Goal: Task Accomplishment & Management: Manage account settings

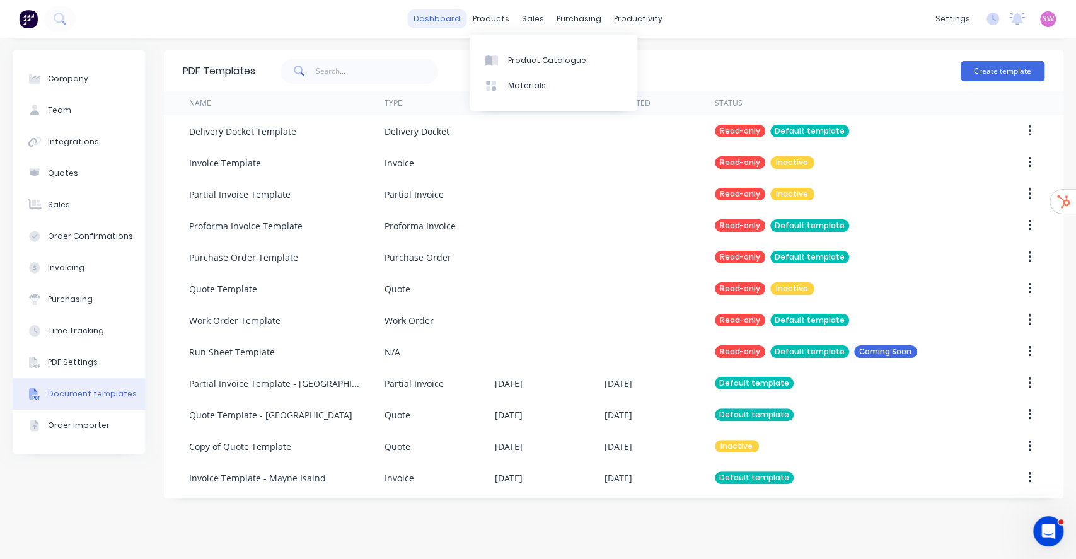
click at [451, 21] on link "dashboard" at bounding box center [436, 18] width 59 height 19
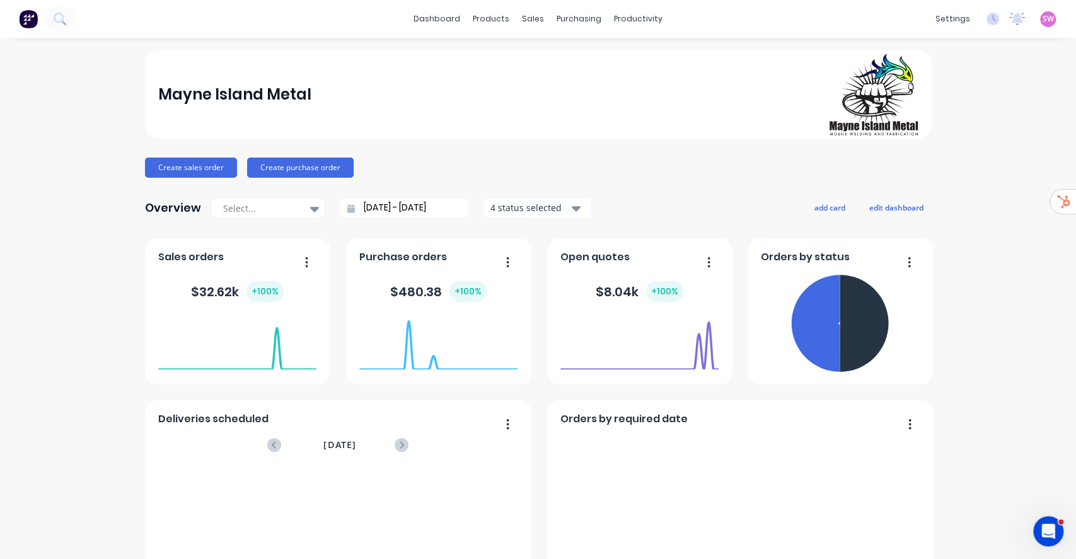
click at [1042, 14] on span "SW" at bounding box center [1047, 18] width 11 height 11
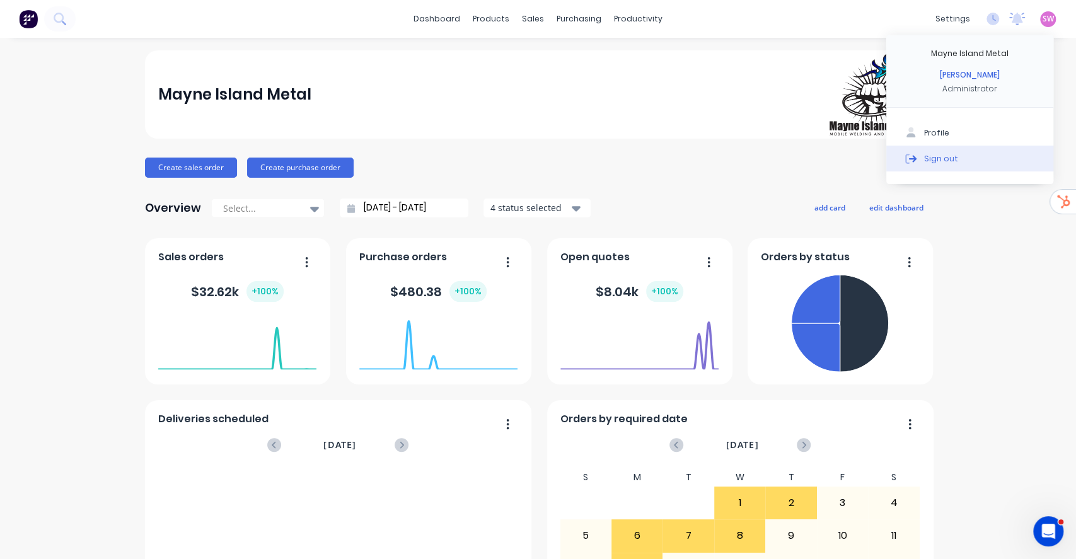
click at [931, 157] on div "Sign out" at bounding box center [941, 158] width 34 height 11
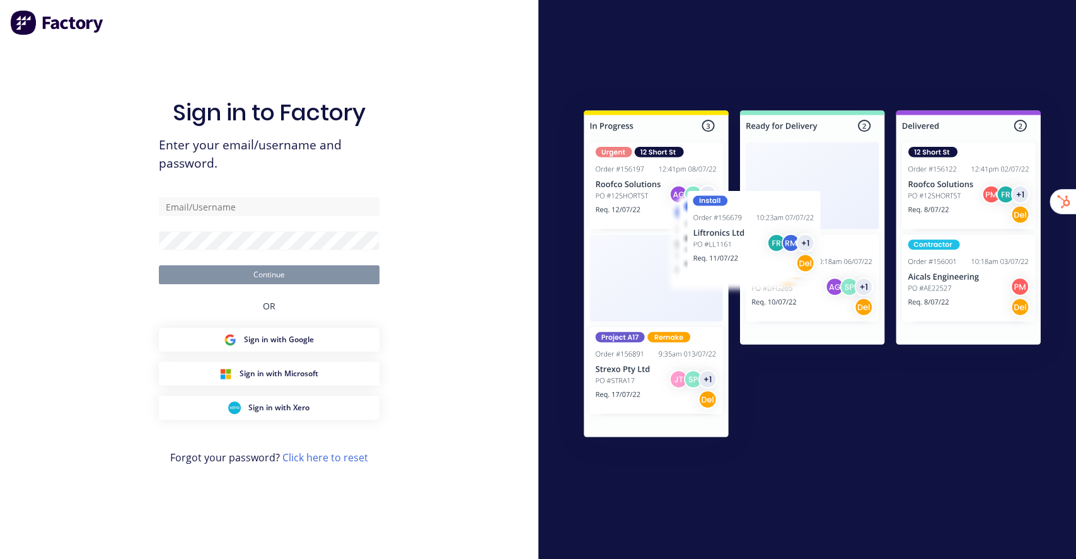
click at [297, 61] on div "Sign in to Factory Enter your email/username and password. Continue OR Sign in …" at bounding box center [269, 292] width 221 height 514
click at [108, 175] on div "Sign in to Factory Enter your email/username and password. Continue OR Sign in …" at bounding box center [269, 279] width 538 height 559
type input "[EMAIL_ADDRESS][DOMAIN_NAME]"
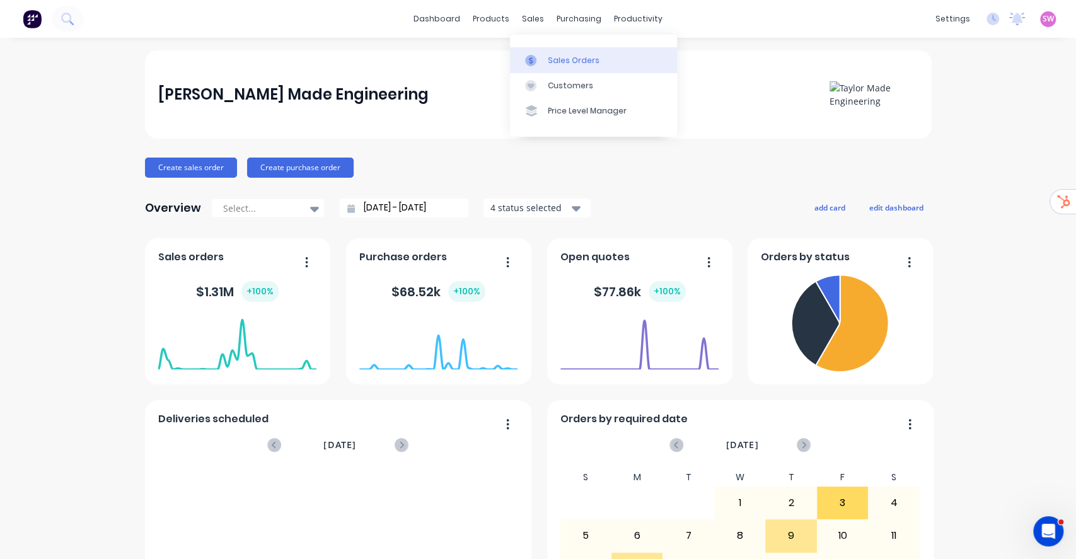
click at [563, 72] on link "Sales Orders" at bounding box center [593, 59] width 167 height 25
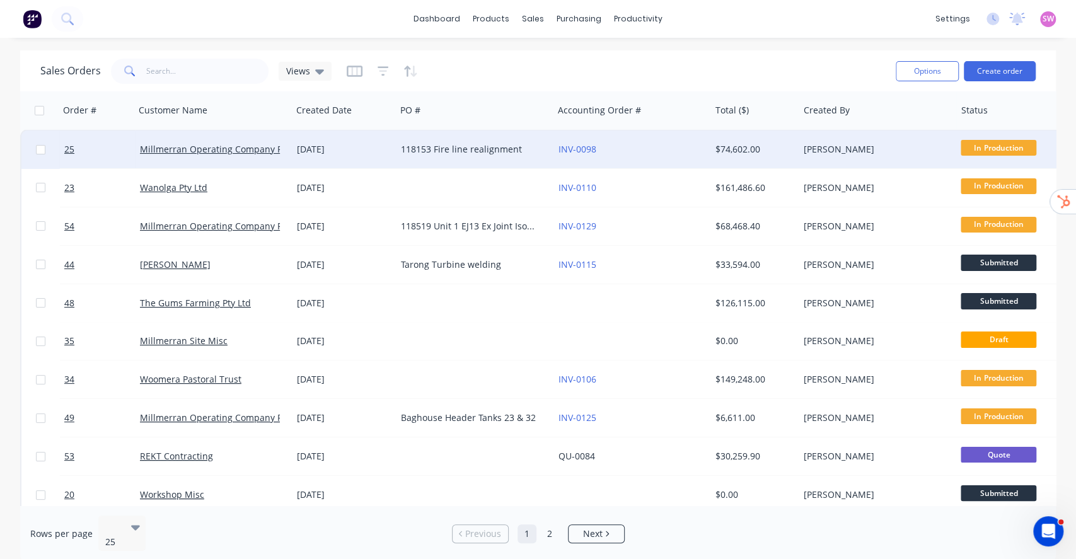
click at [673, 153] on div "INV-0098" at bounding box center [628, 149] width 140 height 13
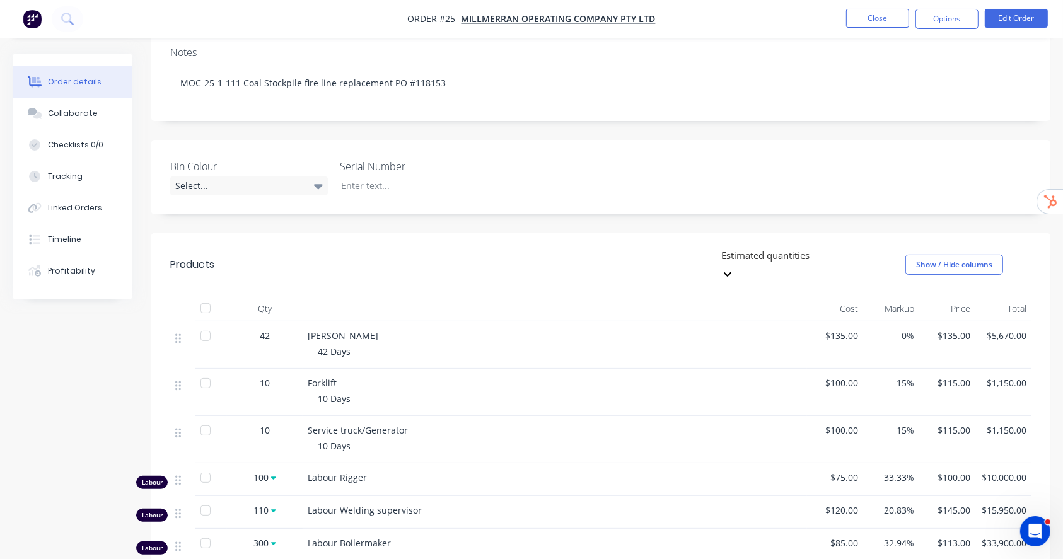
scroll to position [336, 0]
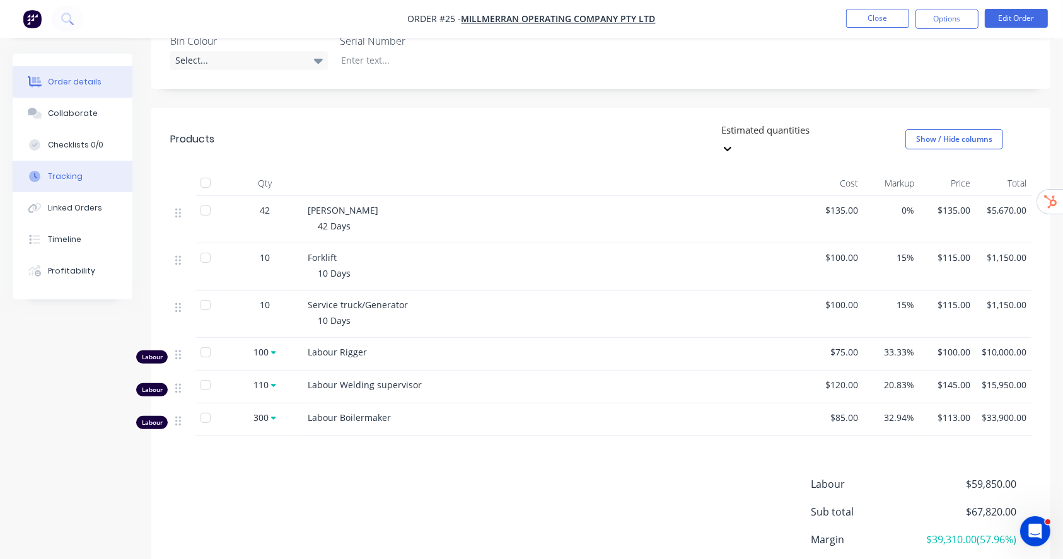
click at [77, 178] on div "Tracking" at bounding box center [65, 176] width 35 height 11
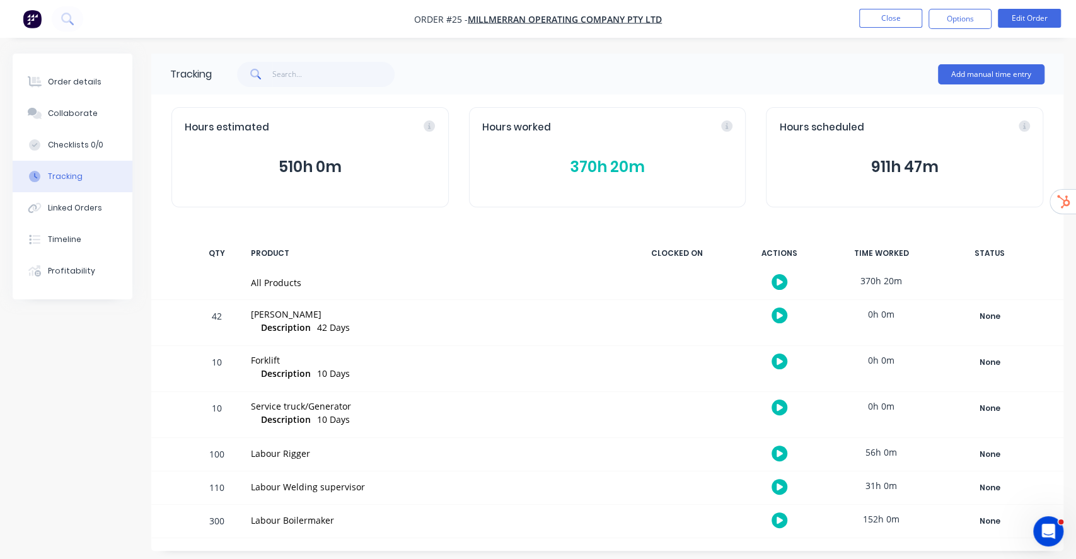
click at [898, 282] on div "370h 20m" at bounding box center [881, 281] width 95 height 28
click at [607, 157] on button "370h 20m" at bounding box center [607, 167] width 251 height 24
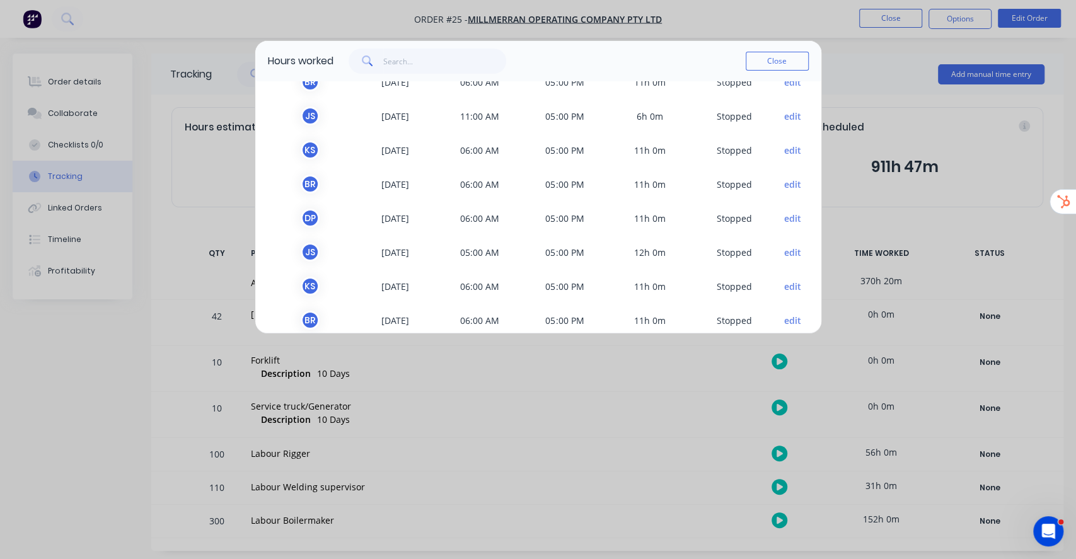
scroll to position [1263, 0]
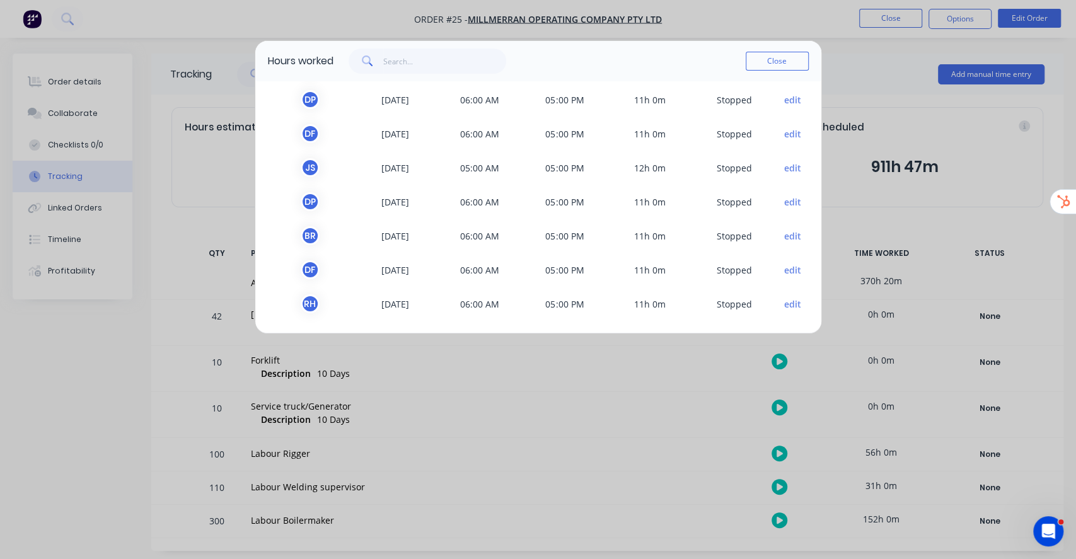
click at [784, 302] on button "edit" at bounding box center [792, 303] width 17 height 13
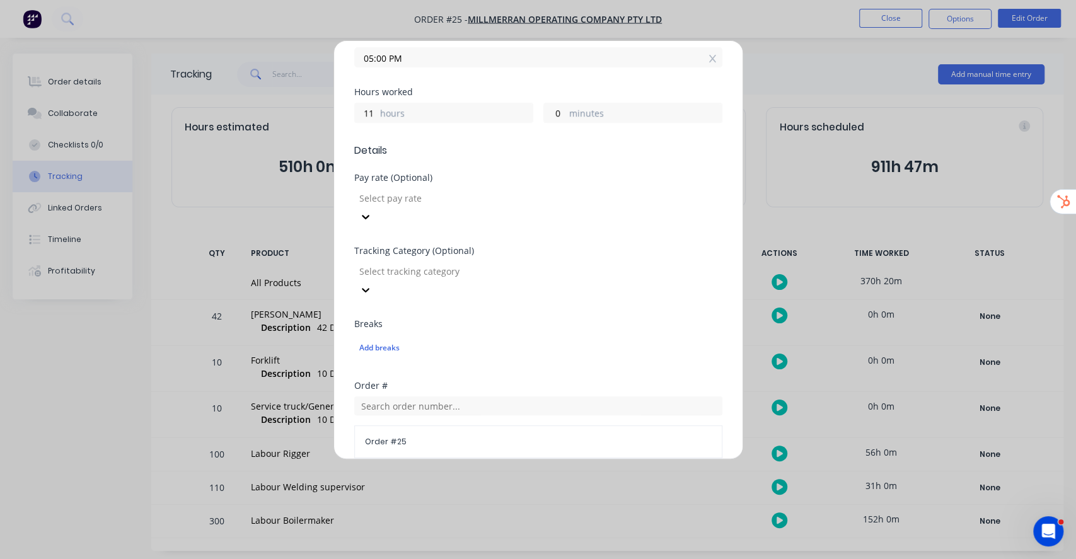
scroll to position [474, 0]
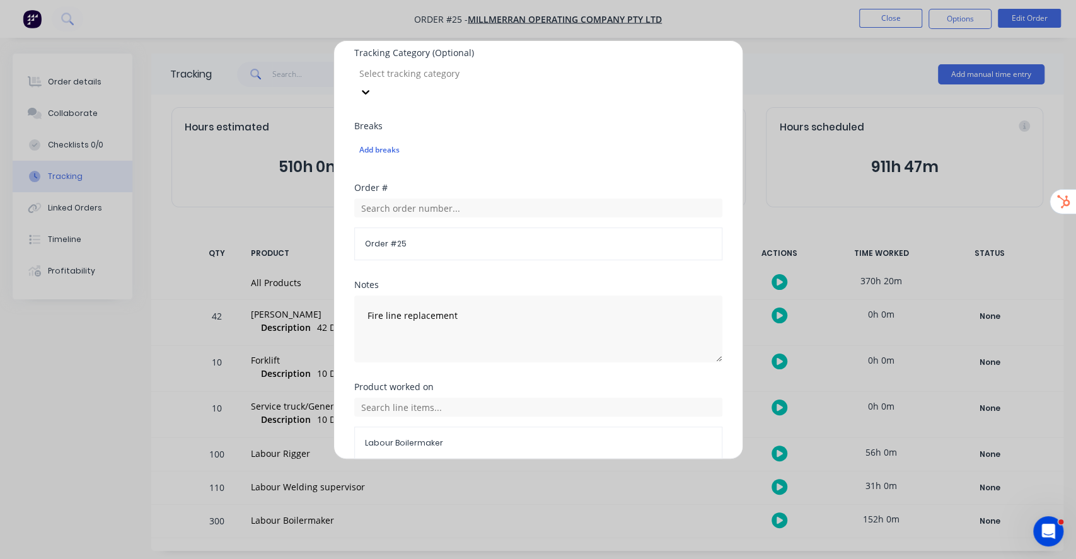
click at [585, 480] on button "Cancel" at bounding box center [577, 490] width 69 height 20
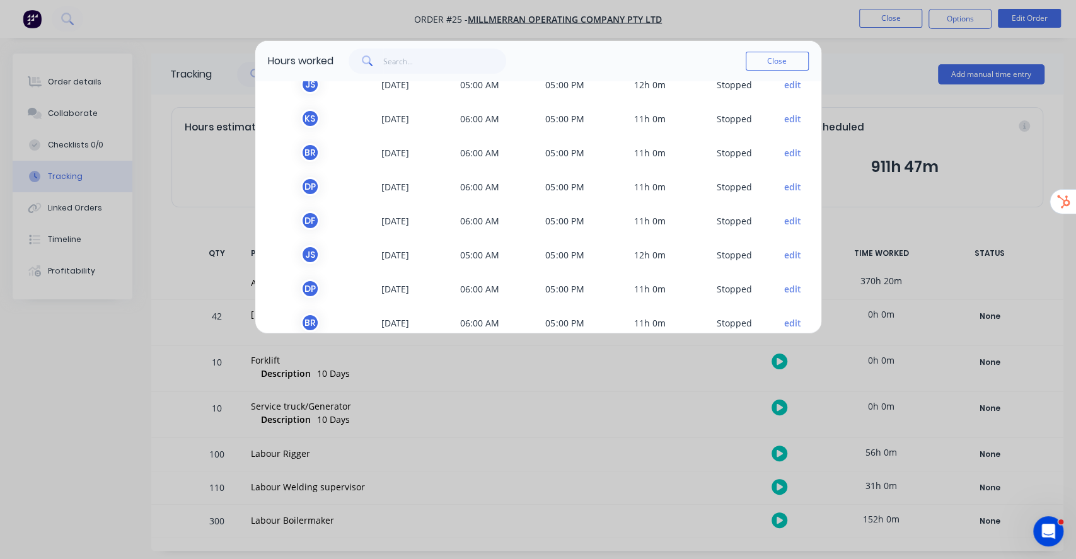
scroll to position [1263, 0]
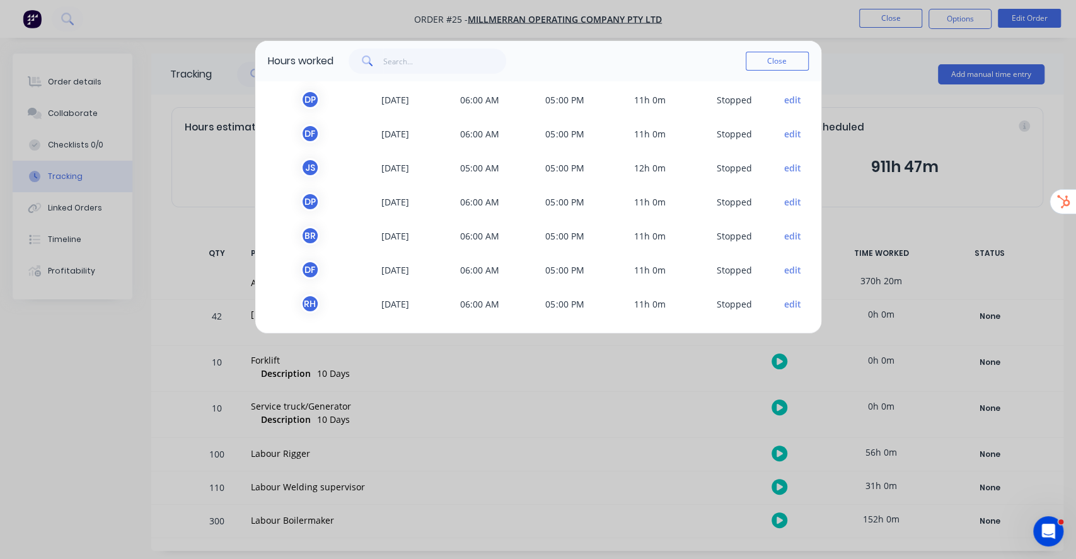
click at [784, 267] on button "edit" at bounding box center [792, 269] width 17 height 13
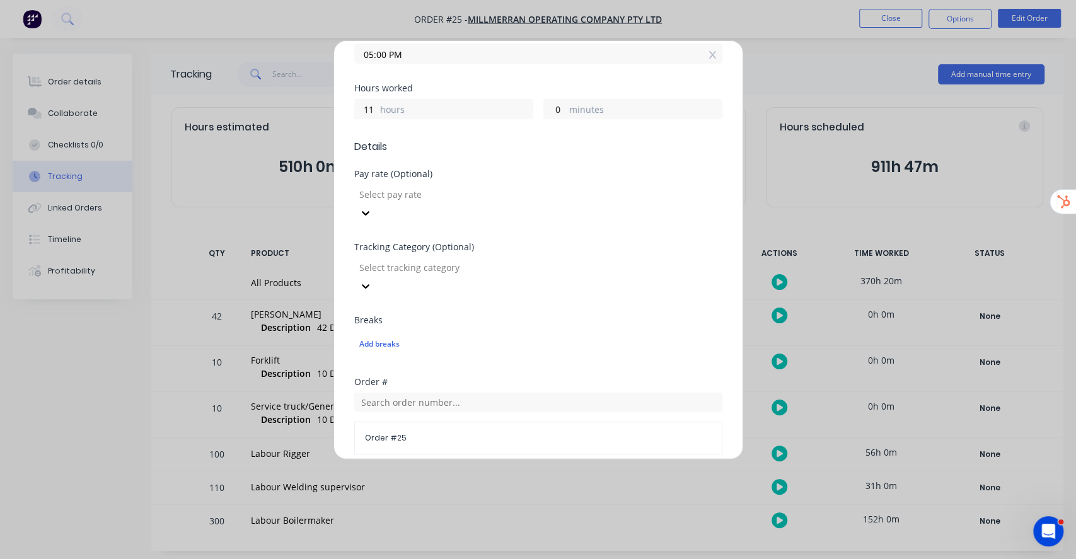
scroll to position [474, 0]
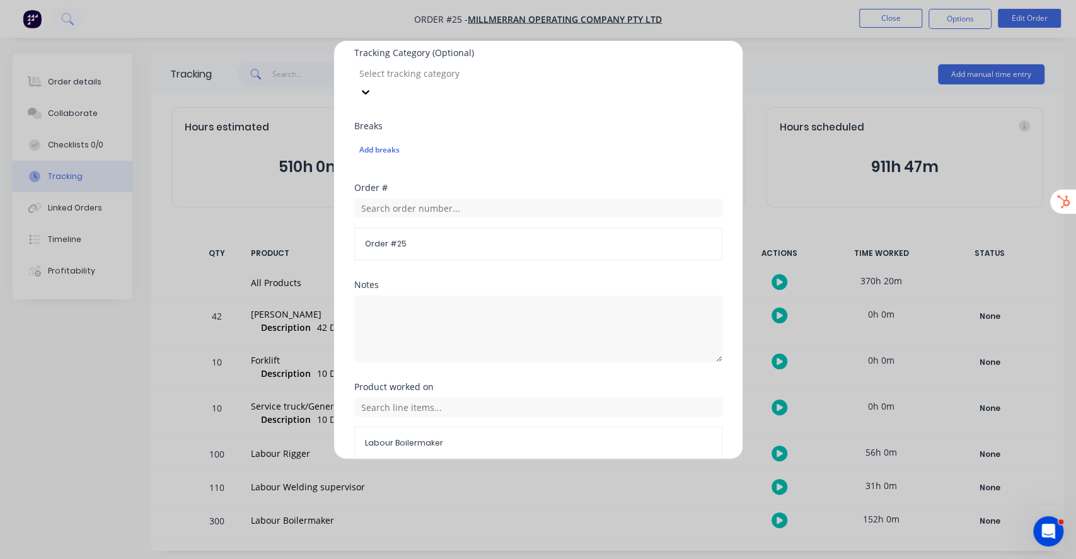
click at [585, 480] on button "Cancel" at bounding box center [577, 490] width 69 height 20
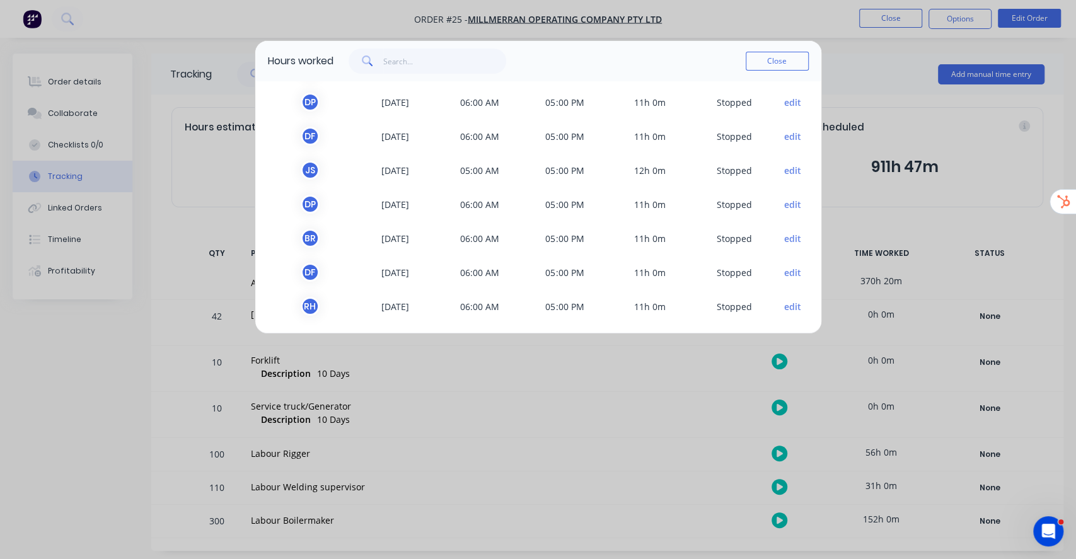
scroll to position [1263, 0]
click at [784, 236] on button "edit" at bounding box center [792, 235] width 17 height 13
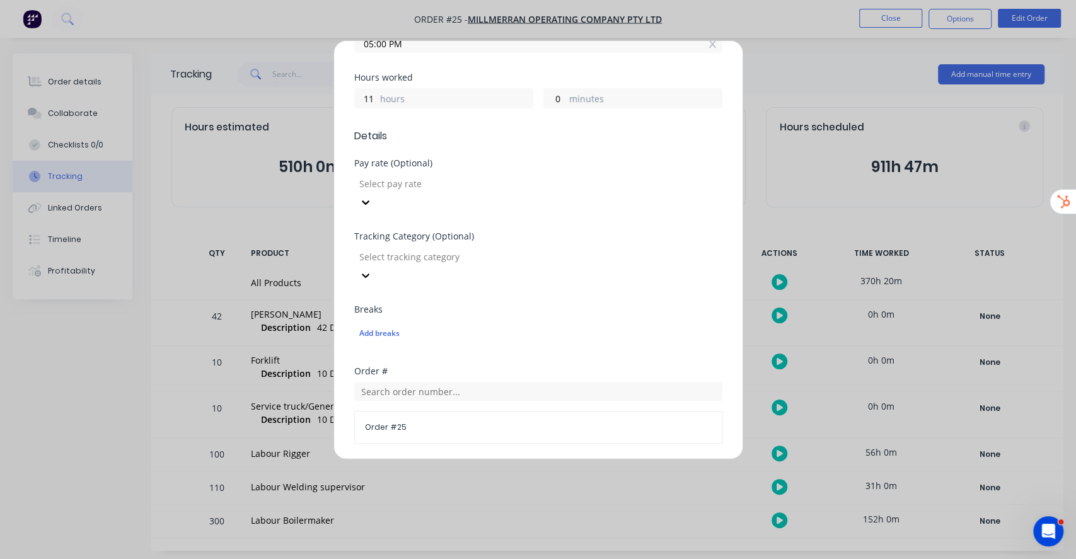
scroll to position [474, 0]
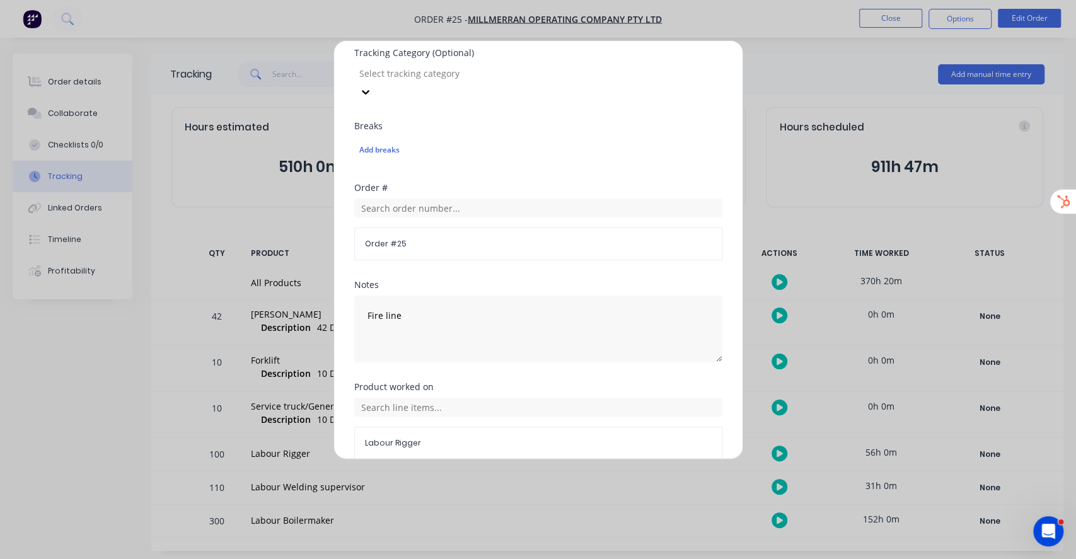
click at [570, 480] on button "Cancel" at bounding box center [577, 490] width 69 height 20
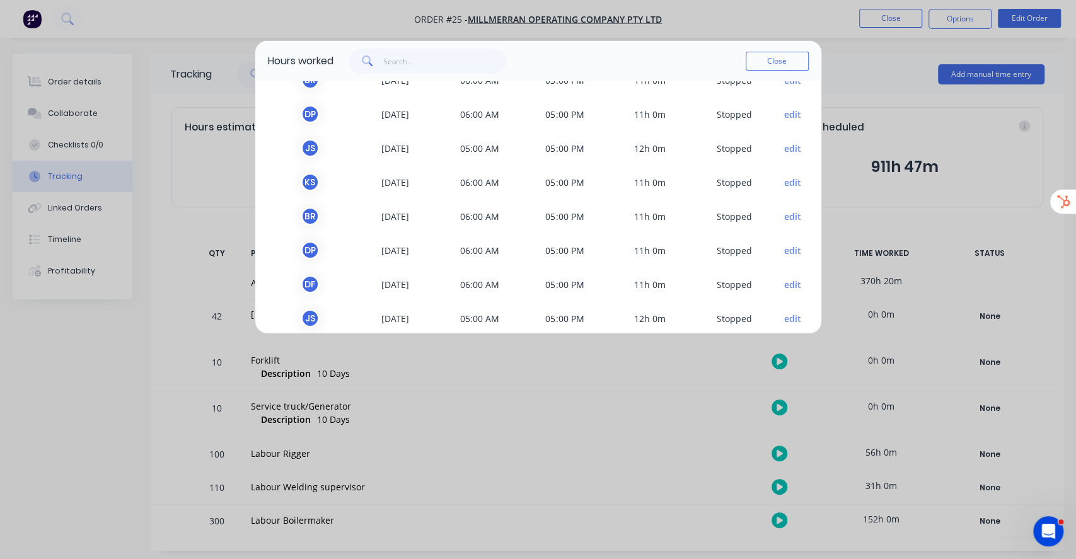
scroll to position [1263, 0]
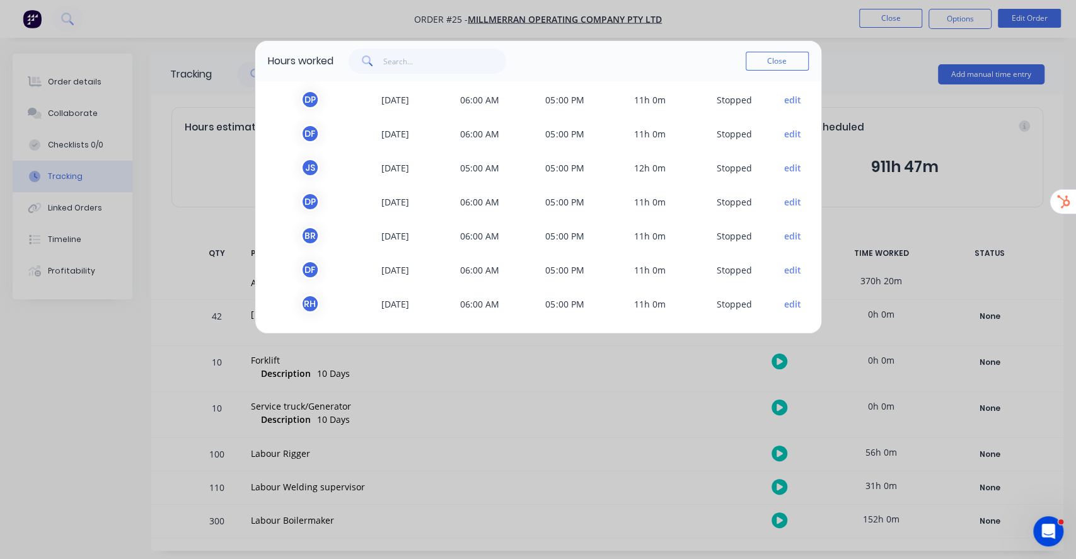
click at [784, 197] on button "edit" at bounding box center [792, 201] width 17 height 13
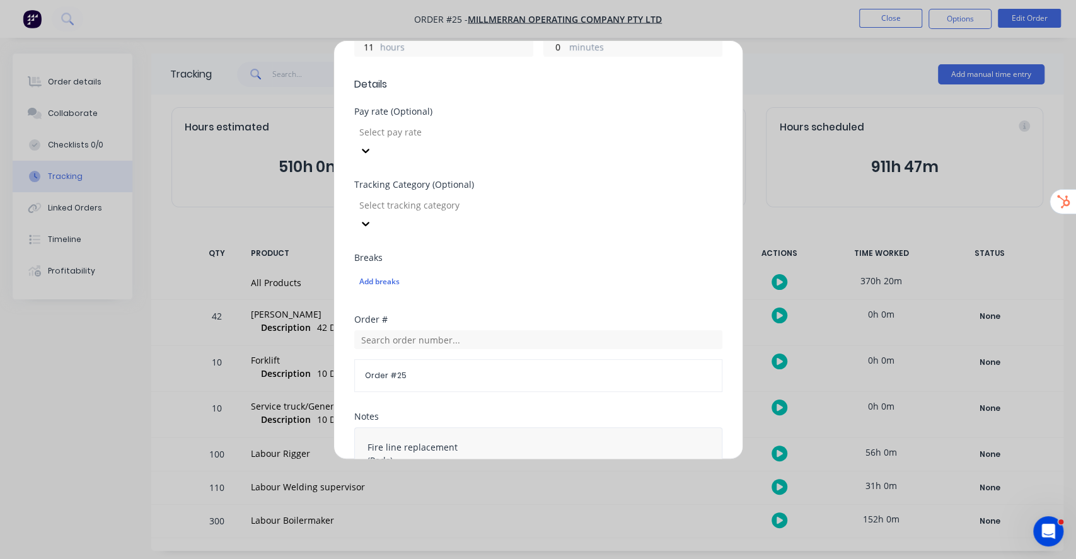
scroll to position [474, 0]
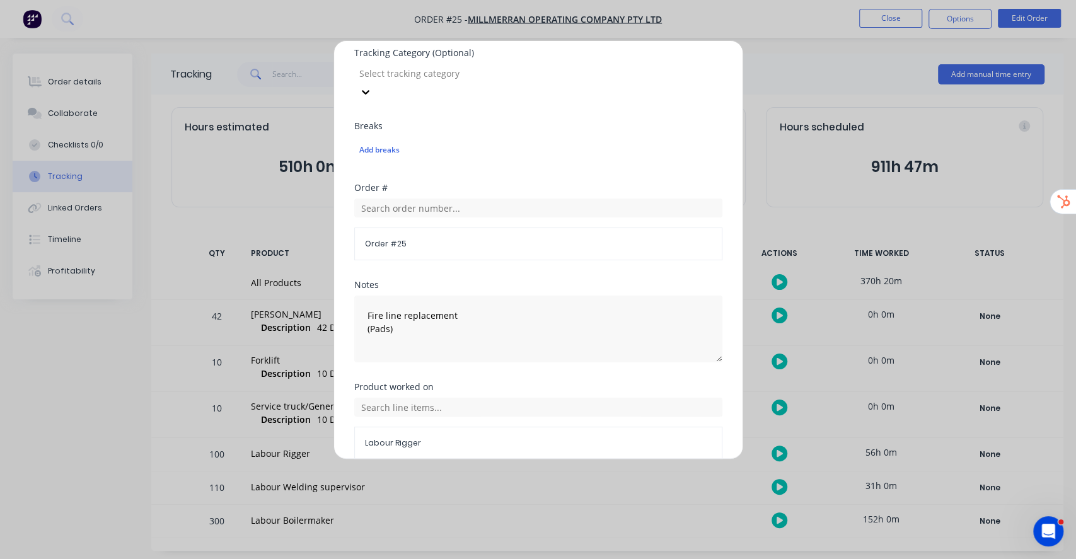
click at [565, 480] on button "Cancel" at bounding box center [577, 490] width 69 height 20
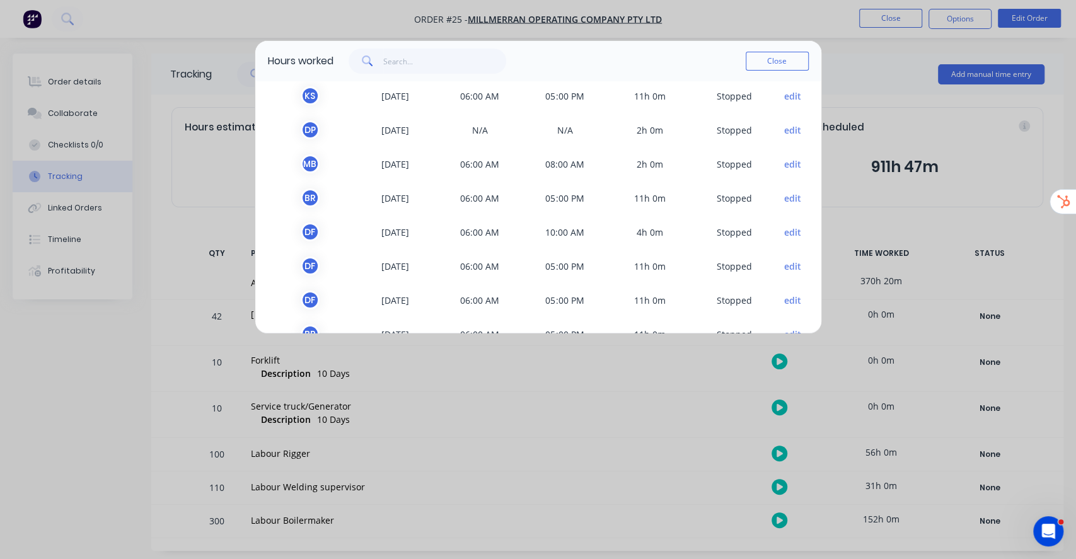
scroll to position [1263, 0]
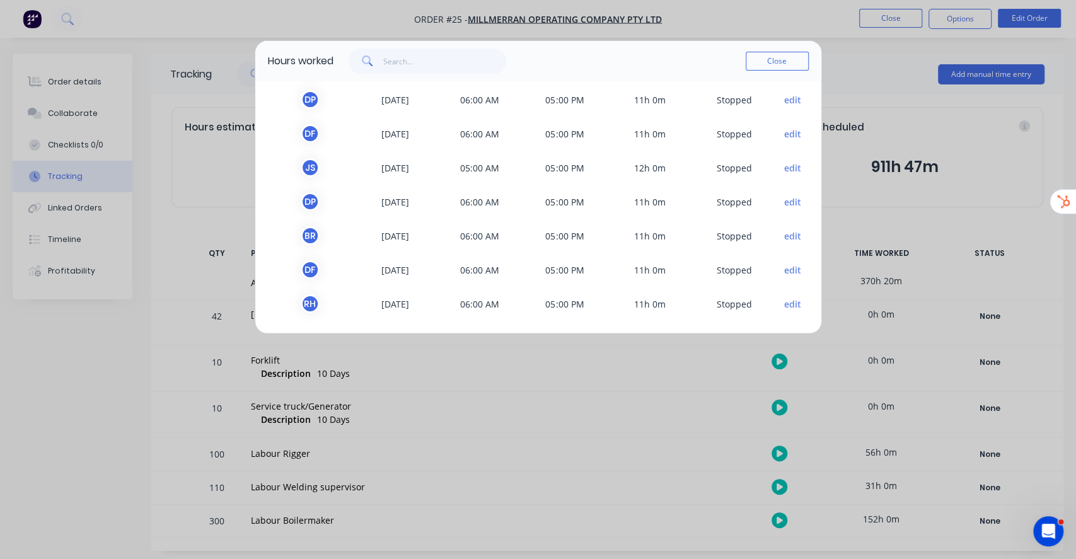
click at [784, 171] on button "edit" at bounding box center [792, 167] width 17 height 13
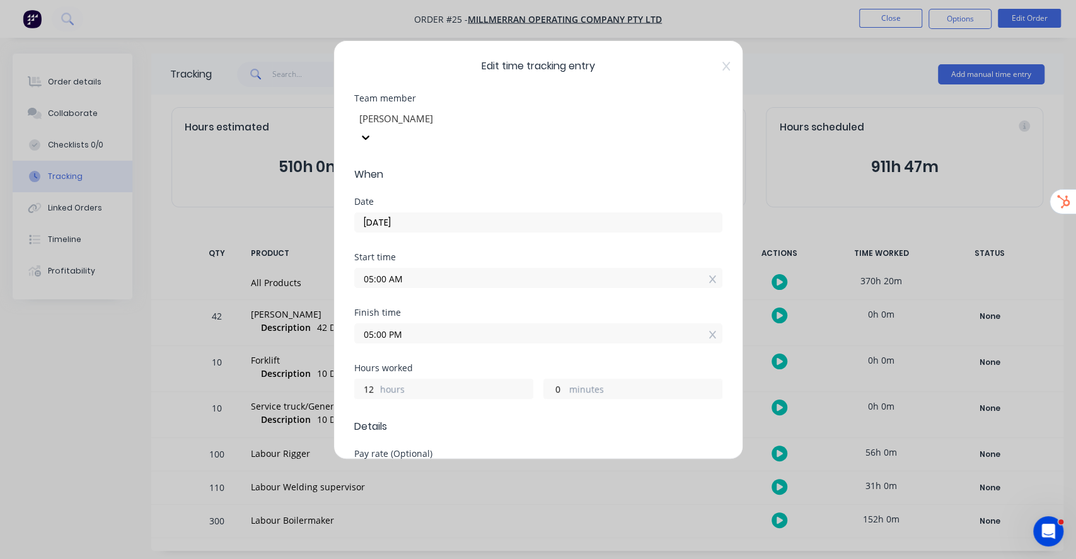
click at [778, 164] on div "Edit time tracking entry Team member [PERSON_NAME] When Date [DATE] Start time …" at bounding box center [538, 279] width 1076 height 559
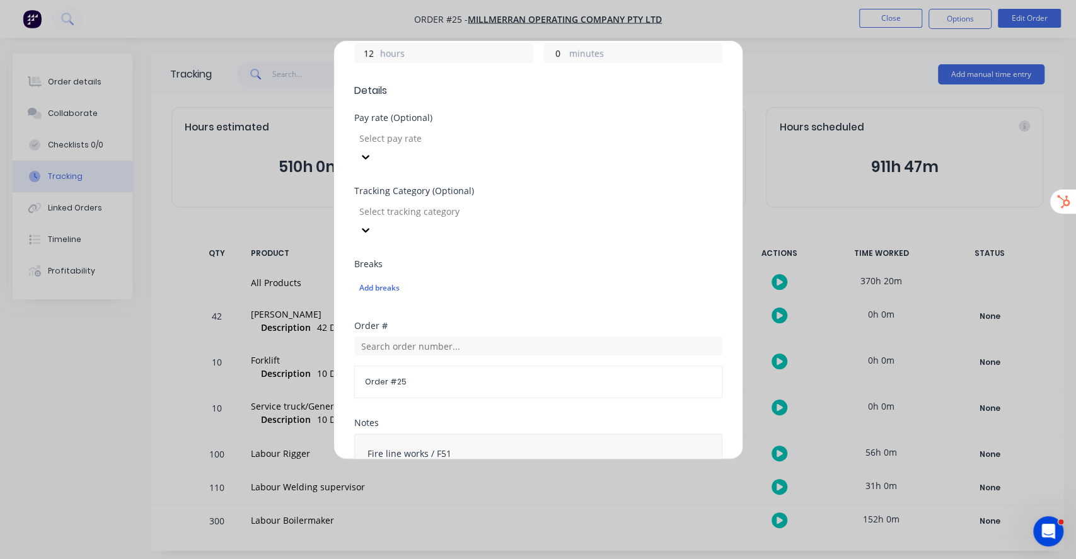
scroll to position [474, 0]
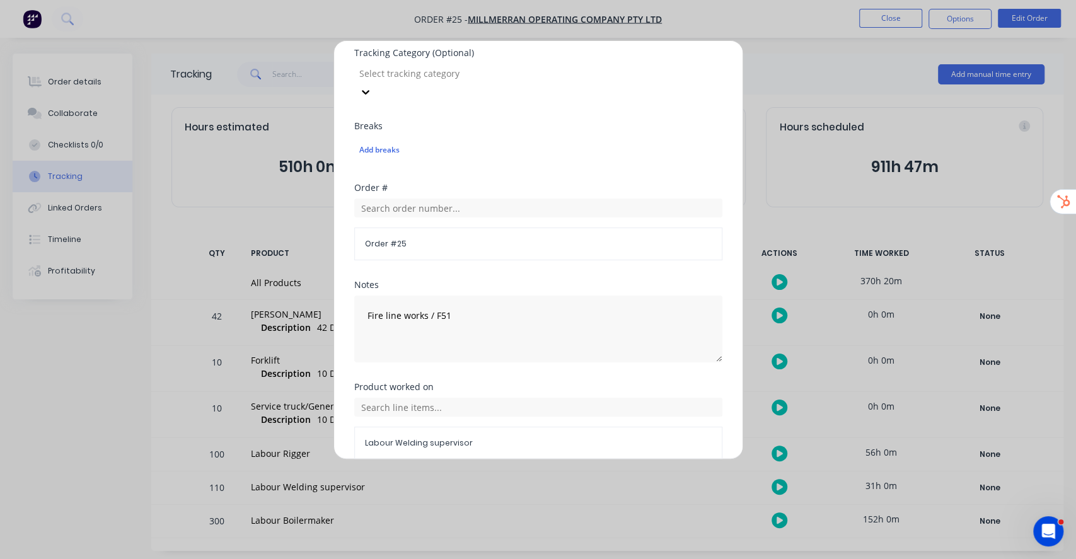
click at [575, 480] on button "Cancel" at bounding box center [577, 490] width 69 height 20
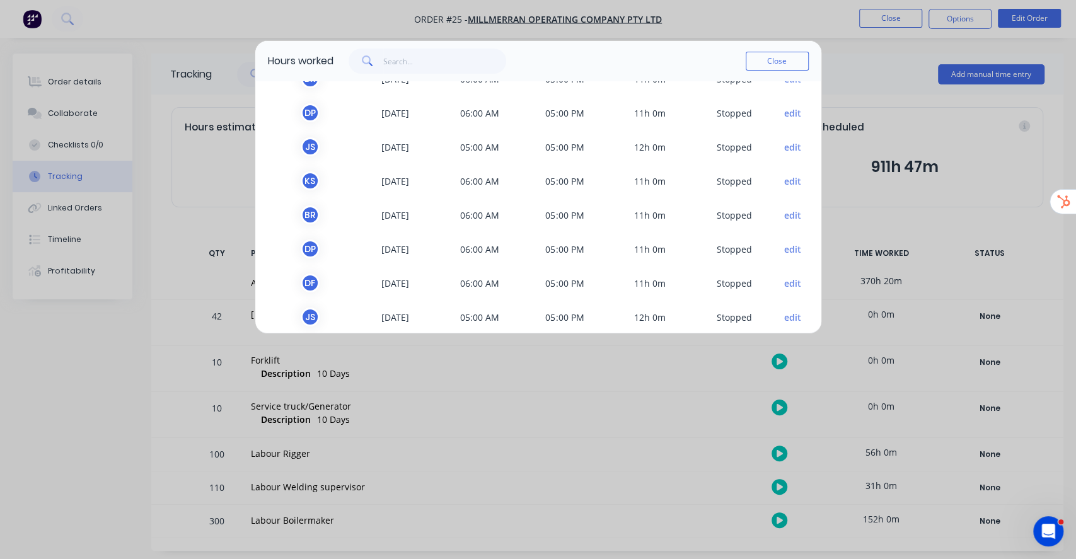
scroll to position [1263, 0]
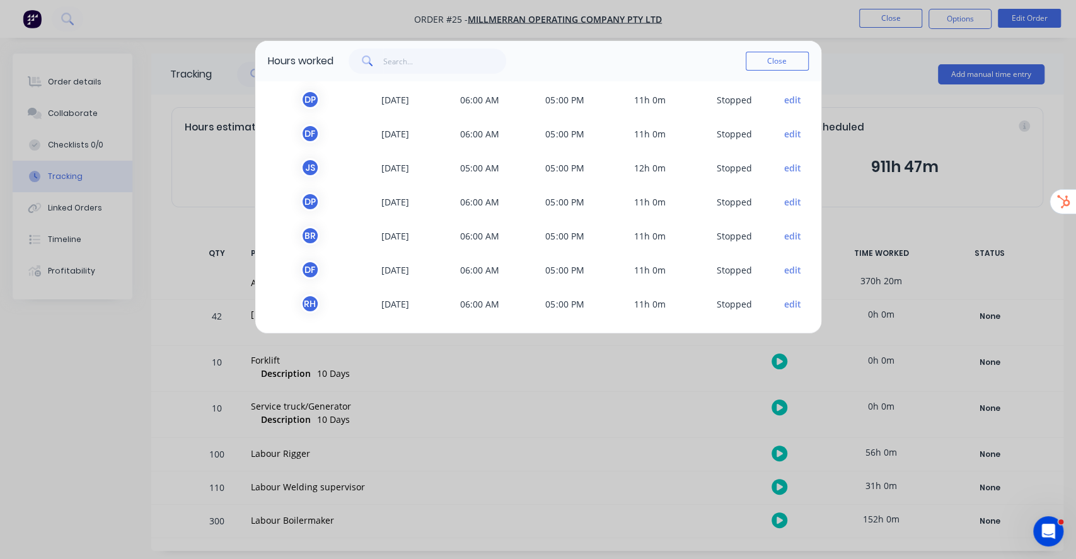
click at [784, 132] on button "edit" at bounding box center [792, 133] width 17 height 13
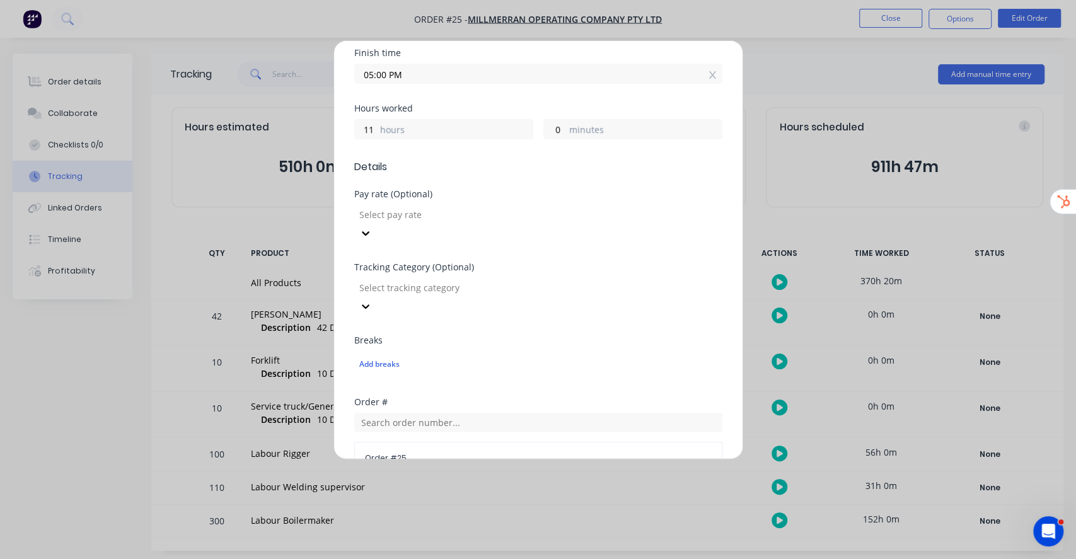
scroll to position [474, 0]
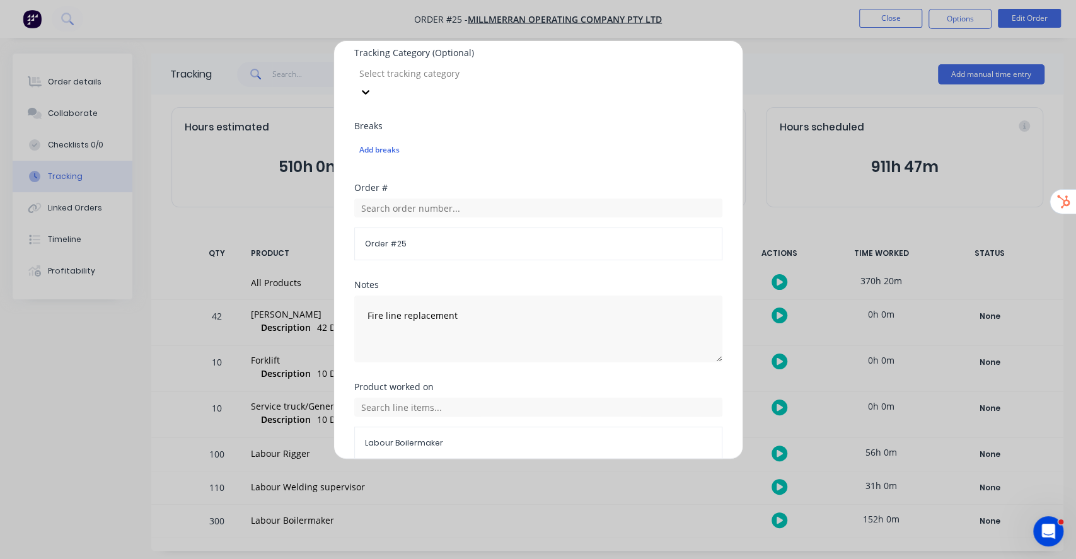
click at [575, 480] on button "Cancel" at bounding box center [577, 490] width 69 height 20
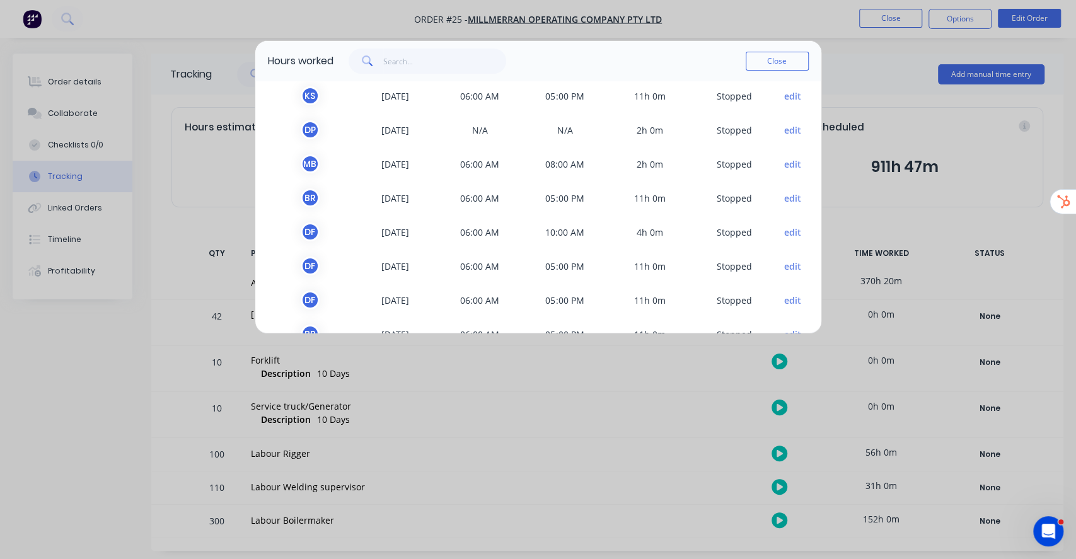
scroll to position [1263, 0]
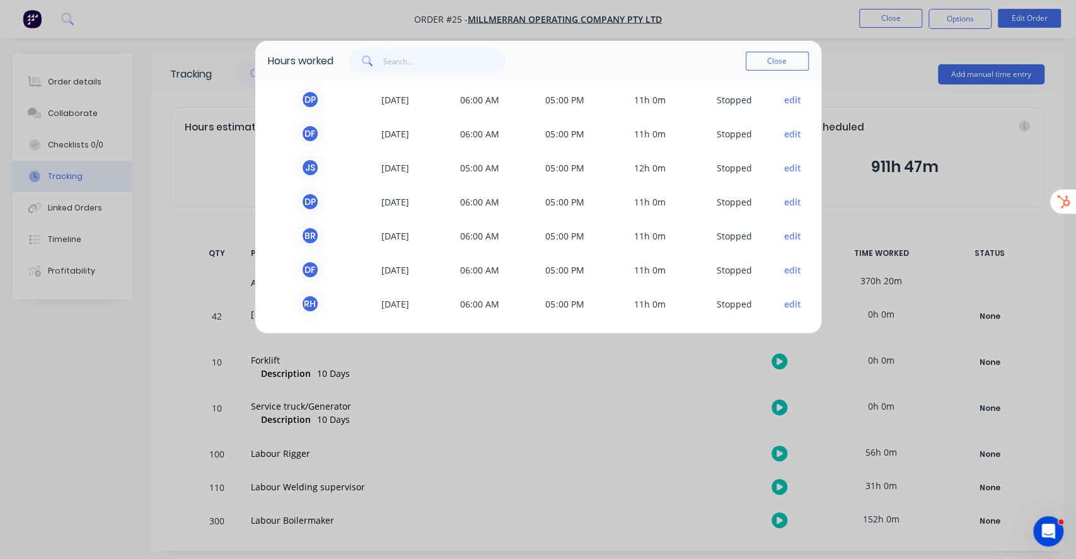
click at [784, 95] on button "edit" at bounding box center [792, 99] width 17 height 13
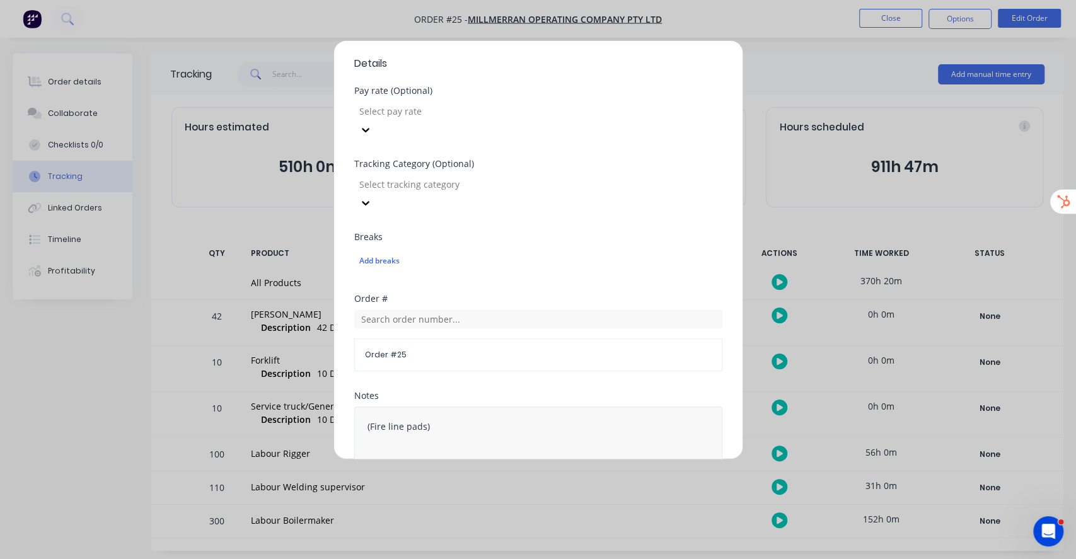
scroll to position [474, 0]
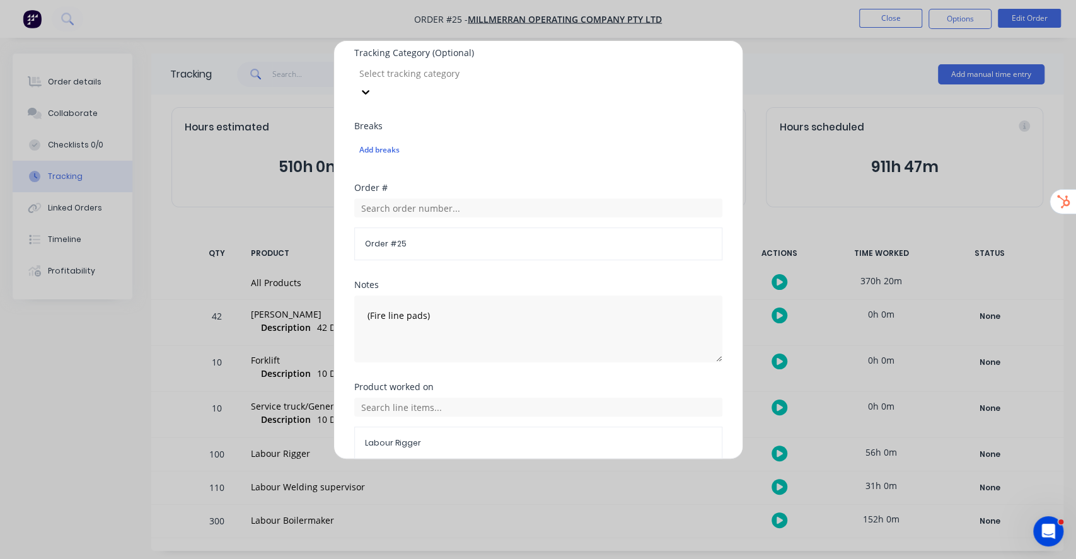
click at [580, 480] on button "Cancel" at bounding box center [577, 490] width 69 height 20
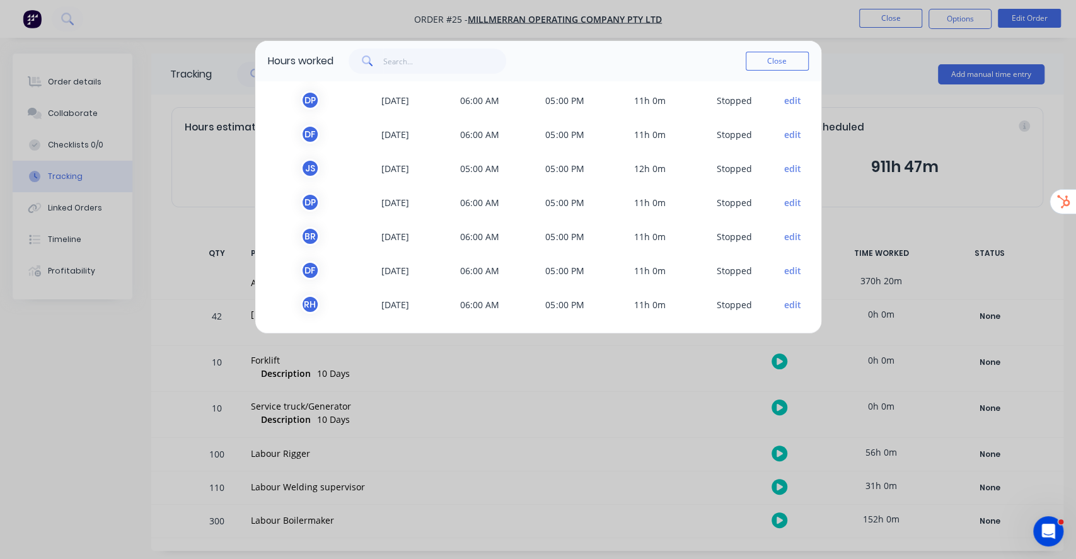
scroll to position [1263, 0]
drag, startPoint x: 372, startPoint y: 102, endPoint x: 483, endPoint y: 91, distance: 111.4
click at [483, 91] on span "06:00 AM" at bounding box center [479, 99] width 85 height 19
drag, startPoint x: 372, startPoint y: 100, endPoint x: 430, endPoint y: 103, distance: 58.1
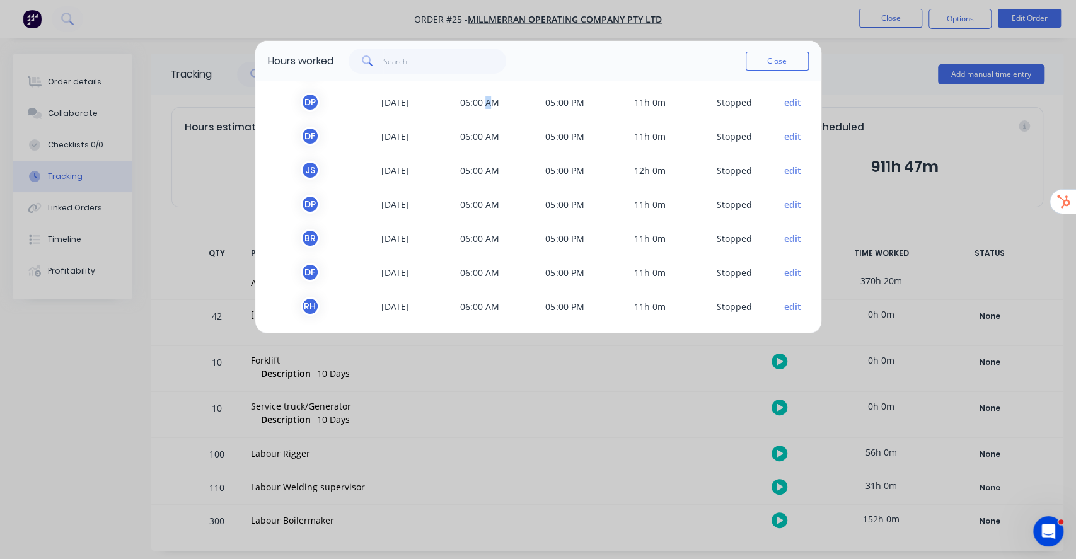
click at [430, 103] on span "[DATE]" at bounding box center [394, 102] width 85 height 19
click at [784, 234] on button "edit" at bounding box center [792, 235] width 17 height 13
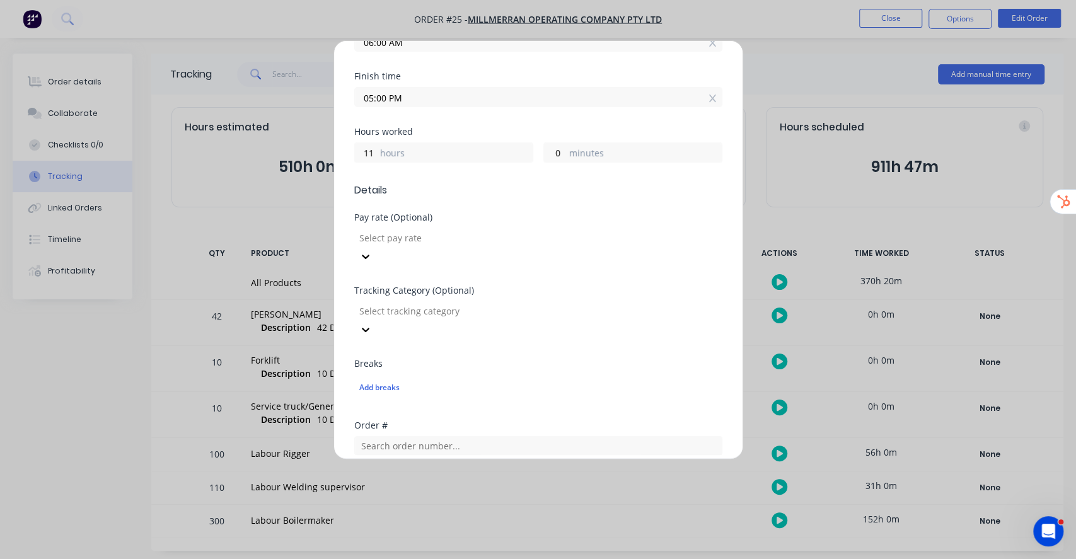
scroll to position [474, 0]
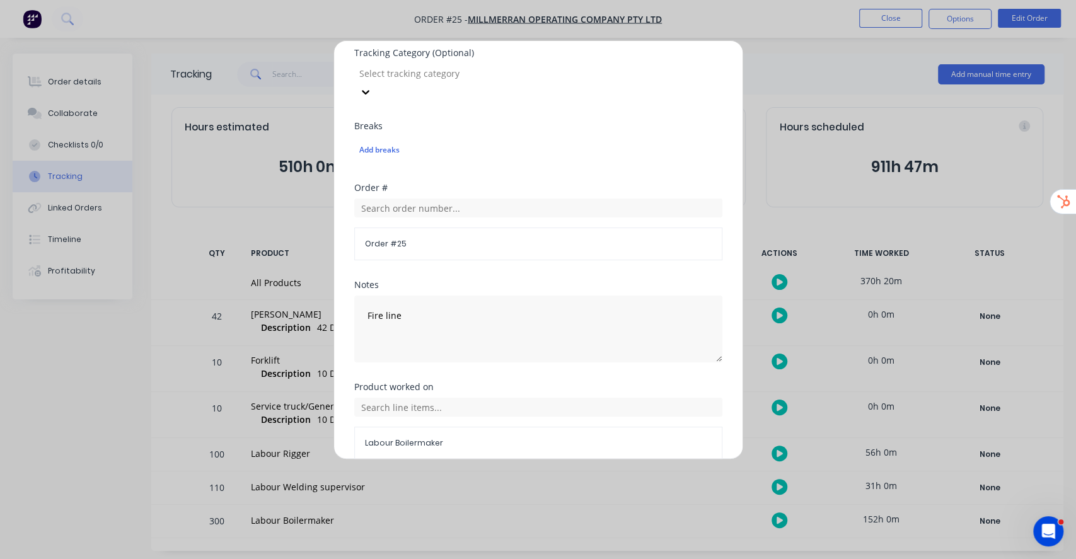
click at [589, 480] on button "Cancel" at bounding box center [577, 490] width 69 height 20
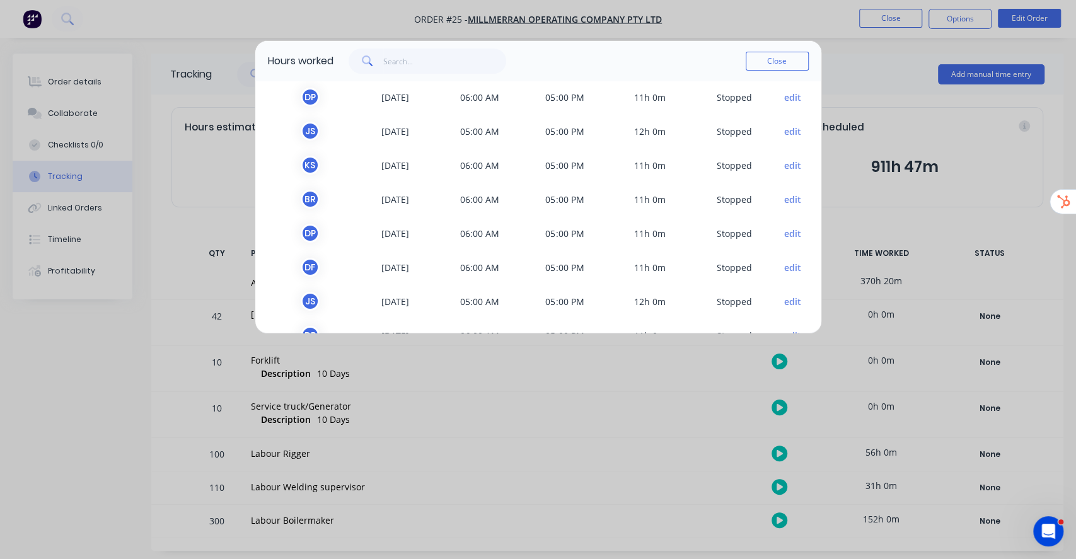
scroll to position [1263, 0]
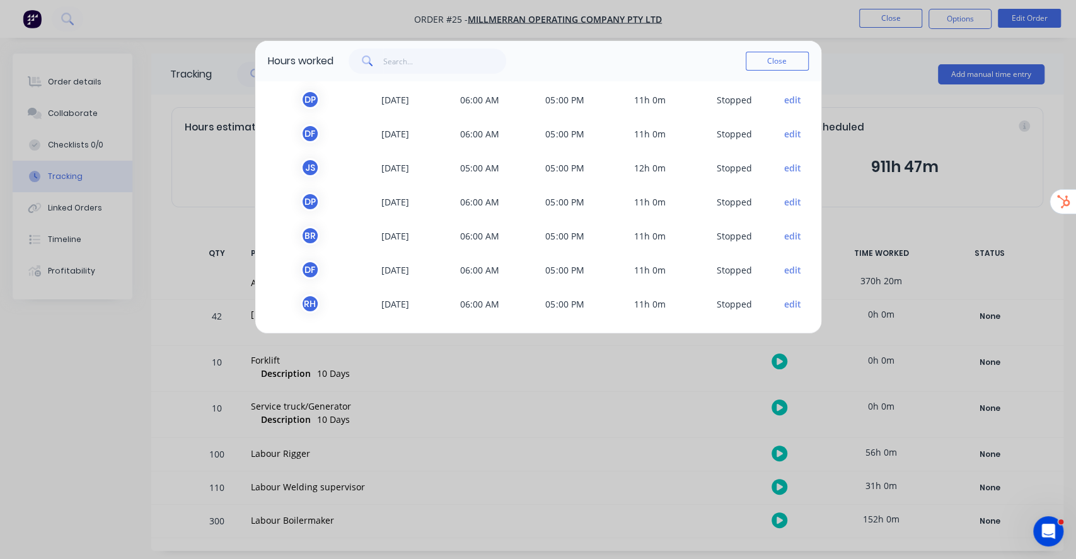
drag, startPoint x: 389, startPoint y: 98, endPoint x: 400, endPoint y: 96, distance: 10.8
click at [400, 96] on span "[DATE]" at bounding box center [394, 99] width 85 height 19
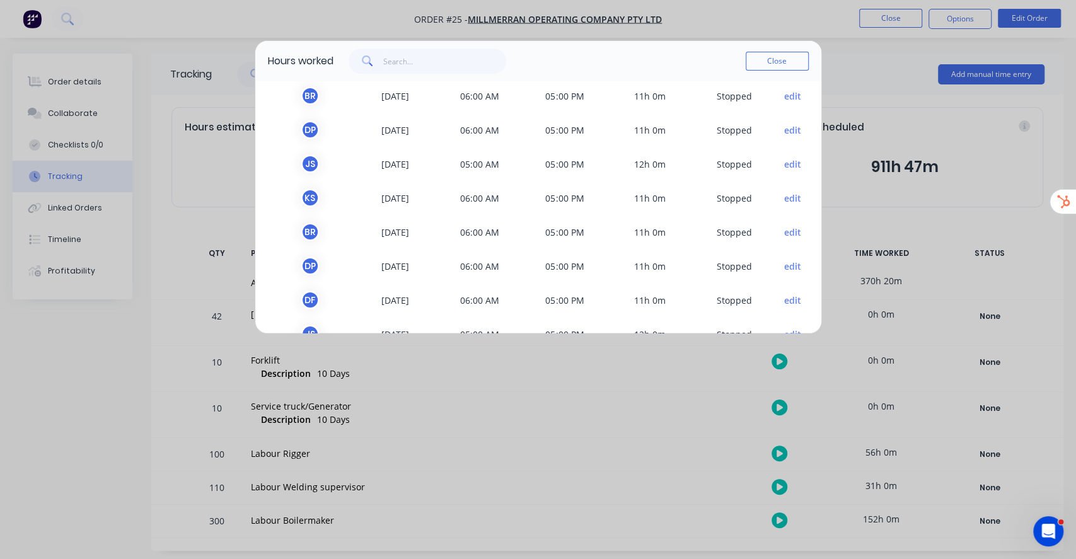
scroll to position [1095, 0]
drag, startPoint x: 370, startPoint y: 193, endPoint x: 424, endPoint y: 193, distance: 54.2
click at [400, 192] on span "[DATE]" at bounding box center [394, 199] width 85 height 19
click at [784, 199] on button "edit" at bounding box center [792, 199] width 17 height 13
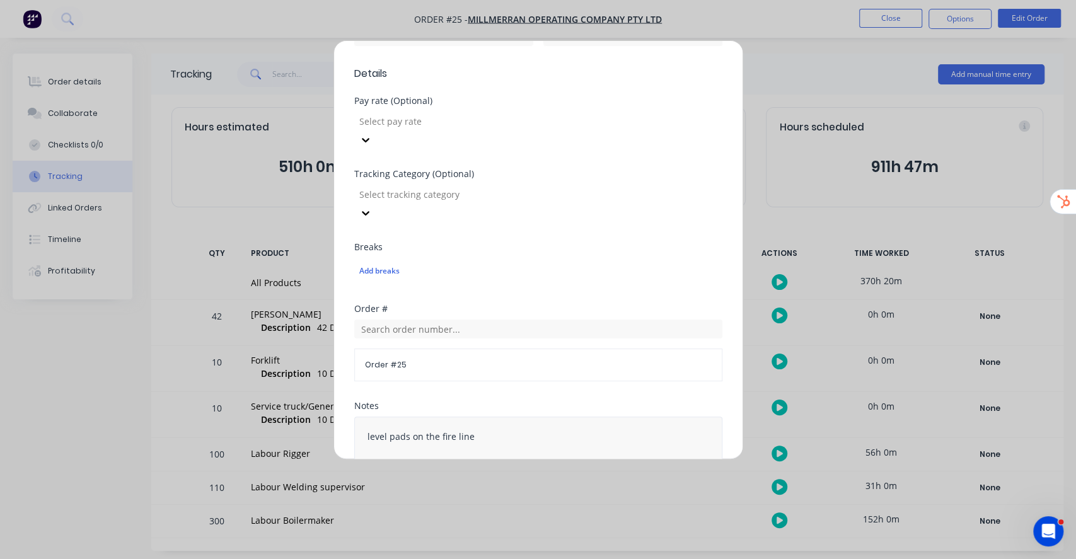
scroll to position [474, 0]
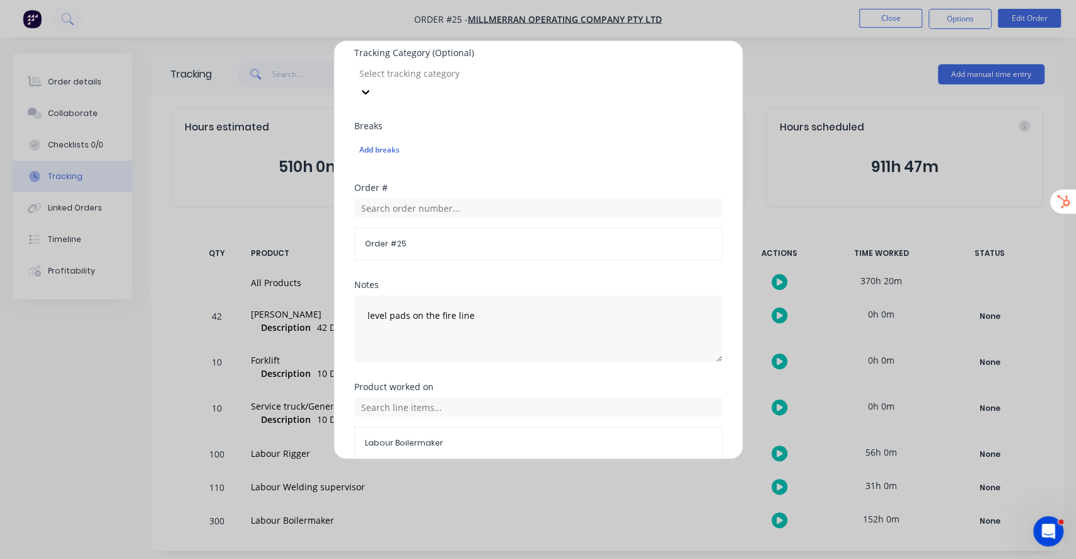
click at [579, 480] on button "Cancel" at bounding box center [577, 490] width 69 height 20
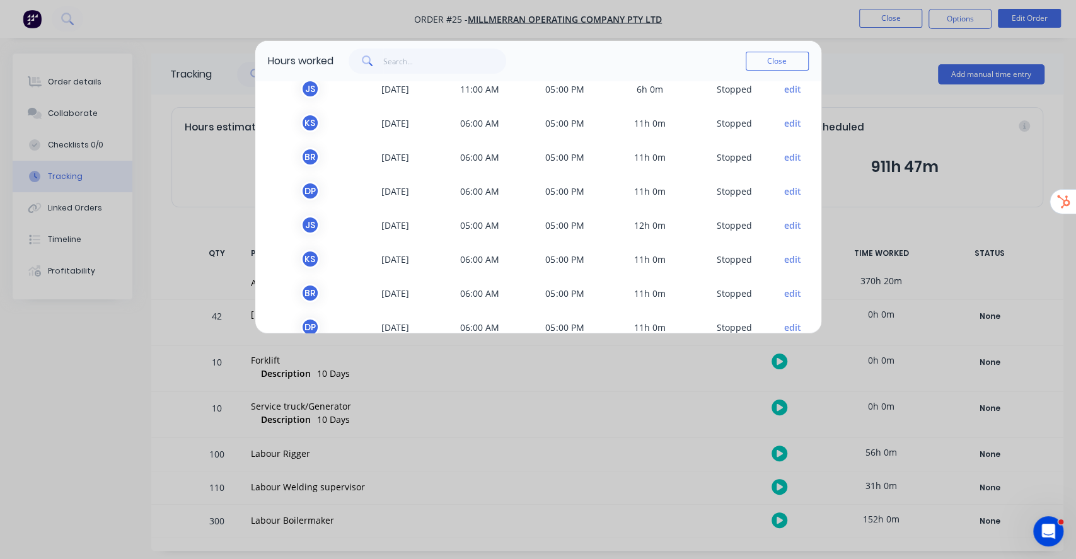
scroll to position [1263, 0]
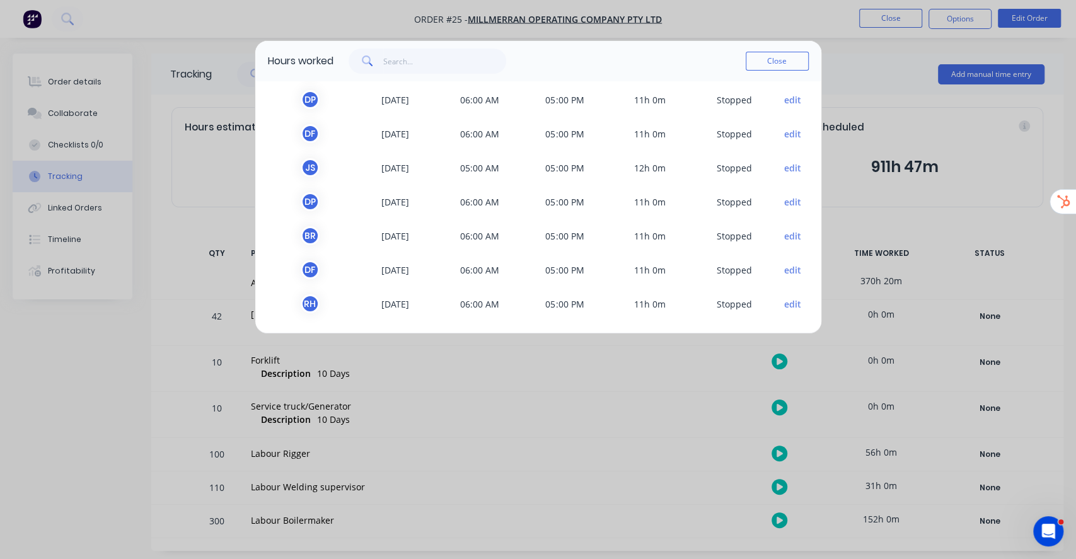
drag, startPoint x: 375, startPoint y: 98, endPoint x: 418, endPoint y: 98, distance: 42.9
click at [418, 98] on span "[DATE]" at bounding box center [394, 99] width 85 height 19
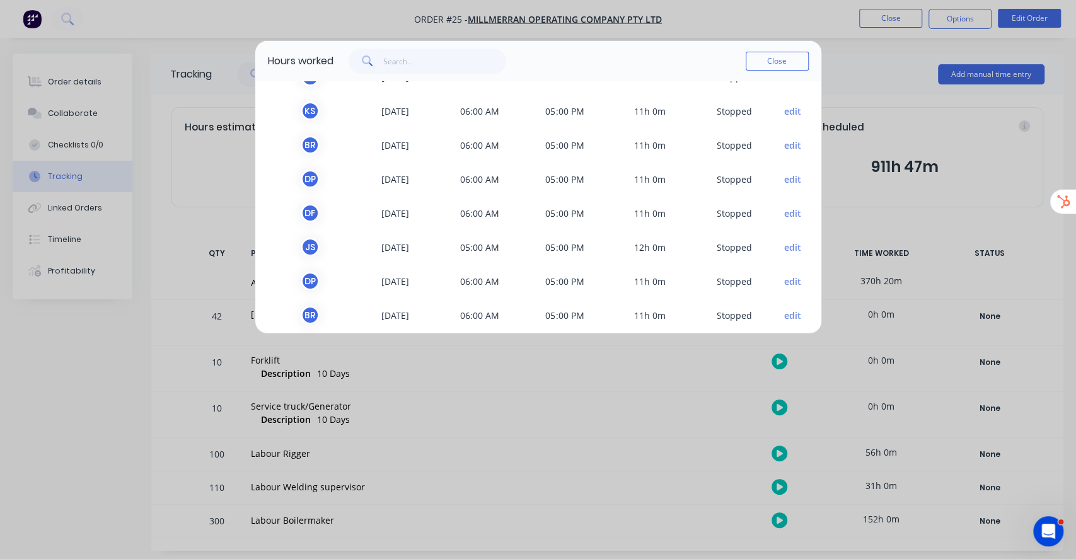
scroll to position [1095, 0]
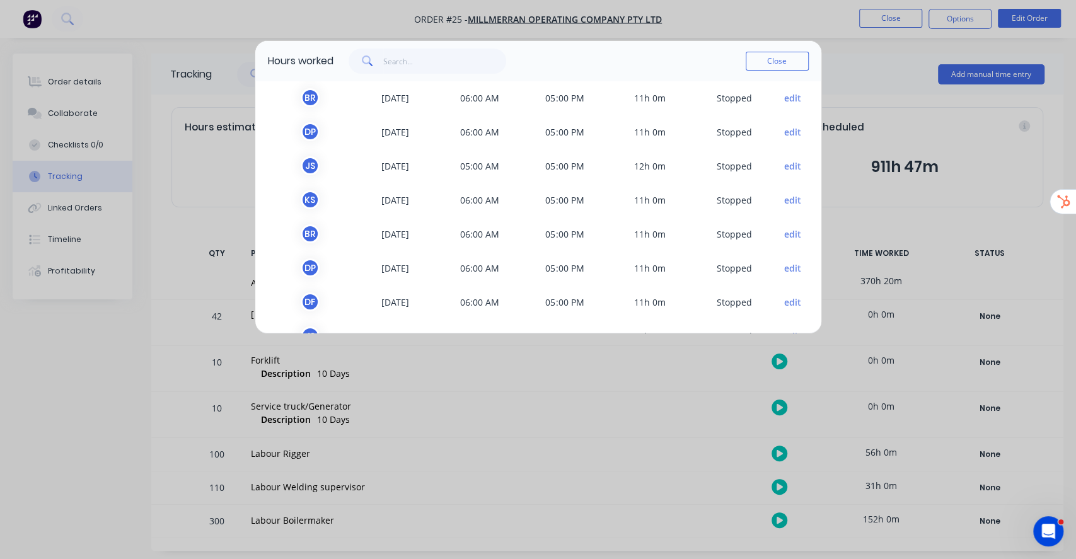
drag, startPoint x: 412, startPoint y: 164, endPoint x: 430, endPoint y: 163, distance: 18.3
click at [428, 163] on span "[DATE]" at bounding box center [394, 165] width 85 height 19
click at [784, 161] on button "edit" at bounding box center [792, 165] width 17 height 13
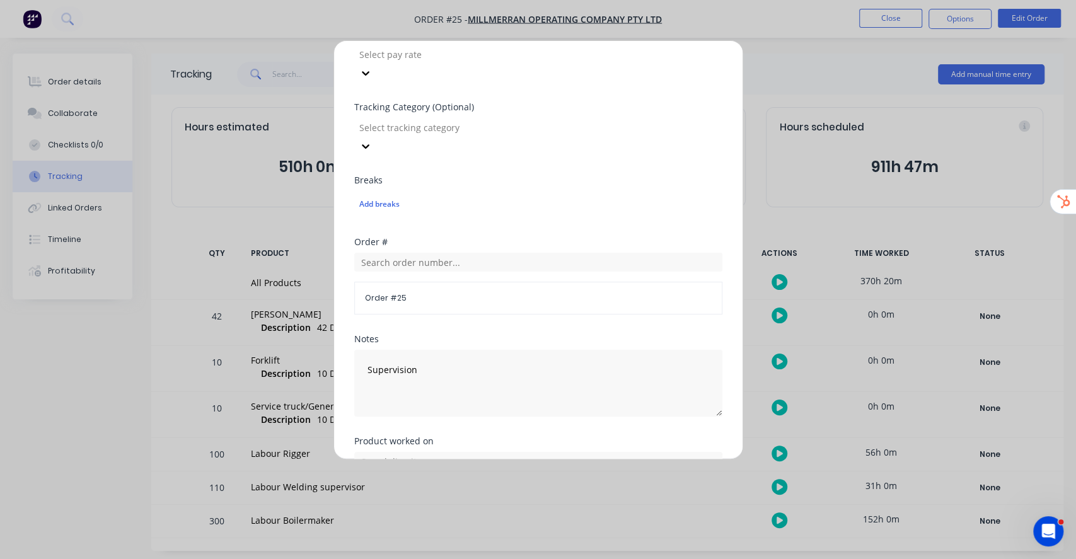
scroll to position [474, 0]
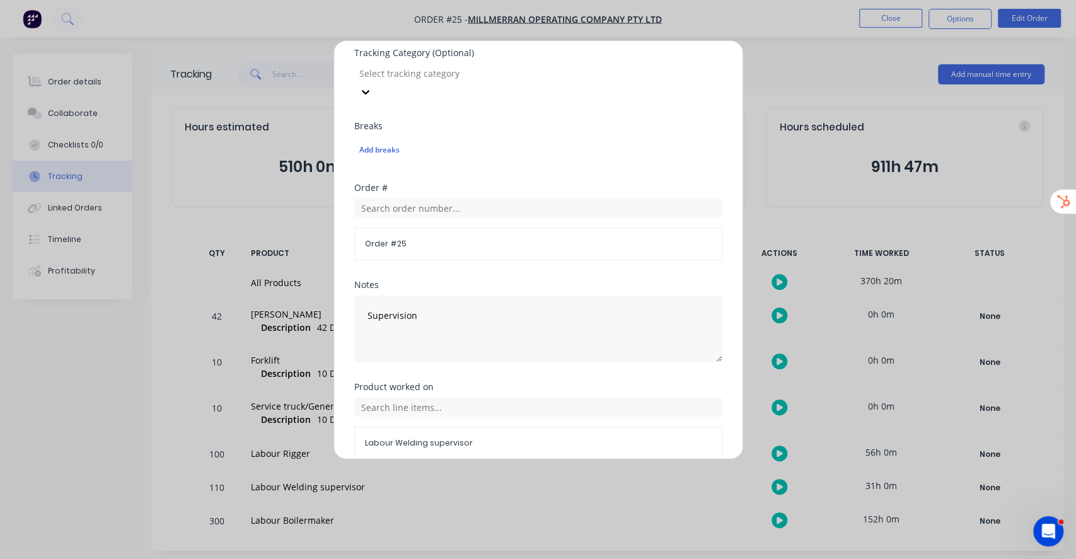
click at [582, 480] on button "Cancel" at bounding box center [577, 490] width 69 height 20
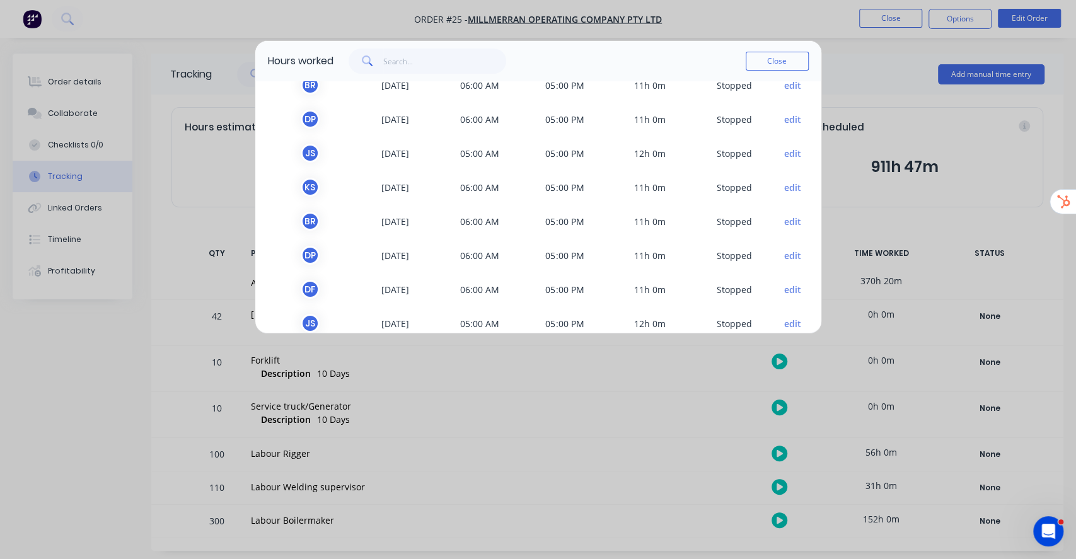
scroll to position [1263, 0]
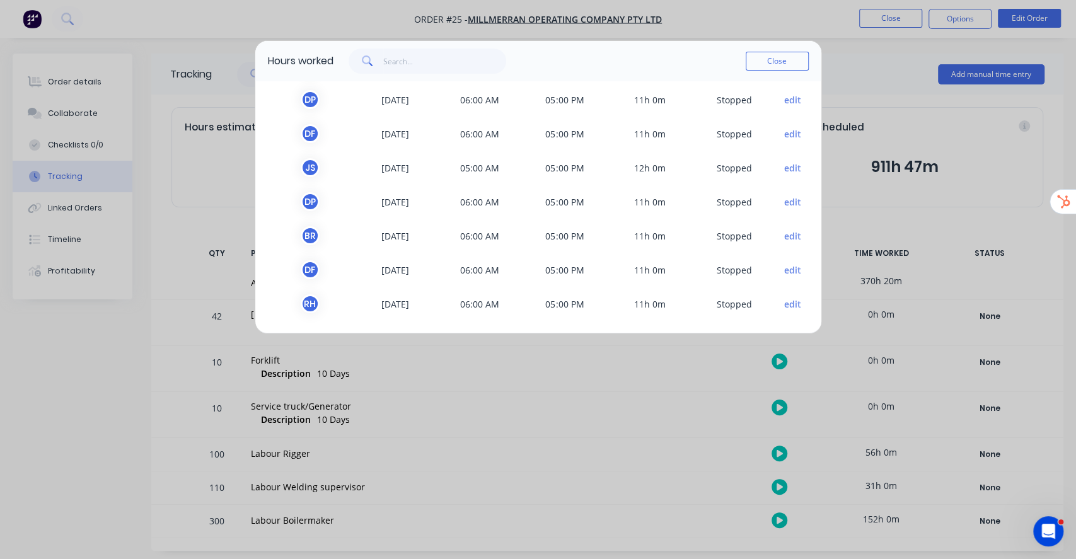
drag, startPoint x: 377, startPoint y: 93, endPoint x: 424, endPoint y: 94, distance: 46.7
click at [424, 94] on span "[DATE]" at bounding box center [394, 99] width 85 height 19
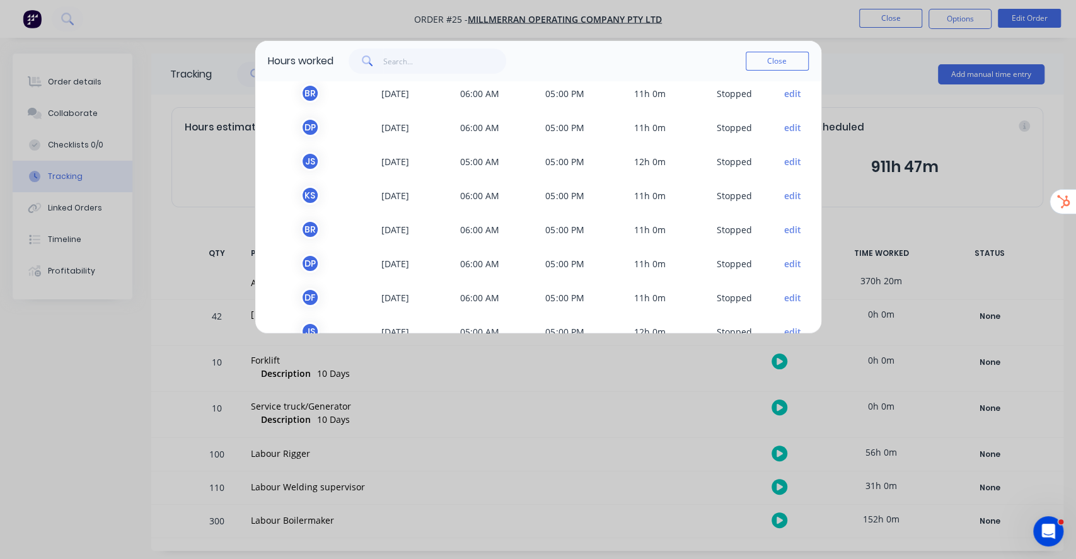
scroll to position [1095, 0]
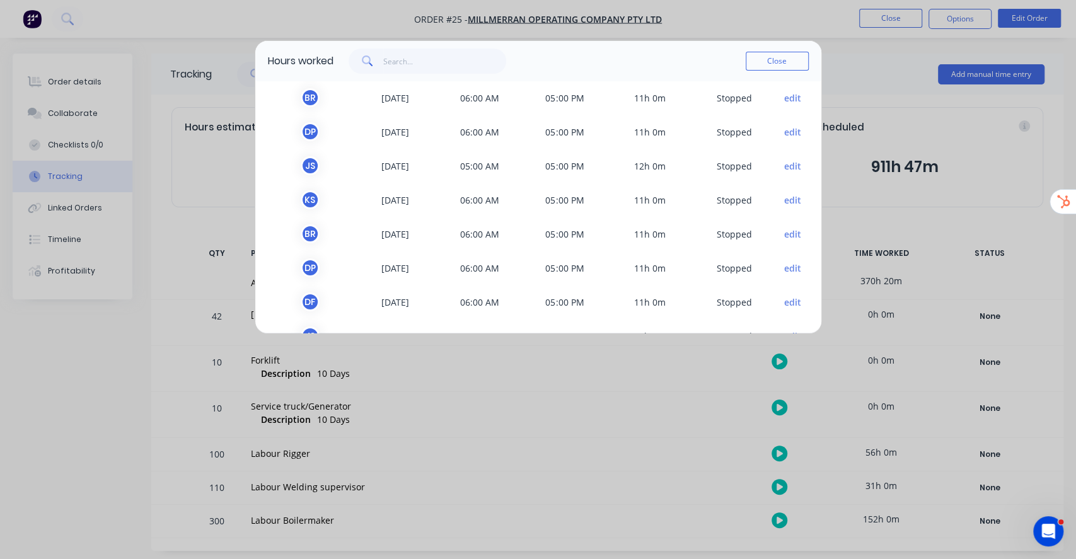
drag, startPoint x: 378, startPoint y: 227, endPoint x: 406, endPoint y: 227, distance: 27.7
click at [406, 227] on span "[DATE]" at bounding box center [394, 233] width 85 height 19
drag, startPoint x: 374, startPoint y: 160, endPoint x: 406, endPoint y: 159, distance: 32.8
click at [406, 159] on span "[DATE]" at bounding box center [394, 165] width 85 height 19
drag, startPoint x: 405, startPoint y: 130, endPoint x: 429, endPoint y: 129, distance: 24.0
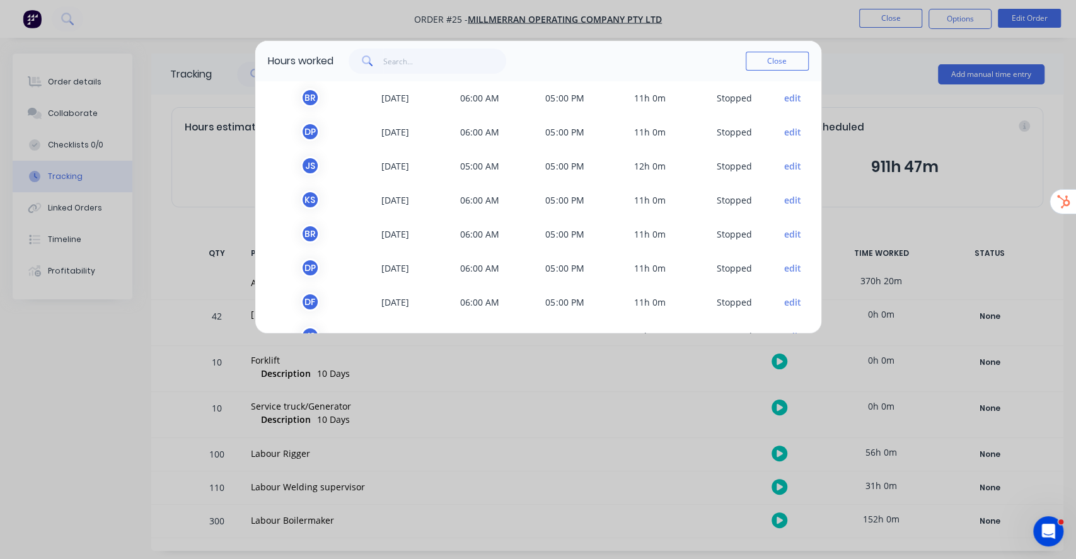
click at [429, 129] on span "[DATE]" at bounding box center [394, 131] width 85 height 19
click at [784, 131] on button "edit" at bounding box center [792, 131] width 17 height 13
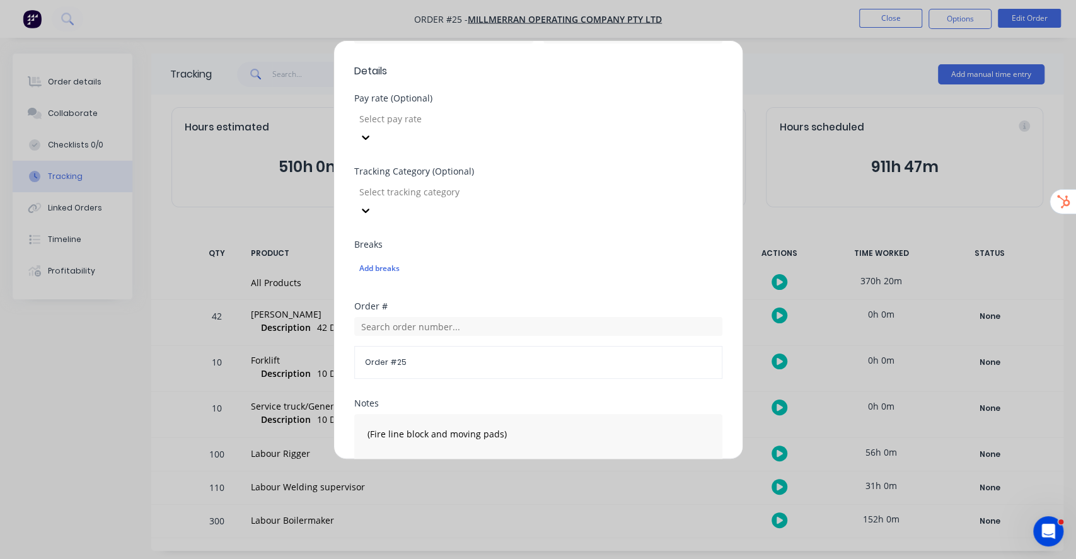
scroll to position [474, 0]
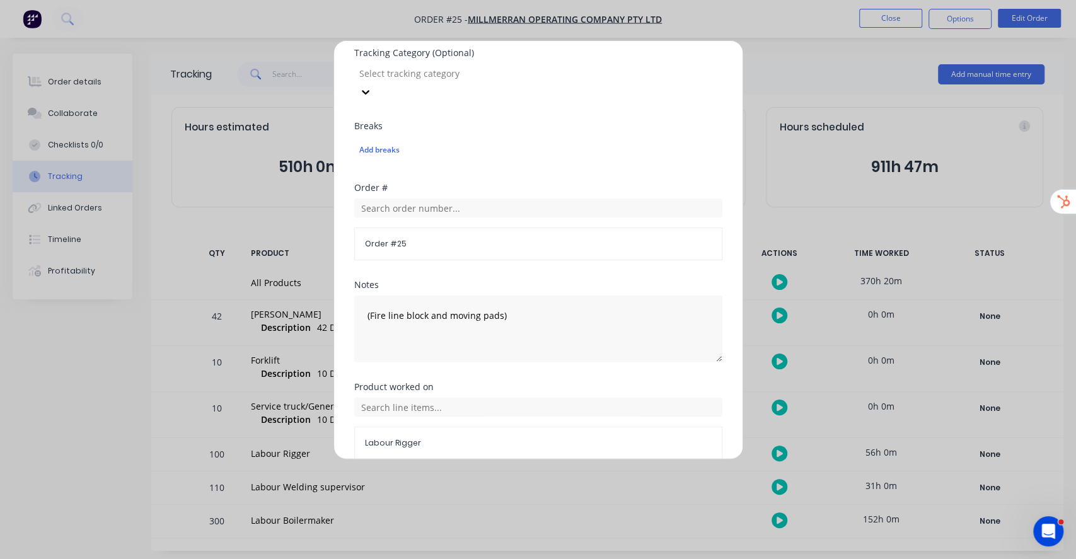
click at [574, 480] on button "Cancel" at bounding box center [577, 490] width 69 height 20
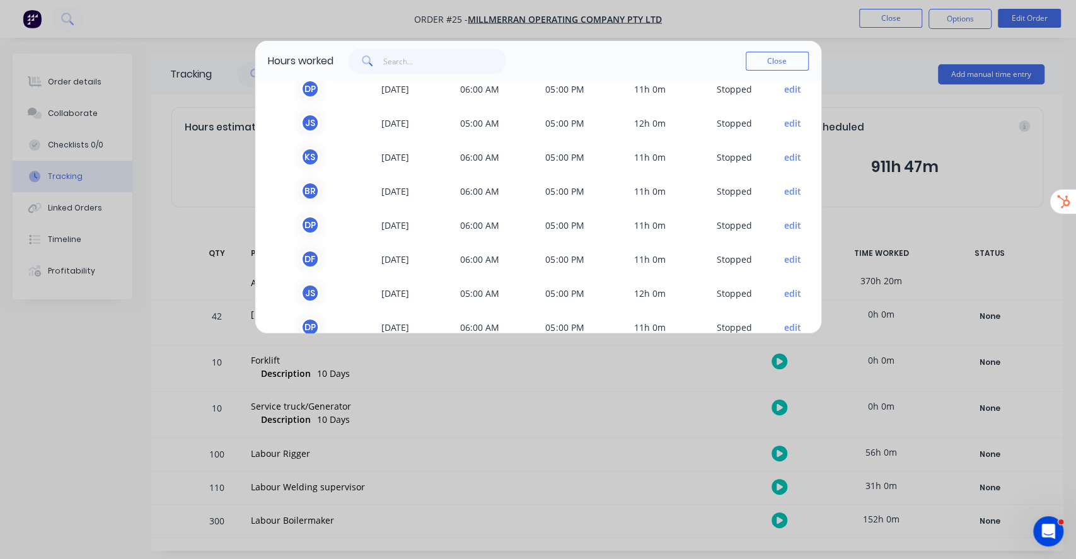
scroll to position [1263, 0]
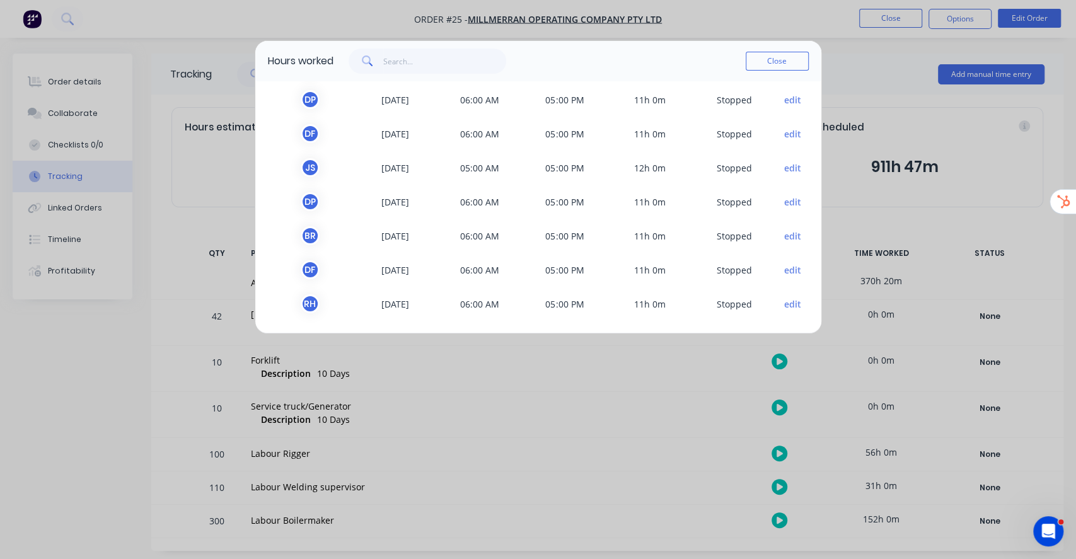
drag, startPoint x: 379, startPoint y: 99, endPoint x: 408, endPoint y: 101, distance: 29.7
click at [407, 98] on span "[DATE]" at bounding box center [394, 99] width 85 height 19
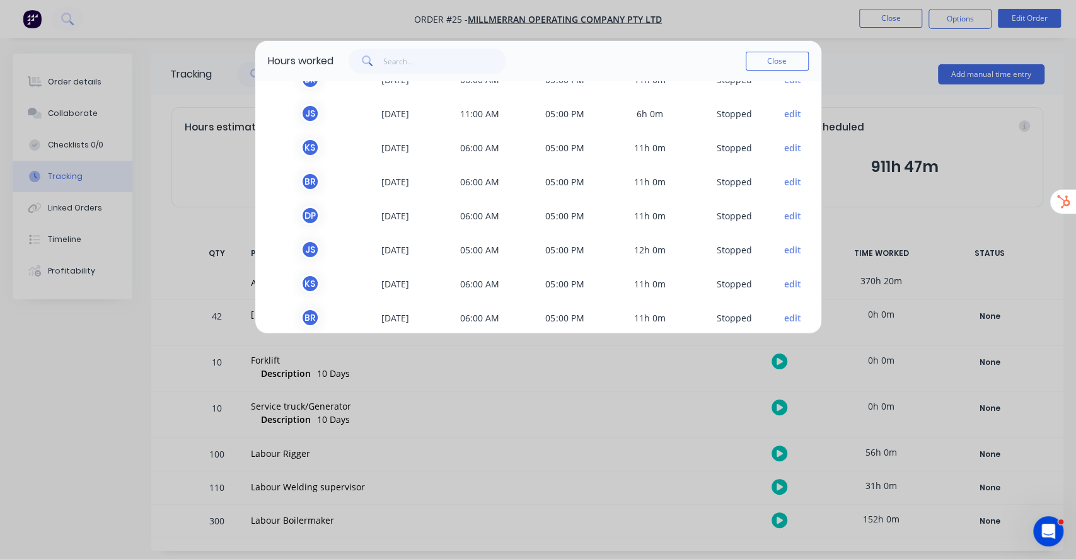
drag, startPoint x: 408, startPoint y: 312, endPoint x: 405, endPoint y: 298, distance: 14.2
click at [408, 312] on span "[DATE]" at bounding box center [394, 317] width 85 height 19
drag, startPoint x: 399, startPoint y: 247, endPoint x: 414, endPoint y: 244, distance: 15.5
click at [405, 246] on span "[DATE]" at bounding box center [394, 249] width 85 height 19
drag, startPoint x: 382, startPoint y: 184, endPoint x: 417, endPoint y: 180, distance: 34.9
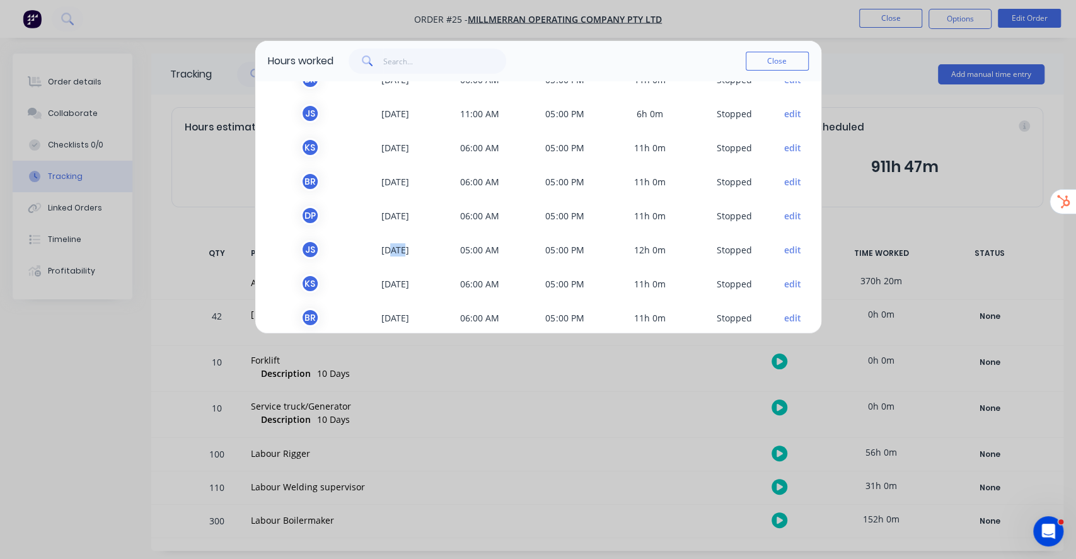
click at [408, 181] on span "[DATE]" at bounding box center [394, 181] width 85 height 19
click at [786, 176] on button "edit" at bounding box center [792, 181] width 17 height 13
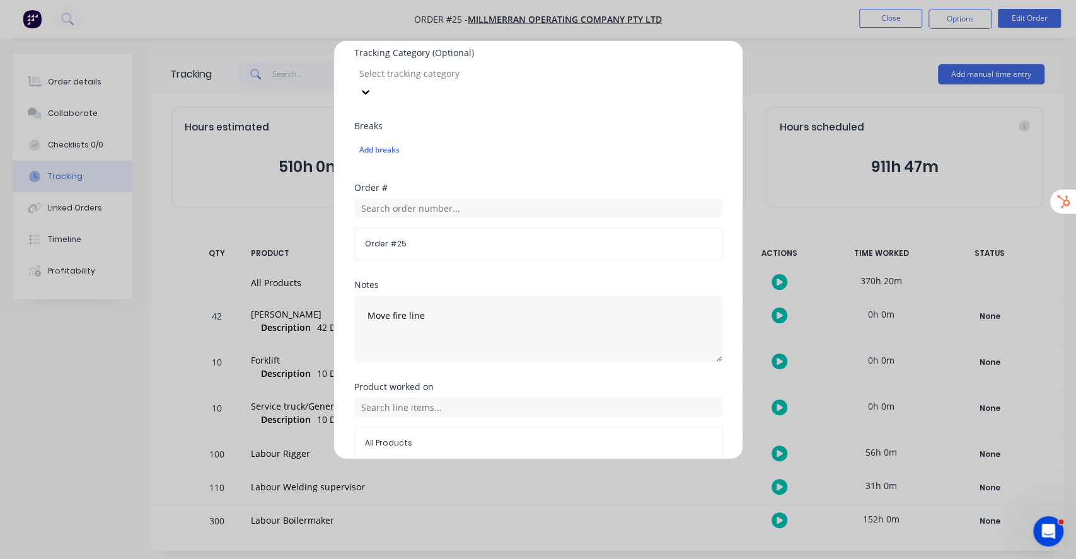
scroll to position [0, 0]
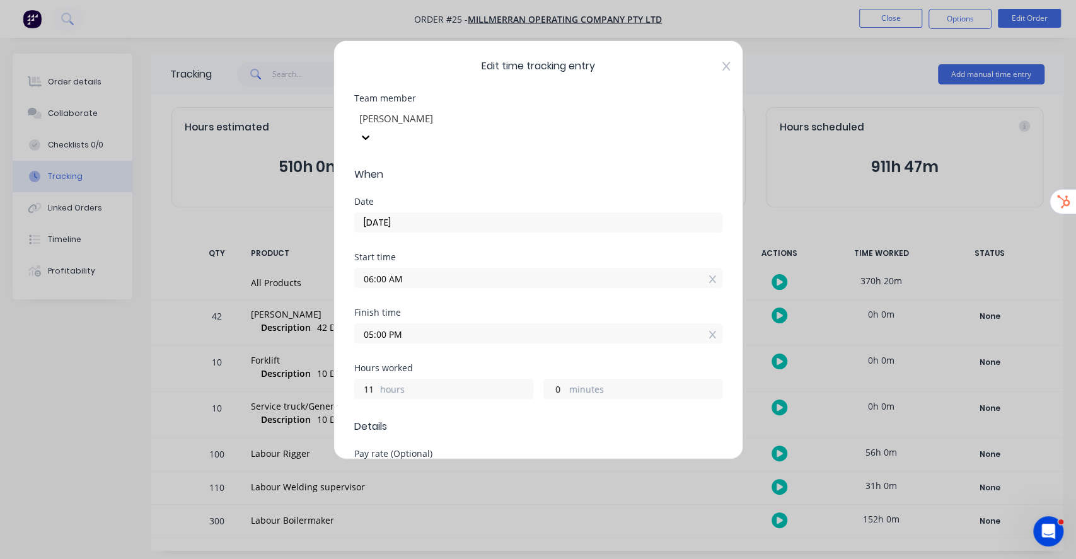
click at [722, 65] on icon at bounding box center [726, 66] width 8 height 10
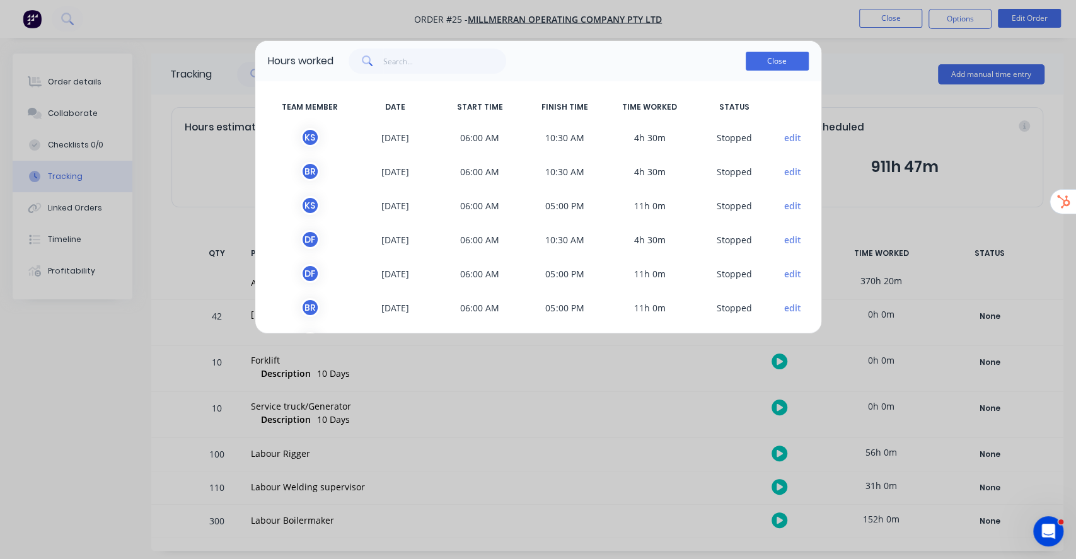
click at [769, 64] on button "Close" at bounding box center [777, 61] width 63 height 19
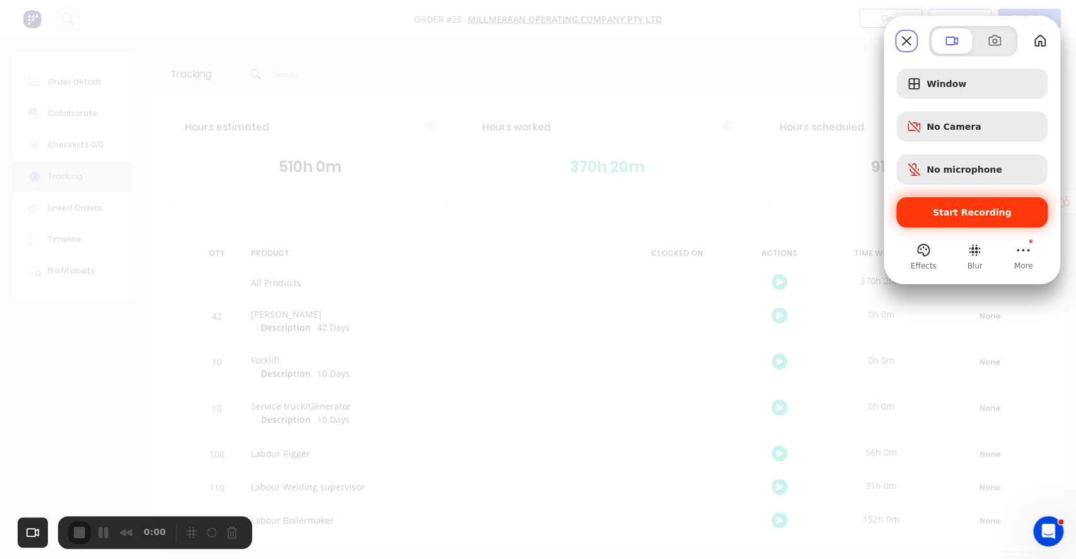
click at [964, 210] on span "Start Recording" at bounding box center [972, 212] width 79 height 10
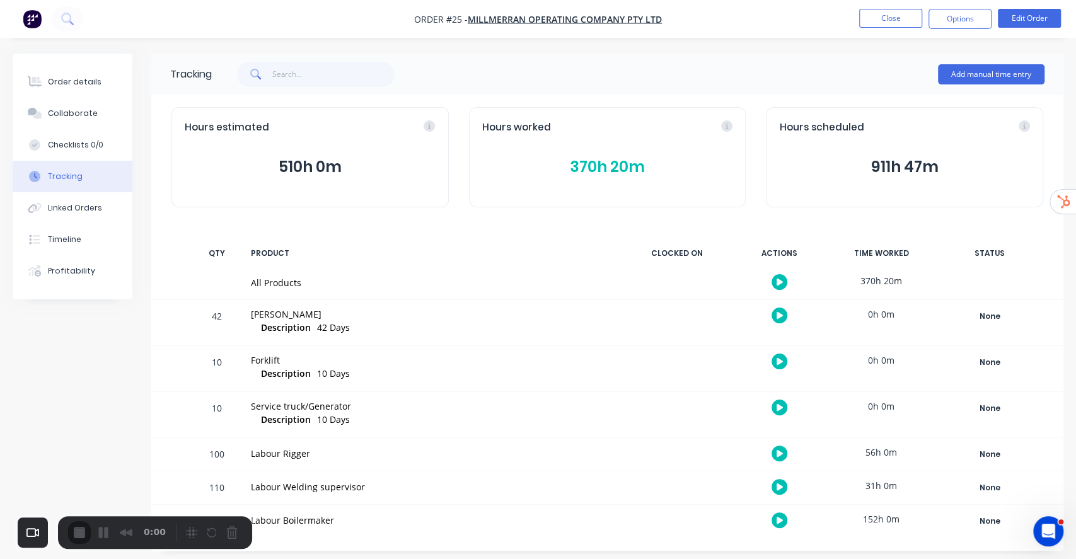
click at [741, 81] on div "Add manual time entry" at bounding box center [628, 74] width 833 height 38
click at [608, 168] on button "370h 20m" at bounding box center [607, 167] width 251 height 24
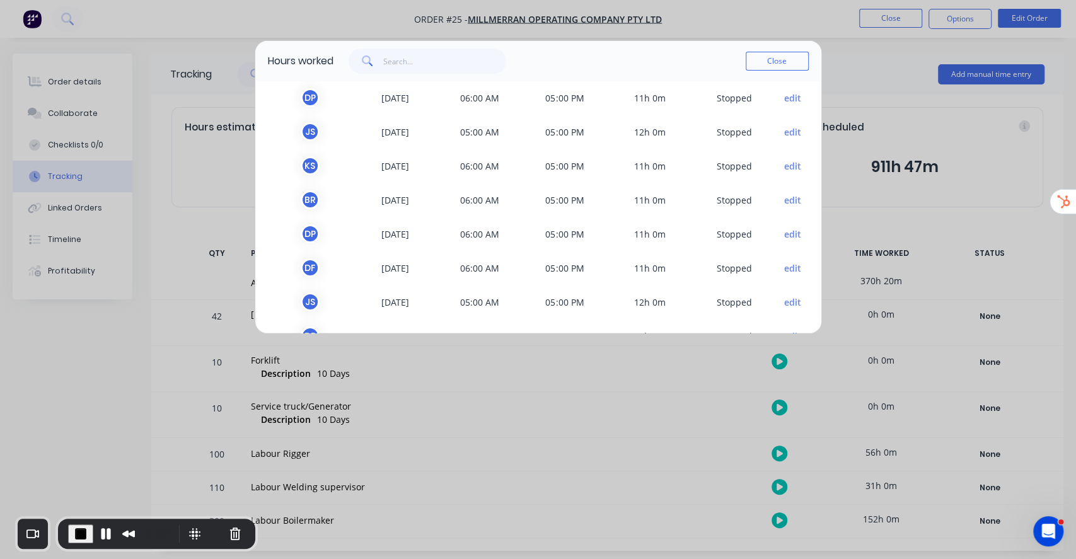
scroll to position [1263, 0]
drag, startPoint x: 384, startPoint y: 129, endPoint x: 401, endPoint y: 127, distance: 17.1
click at [401, 127] on span "[DATE]" at bounding box center [394, 133] width 85 height 19
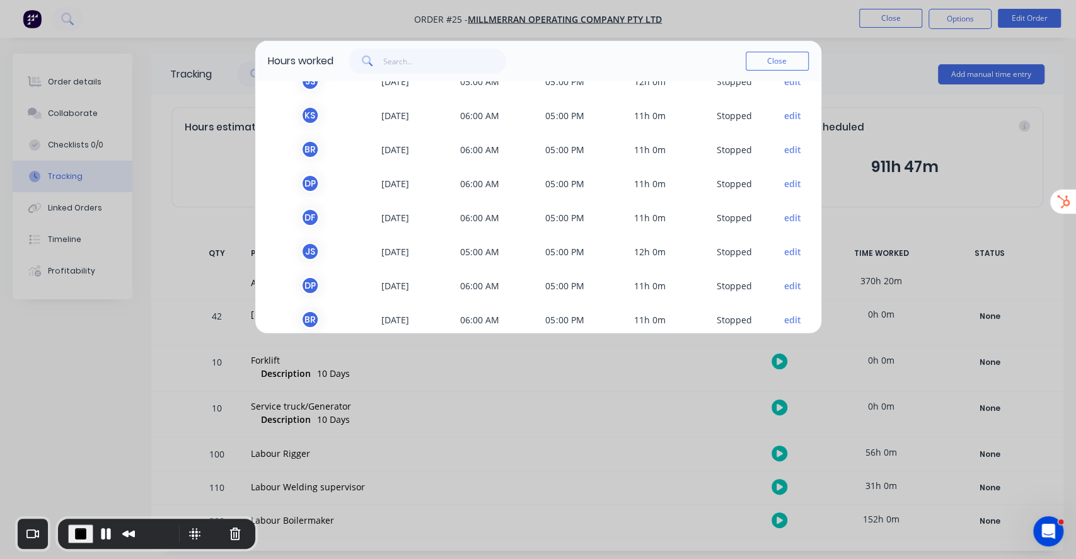
scroll to position [1095, 0]
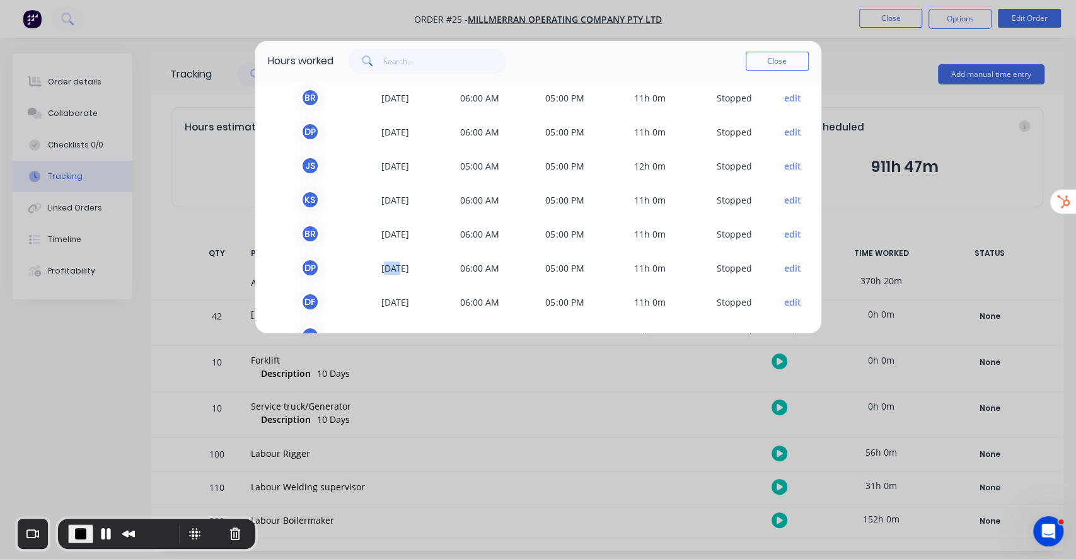
drag, startPoint x: 372, startPoint y: 265, endPoint x: 388, endPoint y: 265, distance: 16.4
click at [388, 265] on span "[DATE]" at bounding box center [394, 267] width 85 height 19
drag, startPoint x: 377, startPoint y: 200, endPoint x: 396, endPoint y: 199, distance: 18.9
click at [396, 199] on span "[DATE]" at bounding box center [394, 199] width 85 height 19
click at [784, 101] on button "edit" at bounding box center [792, 97] width 17 height 13
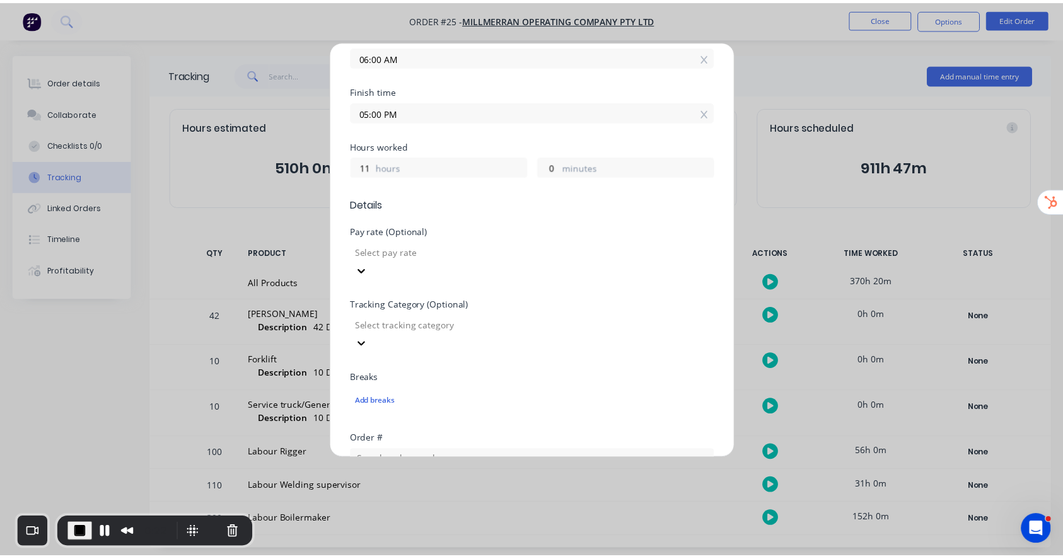
scroll to position [474, 0]
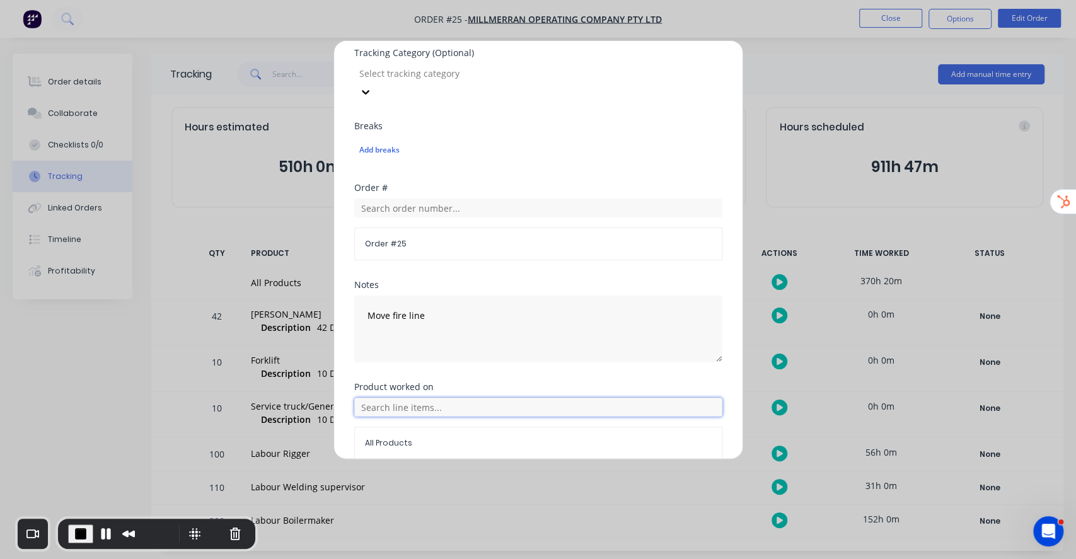
click at [446, 398] on input "text" at bounding box center [538, 407] width 368 height 19
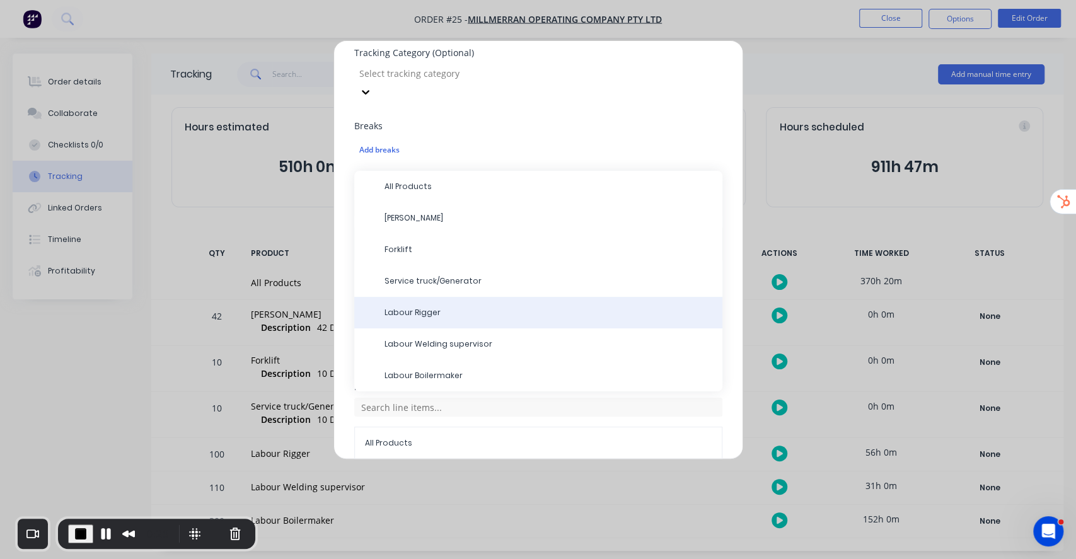
click at [428, 297] on div "Labour Rigger" at bounding box center [538, 313] width 368 height 32
click at [427, 307] on span "Labour Rigger" at bounding box center [548, 312] width 328 height 11
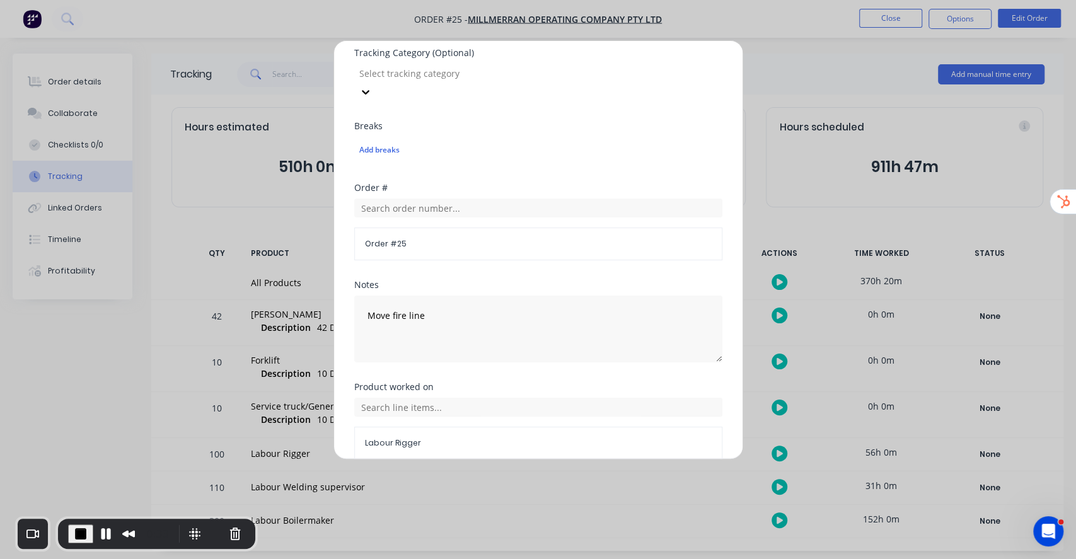
click at [575, 480] on button "Cancel" at bounding box center [577, 490] width 69 height 20
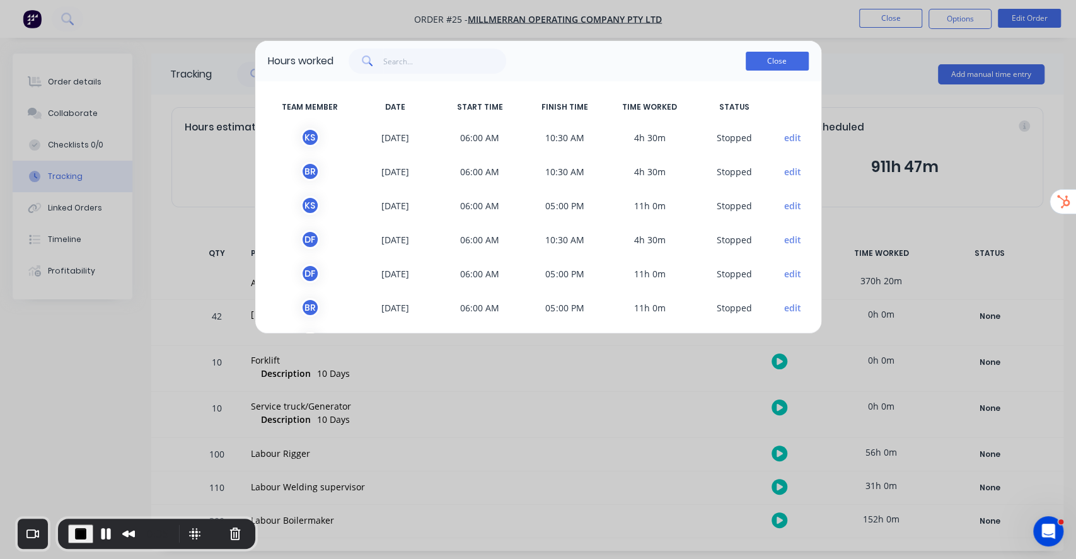
click at [781, 61] on button "Close" at bounding box center [777, 61] width 63 height 19
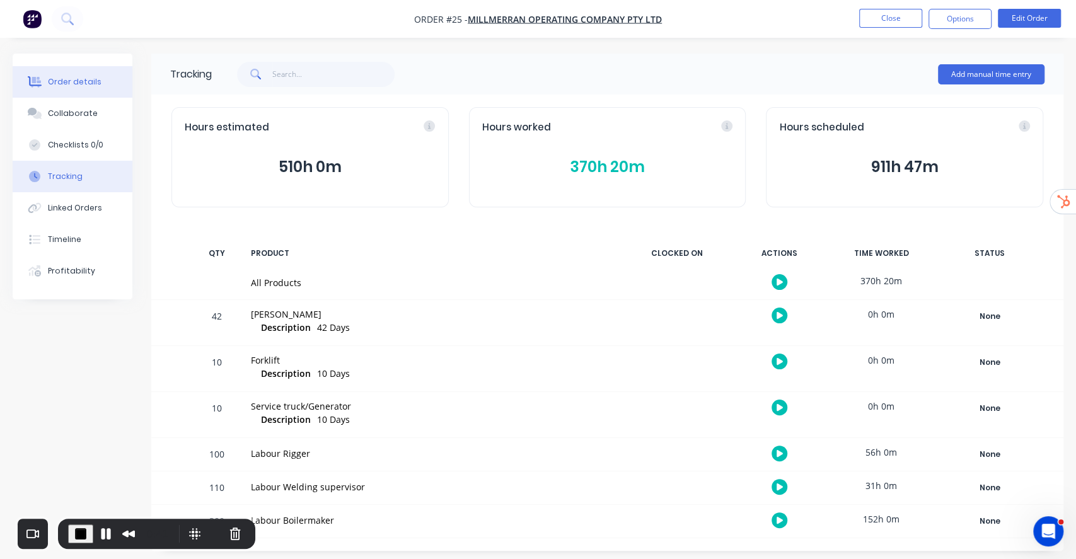
click at [84, 82] on div "Order details" at bounding box center [75, 81] width 54 height 11
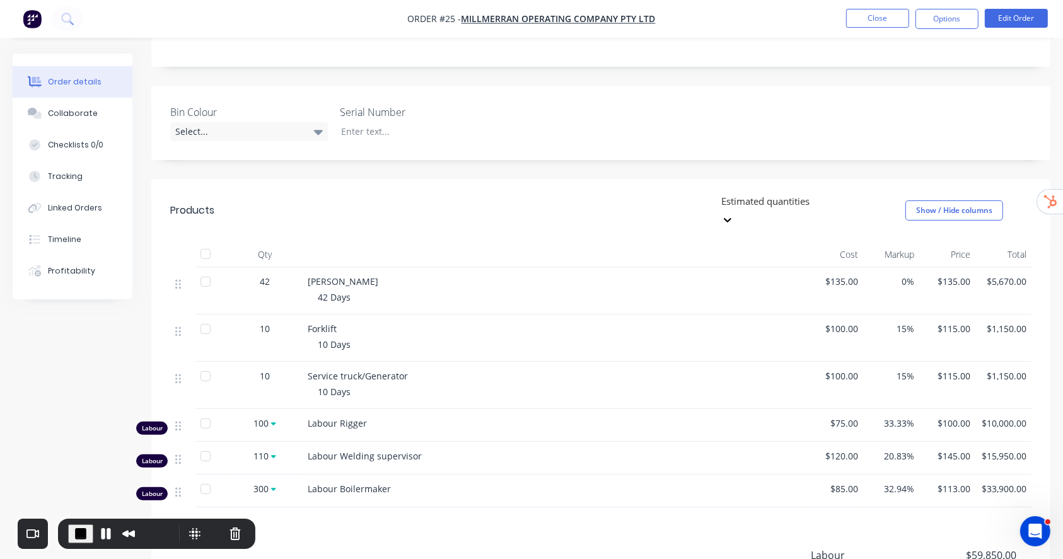
scroll to position [252, 0]
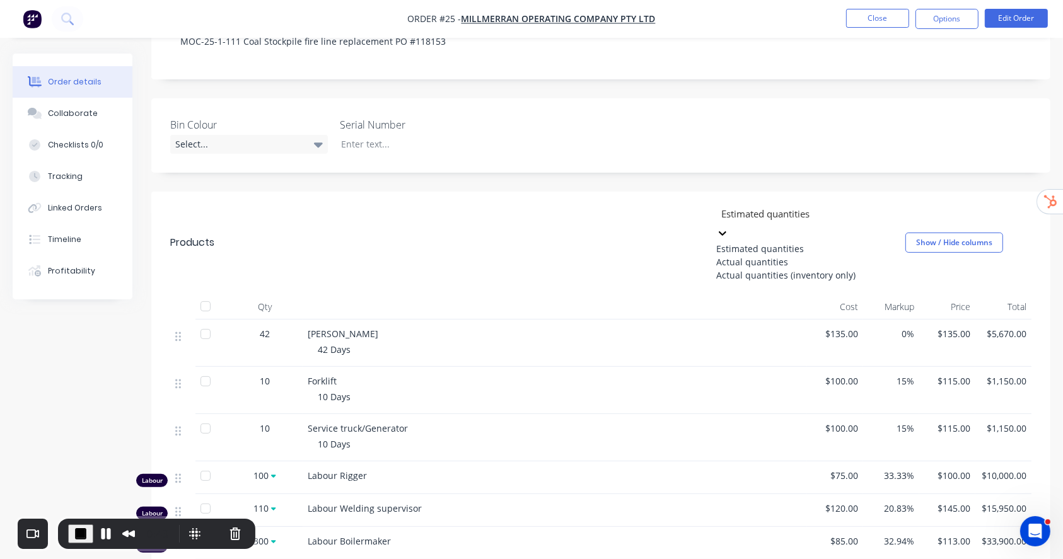
click at [822, 214] on div at bounding box center [811, 213] width 182 height 16
click at [776, 260] on div "Actual quantities" at bounding box center [810, 261] width 189 height 13
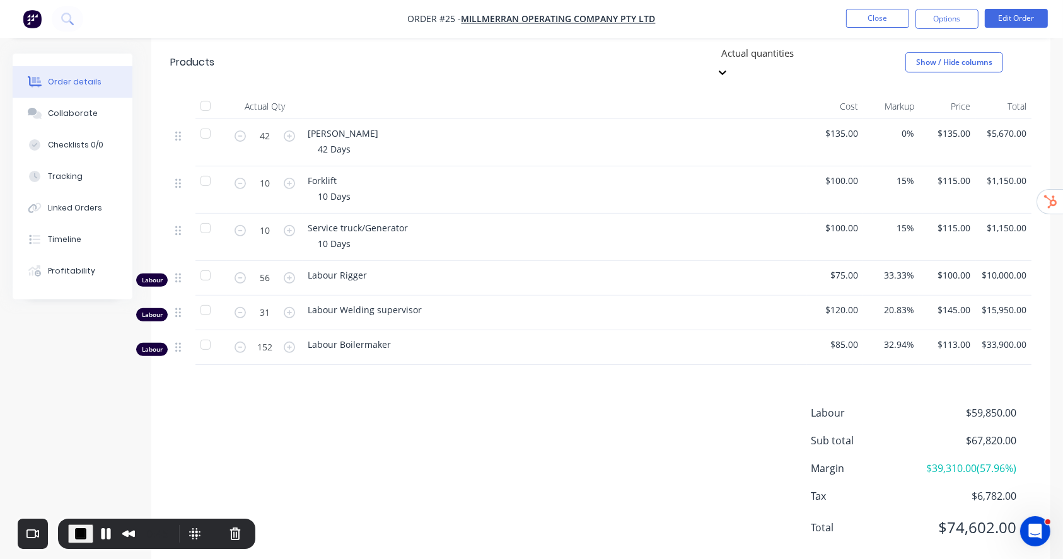
scroll to position [440, 0]
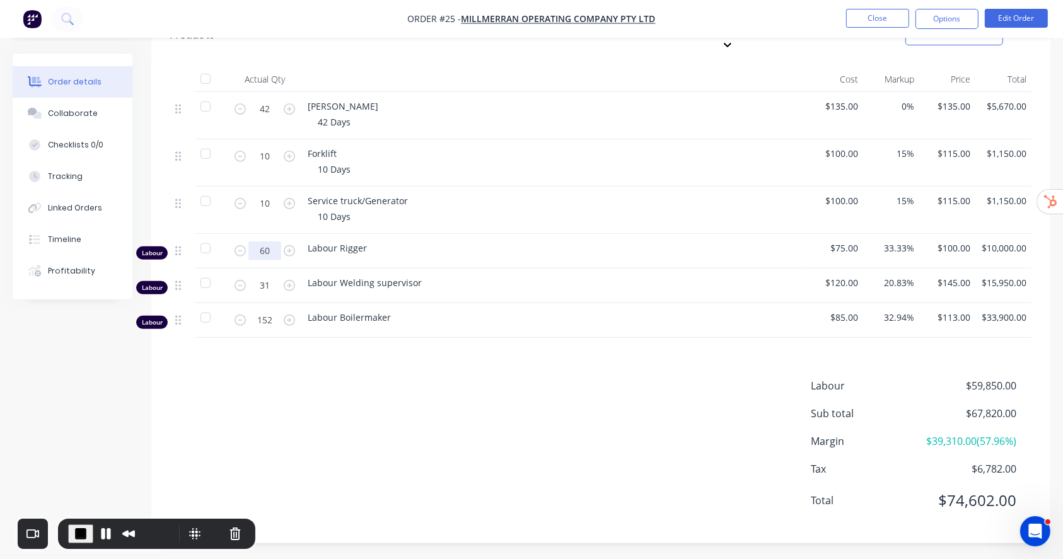
type input "6"
type input "56"
click at [391, 349] on div "Products Actual quantities Show / Hide columns Actual Qty Cost Markup Price Tot…" at bounding box center [600, 273] width 899 height 539
click at [80, 534] on span "End Recording" at bounding box center [80, 533] width 15 height 15
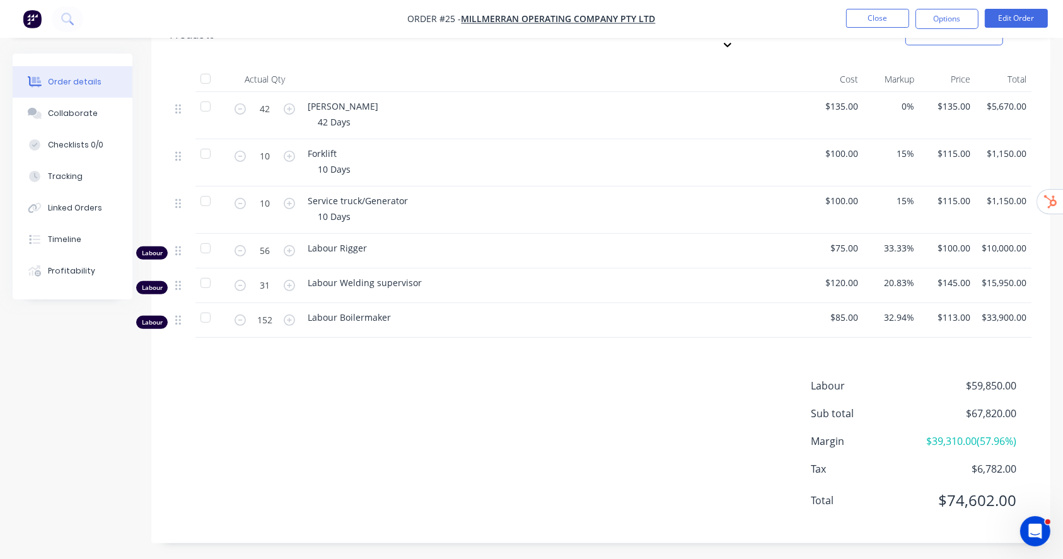
click at [549, 378] on div "Labour $59,850.00 Sub total $67,820.00 Margin $39,310.00 ( 57.96 %) Tax $6,782.…" at bounding box center [600, 451] width 861 height 146
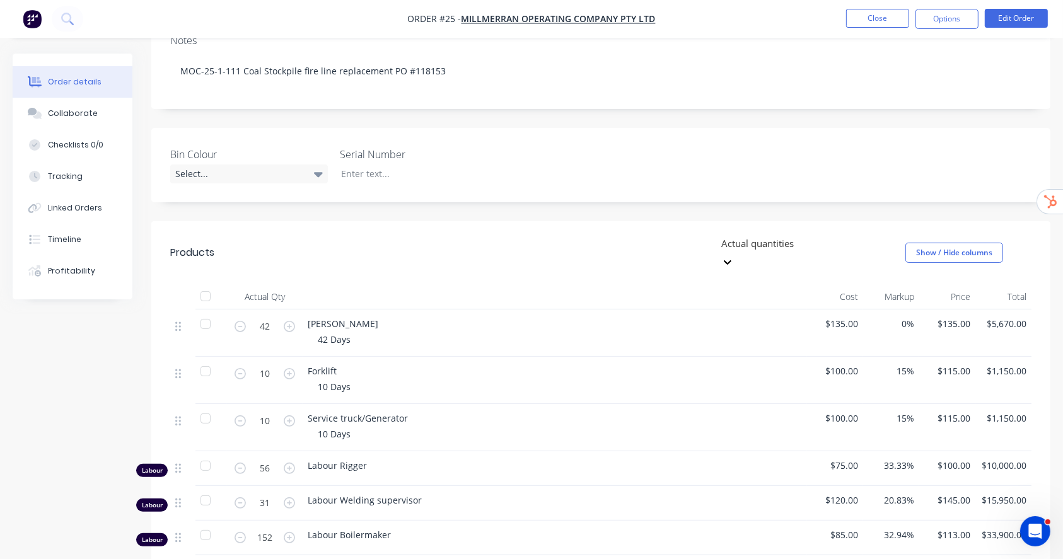
scroll to position [0, 0]
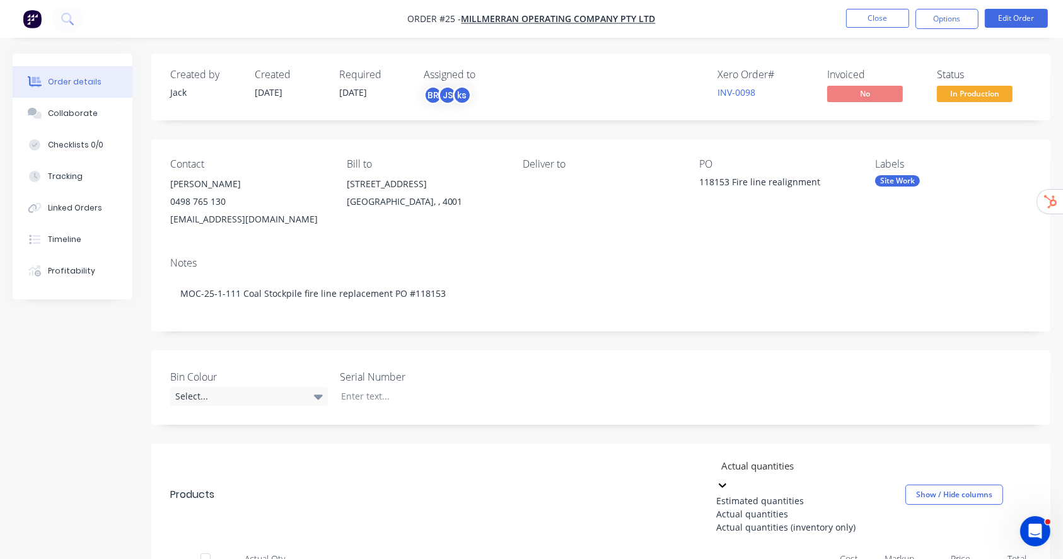
click at [780, 466] on div at bounding box center [811, 466] width 182 height 16
click at [763, 494] on div "Estimated quantities" at bounding box center [810, 500] width 189 height 13
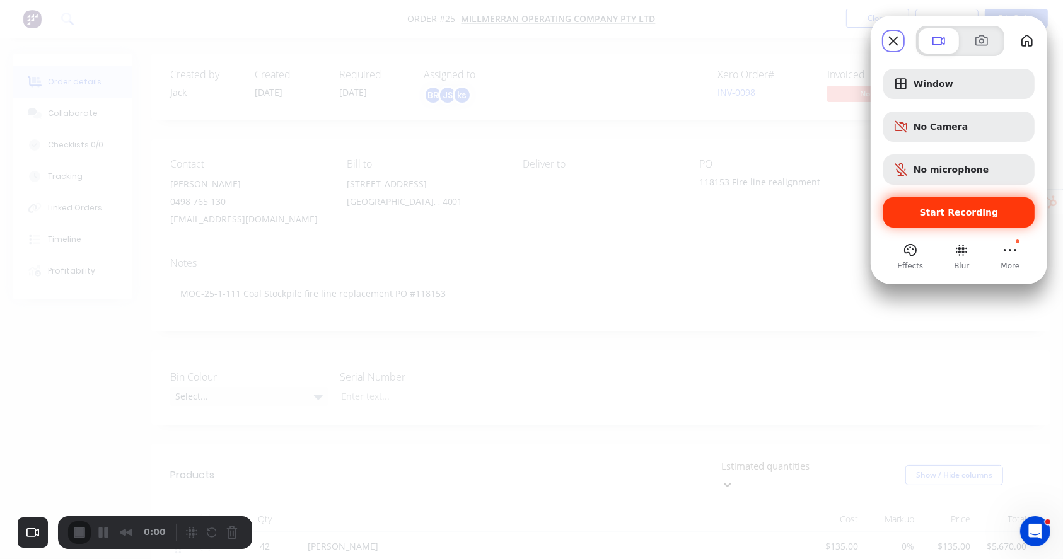
click at [942, 205] on div "Start Recording" at bounding box center [958, 212] width 151 height 30
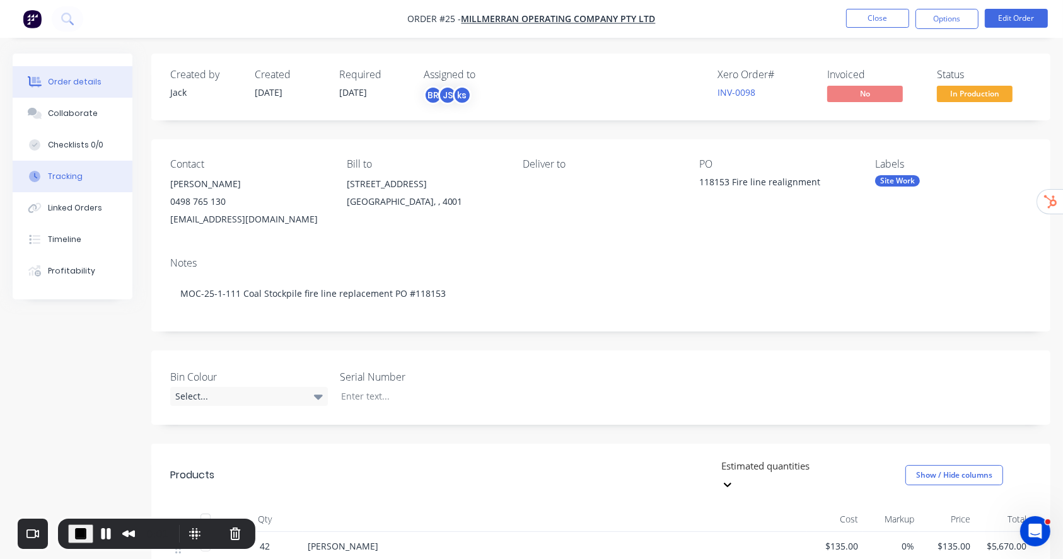
click at [79, 174] on div "Tracking" at bounding box center [65, 176] width 35 height 11
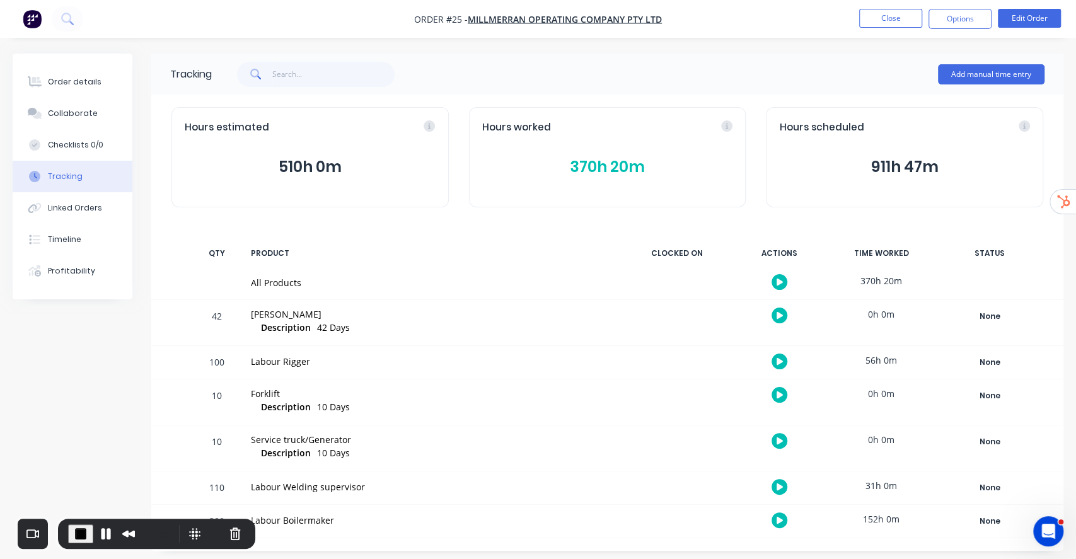
click at [627, 169] on button "370h 20m" at bounding box center [607, 167] width 251 height 24
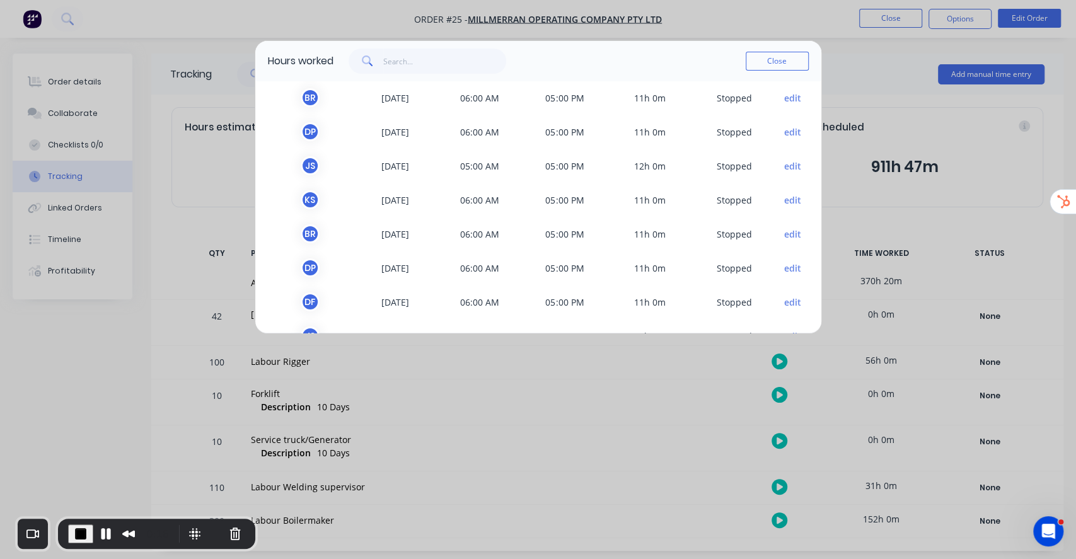
scroll to position [1011, 0]
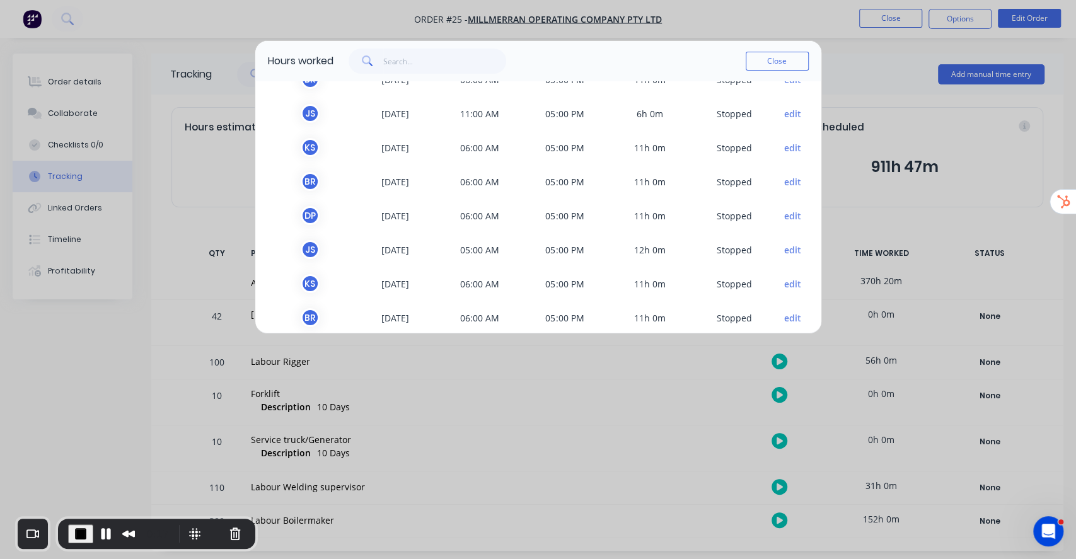
click at [784, 216] on button "edit" at bounding box center [792, 215] width 17 height 13
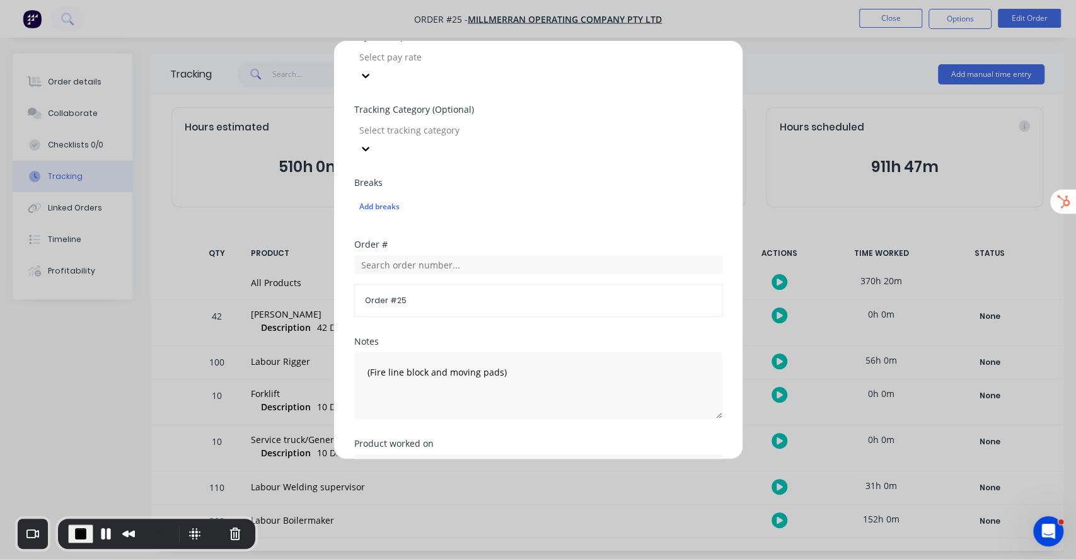
scroll to position [474, 0]
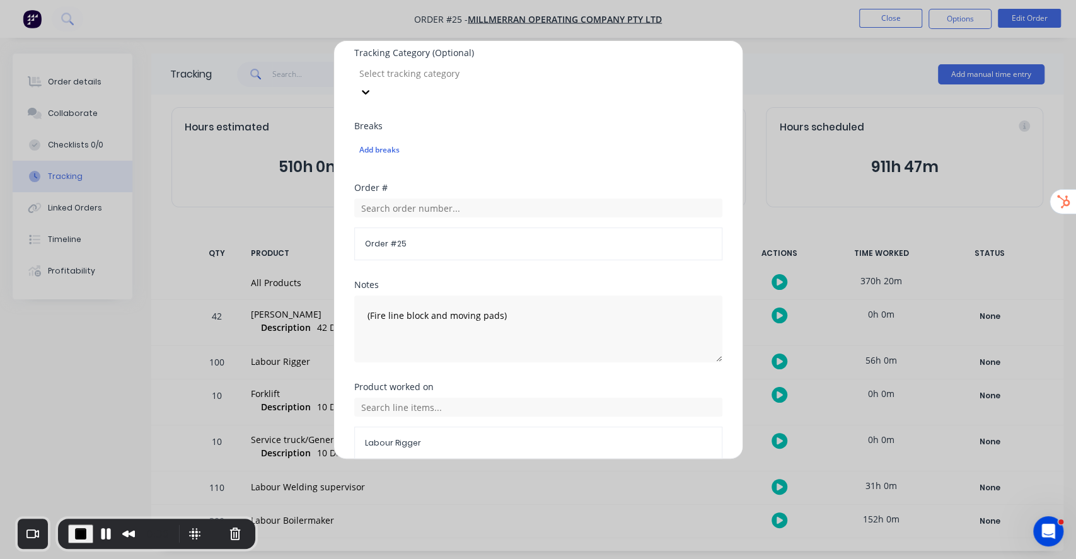
click at [591, 480] on button "Cancel" at bounding box center [577, 490] width 69 height 20
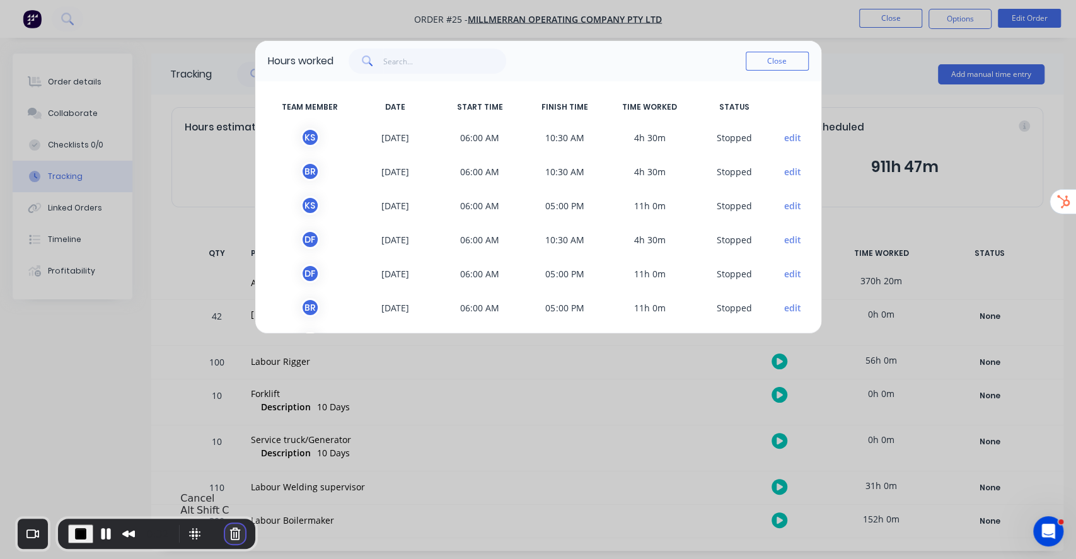
click at [227, 530] on button "Cancel Recording" at bounding box center [235, 534] width 20 height 20
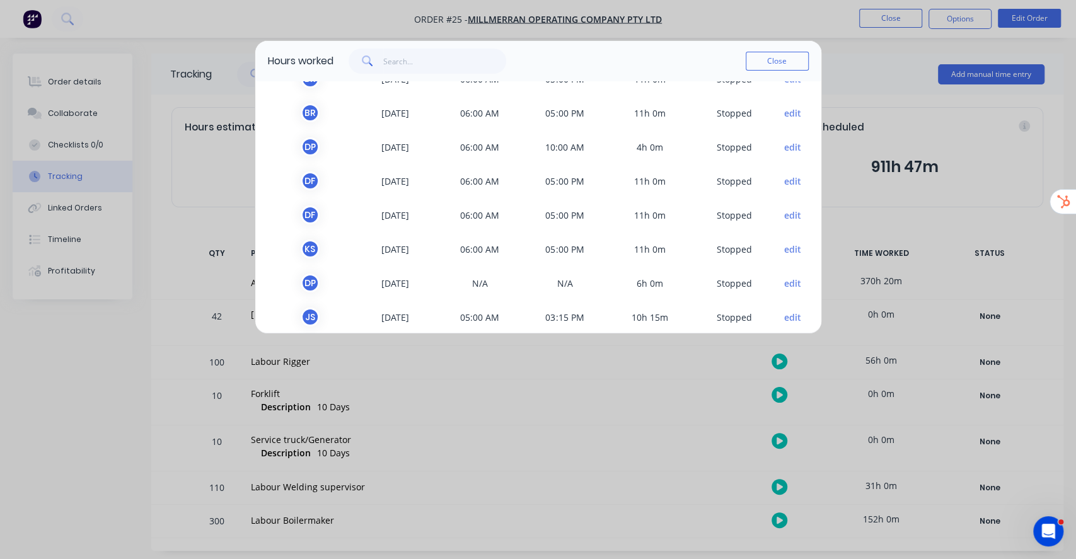
scroll to position [0, 0]
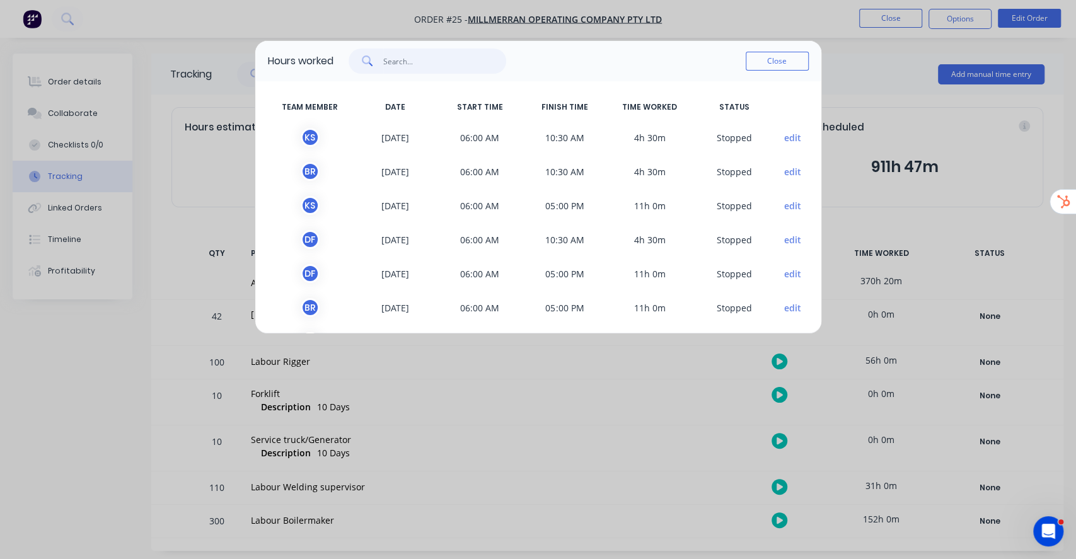
drag, startPoint x: 415, startPoint y: 69, endPoint x: 398, endPoint y: 63, distance: 17.9
click at [398, 63] on input "text" at bounding box center [444, 61] width 123 height 25
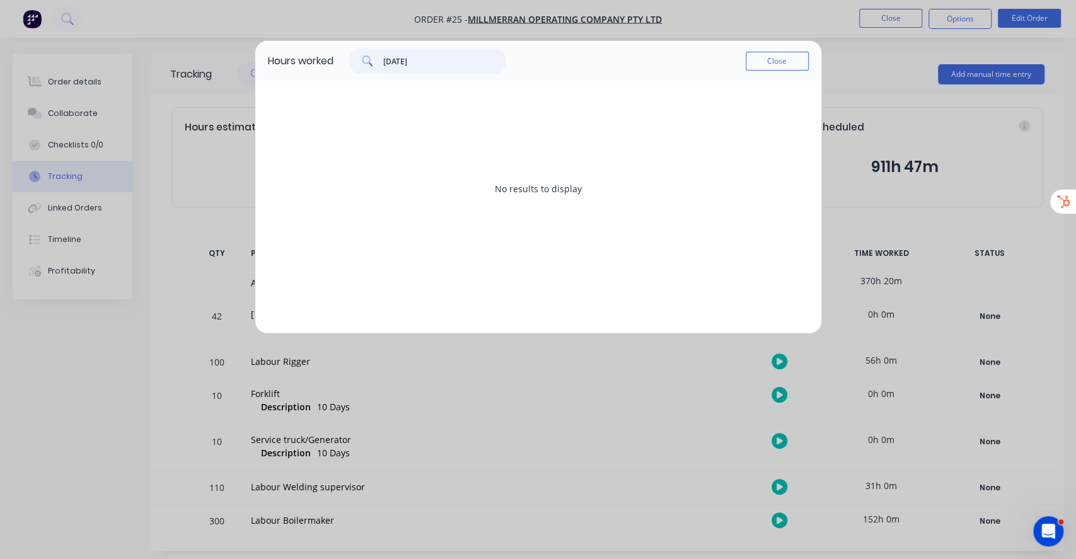
drag, startPoint x: 452, startPoint y: 62, endPoint x: 271, endPoint y: 60, distance: 180.9
click at [277, 60] on div "Hours worked [DATE] Close" at bounding box center [538, 61] width 566 height 40
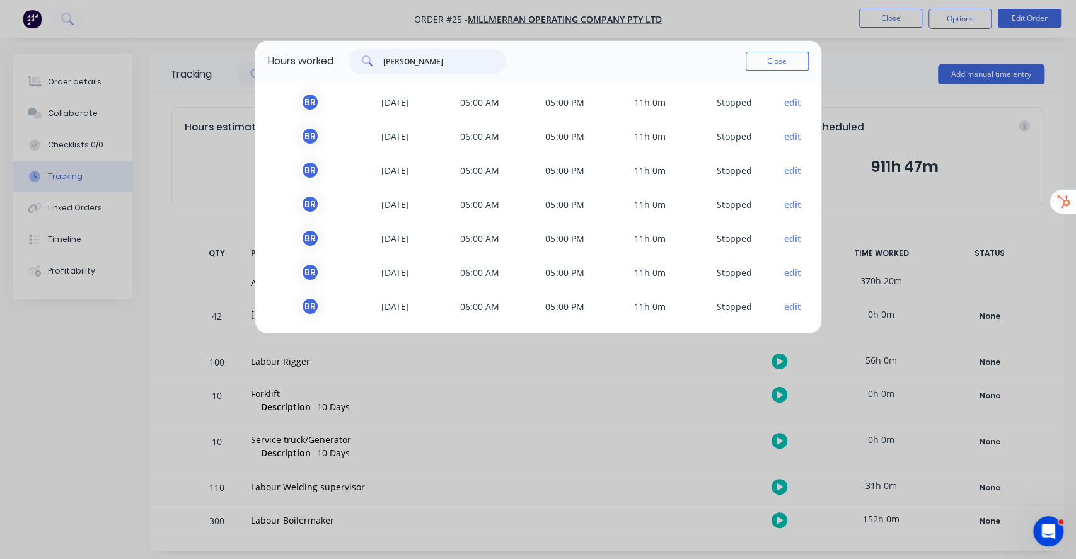
scroll to position [106, 0]
type input "[PERSON_NAME]"
click at [784, 231] on button "edit" at bounding box center [792, 235] width 17 height 13
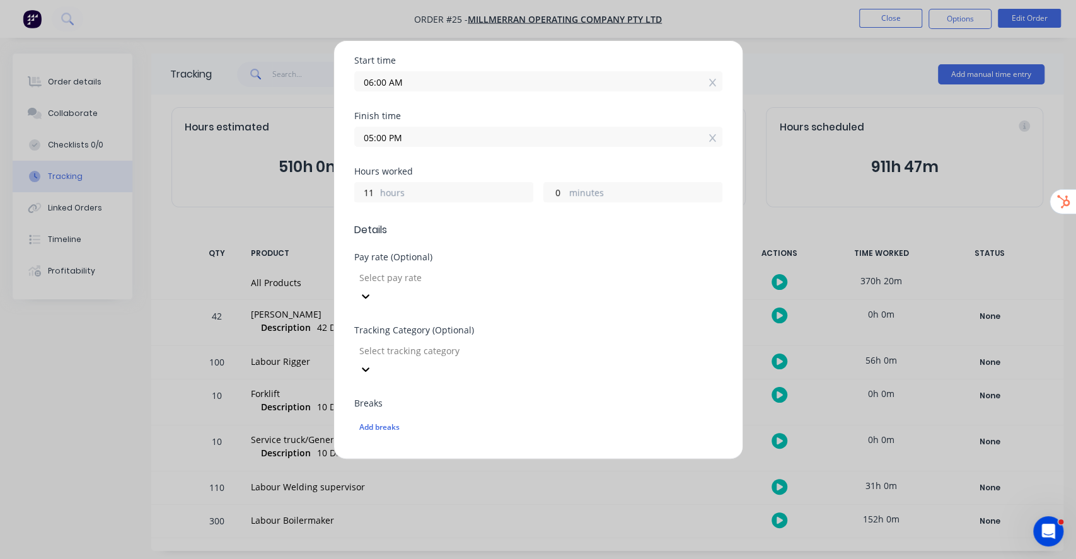
scroll to position [474, 0]
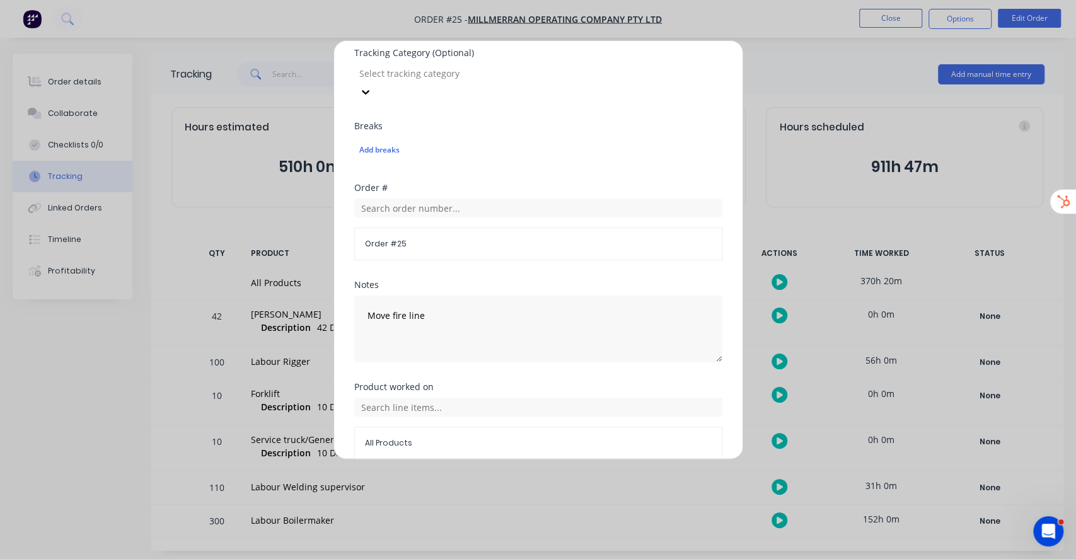
click at [574, 480] on button "Cancel" at bounding box center [577, 490] width 69 height 20
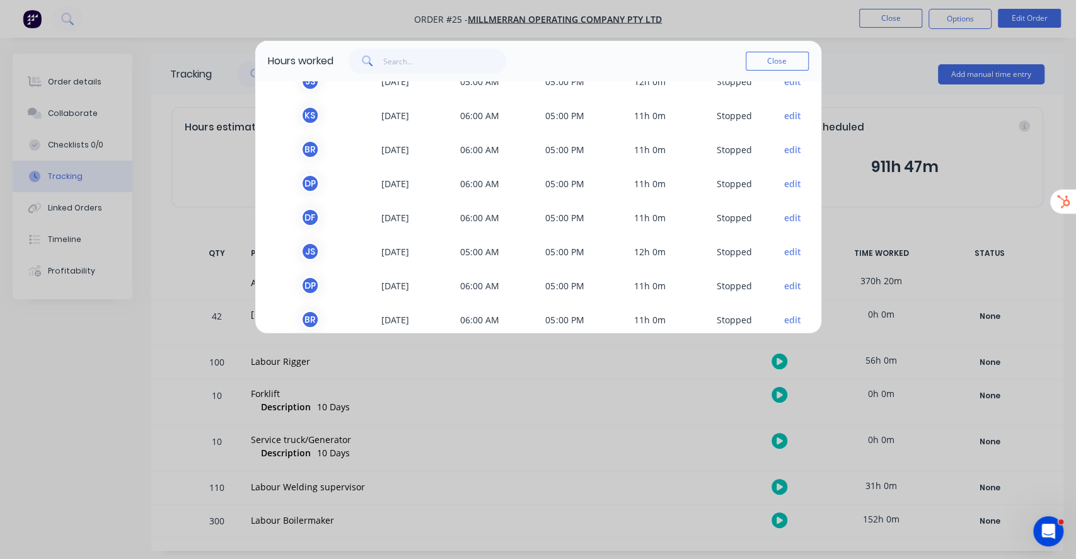
scroll to position [1095, 0]
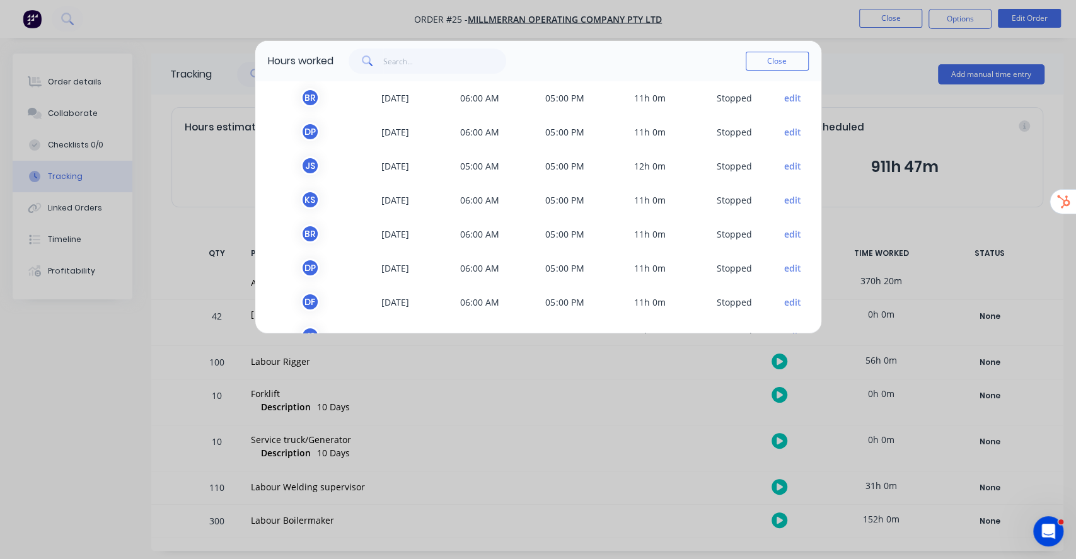
click at [784, 95] on button "edit" at bounding box center [792, 97] width 17 height 13
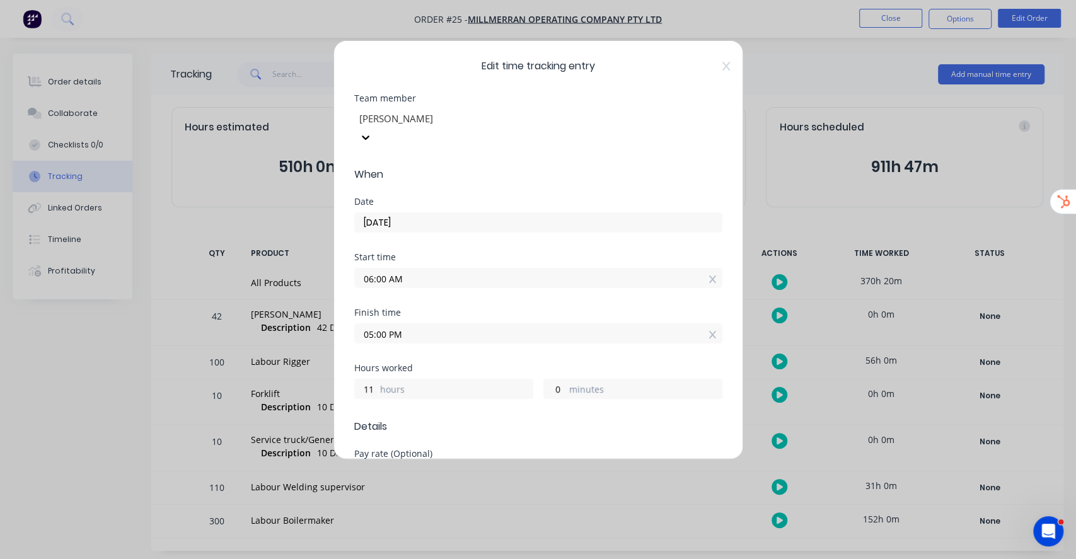
scroll to position [474, 0]
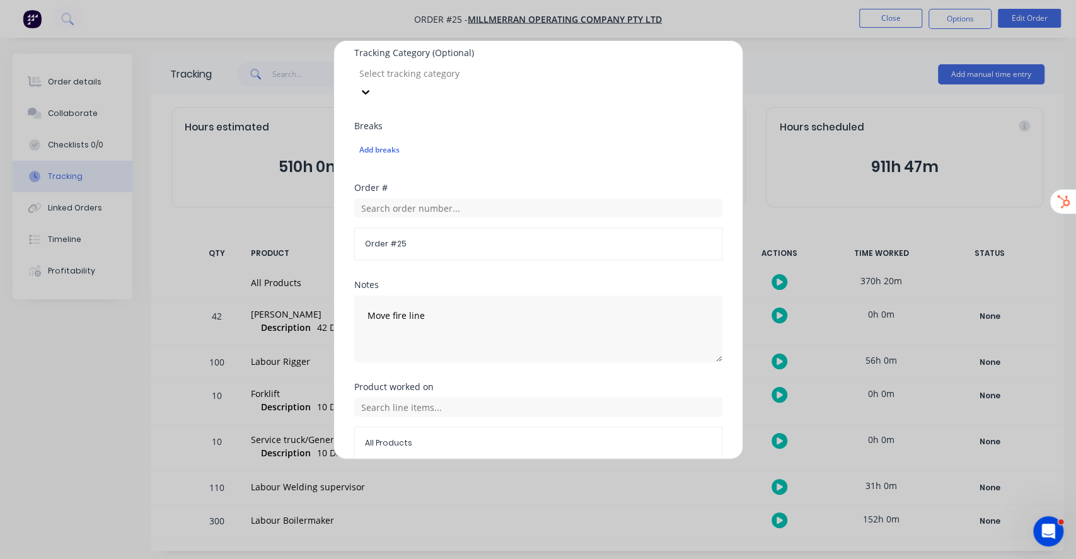
click at [578, 480] on button "Cancel" at bounding box center [577, 490] width 69 height 20
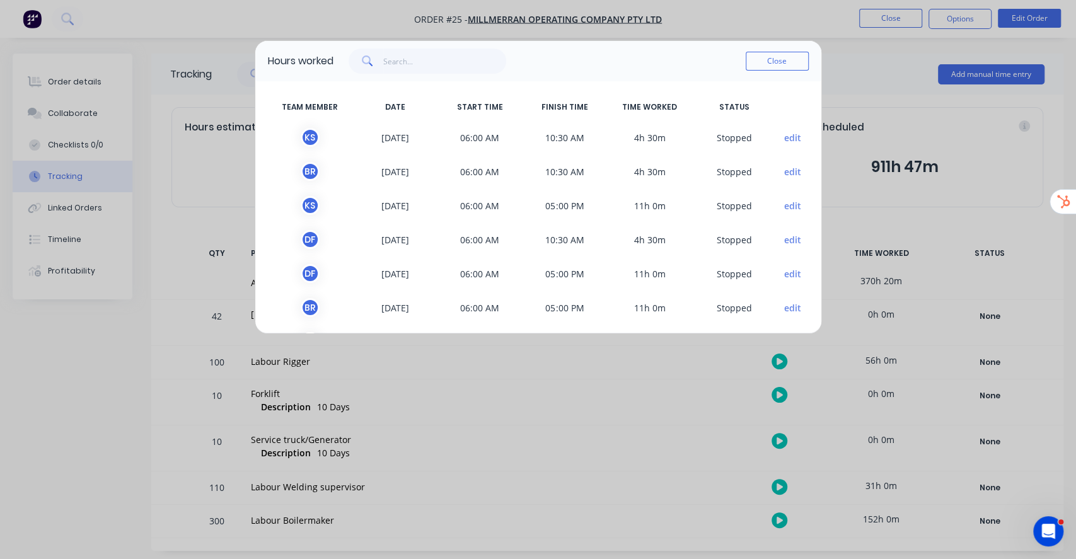
click at [781, 64] on button "Close" at bounding box center [777, 61] width 63 height 19
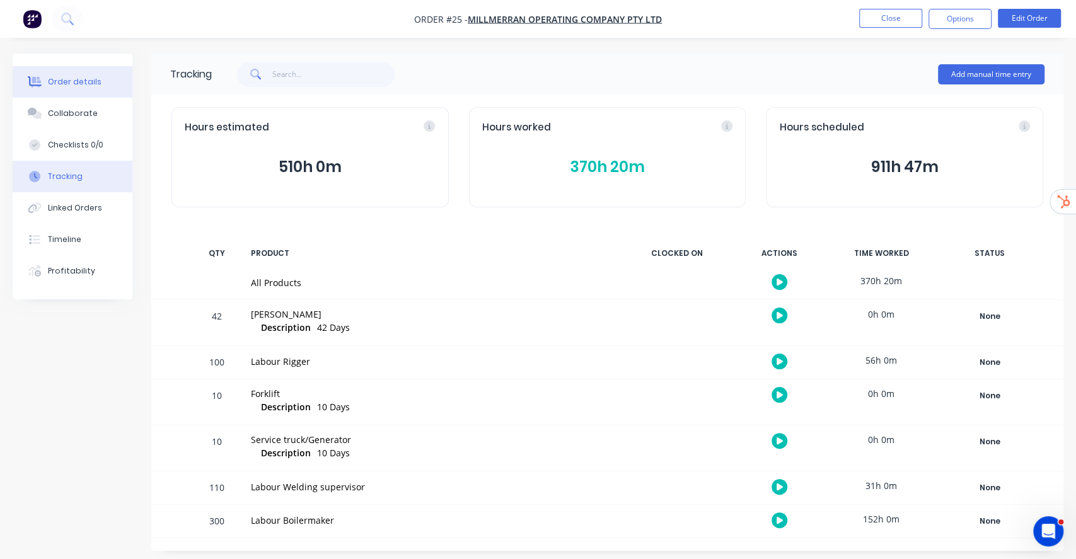
click at [81, 81] on div "Order details" at bounding box center [75, 81] width 54 height 11
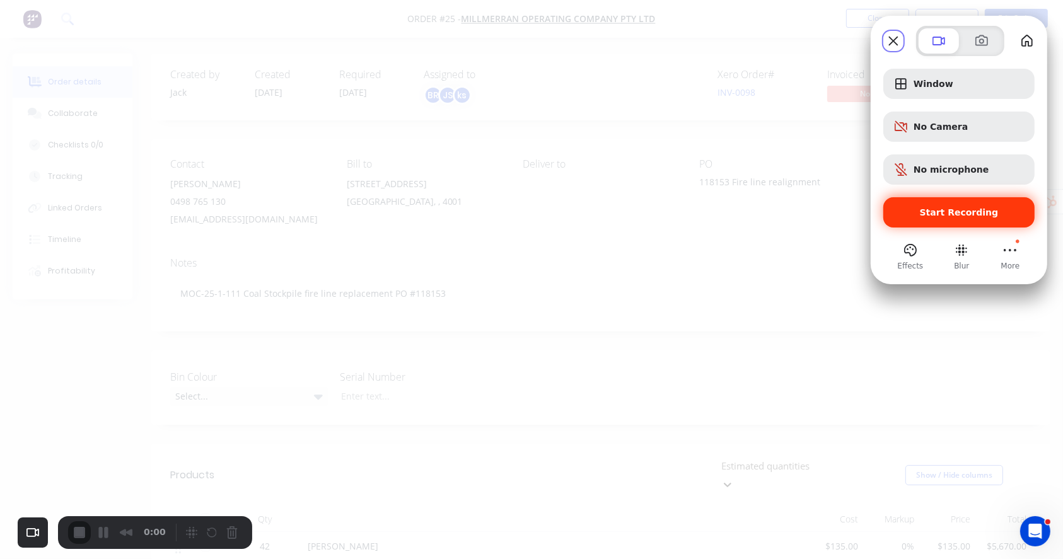
click at [987, 205] on div "Start Recording" at bounding box center [958, 212] width 151 height 30
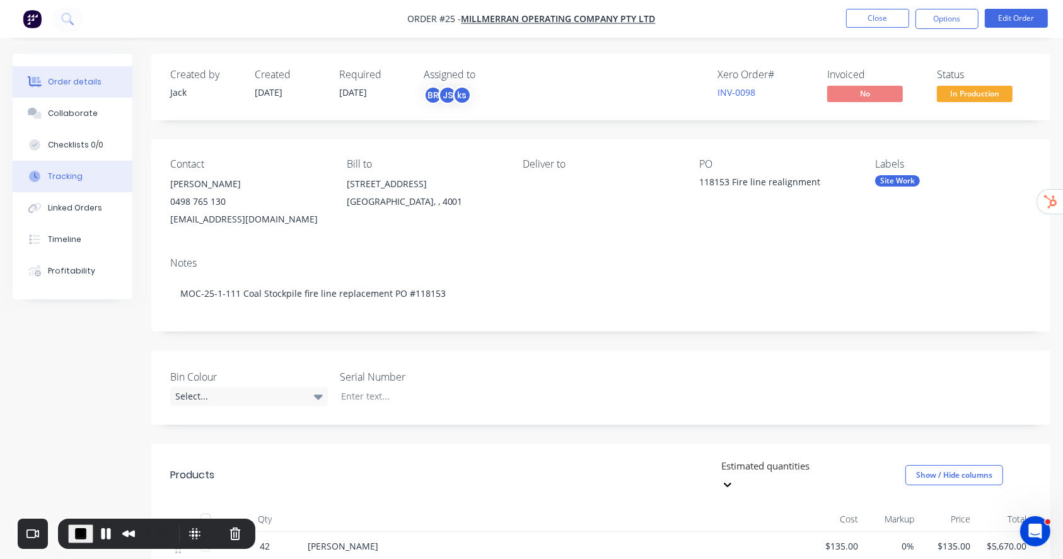
click at [71, 172] on div "Tracking" at bounding box center [65, 176] width 35 height 11
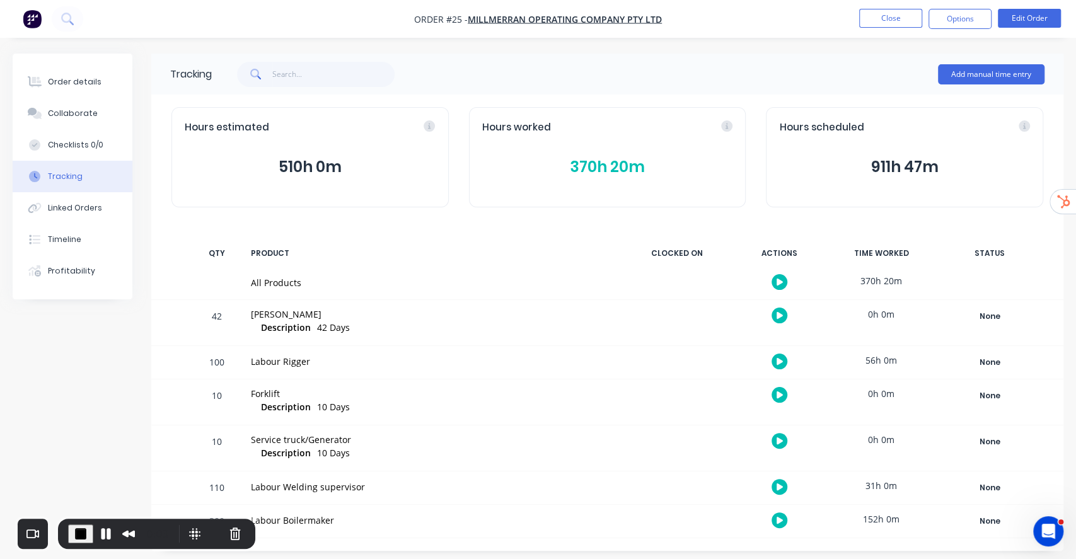
click at [620, 168] on button "370h 20m" at bounding box center [607, 167] width 251 height 24
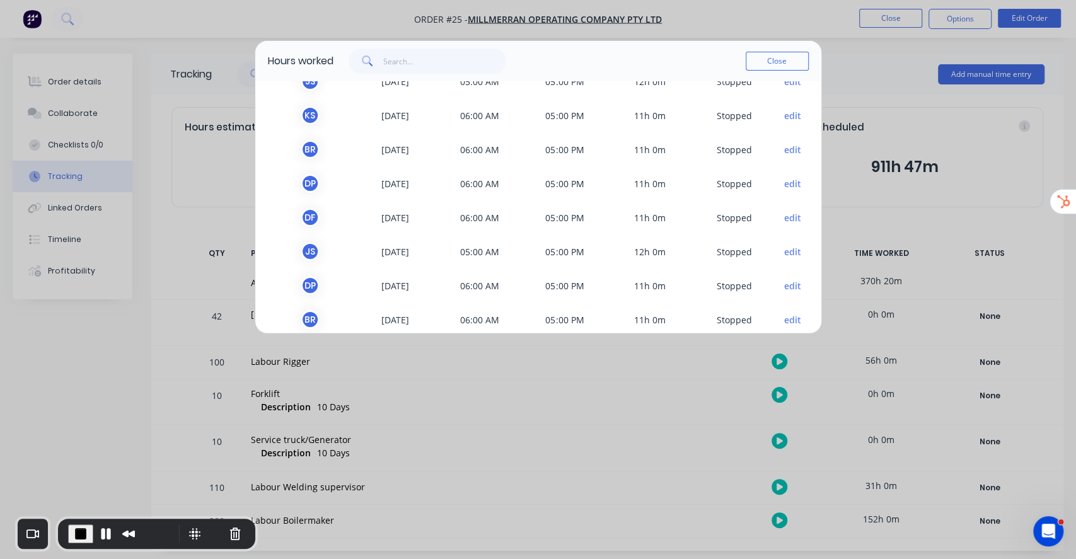
scroll to position [1095, 0]
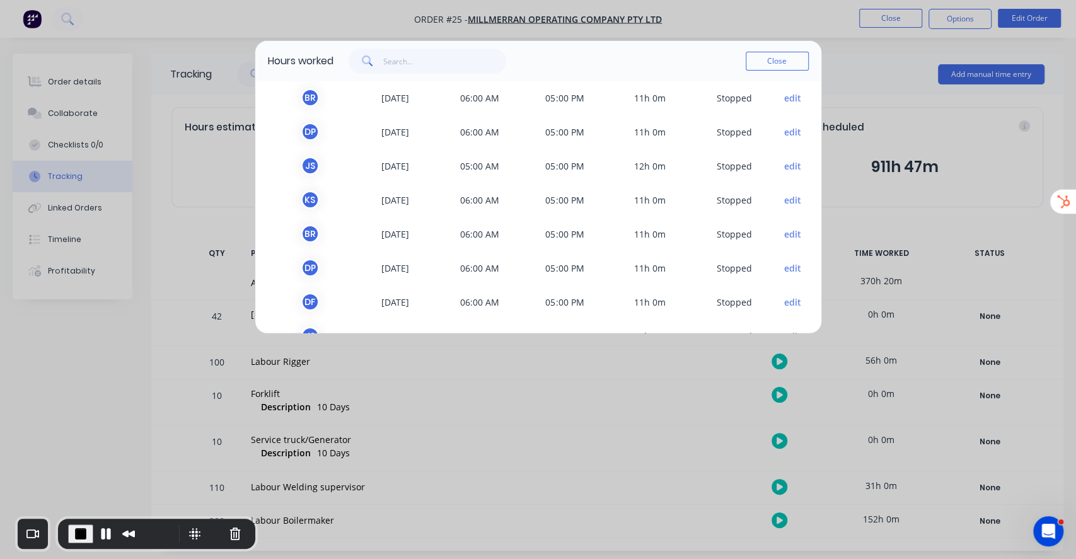
click at [784, 95] on button "edit" at bounding box center [792, 97] width 17 height 13
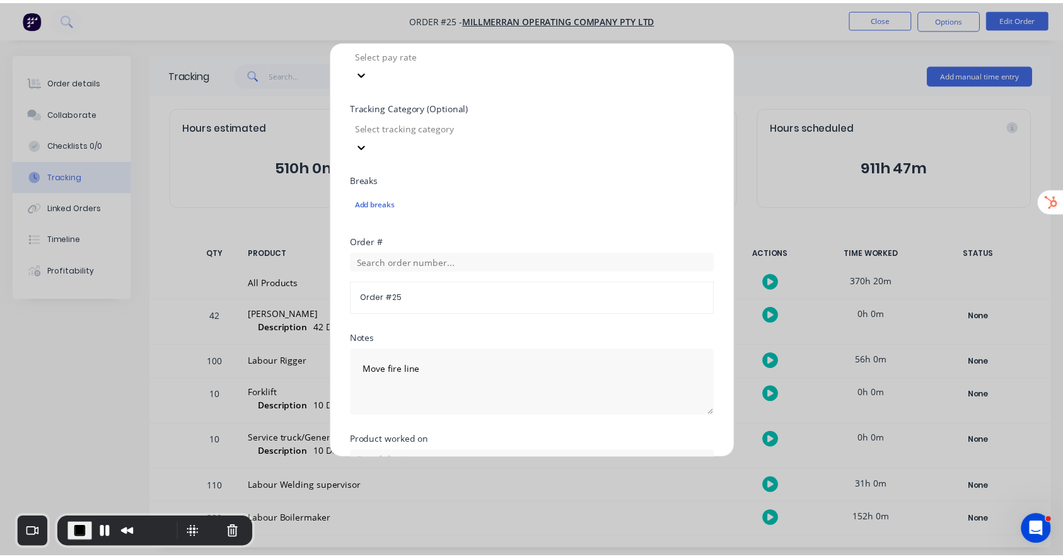
scroll to position [474, 0]
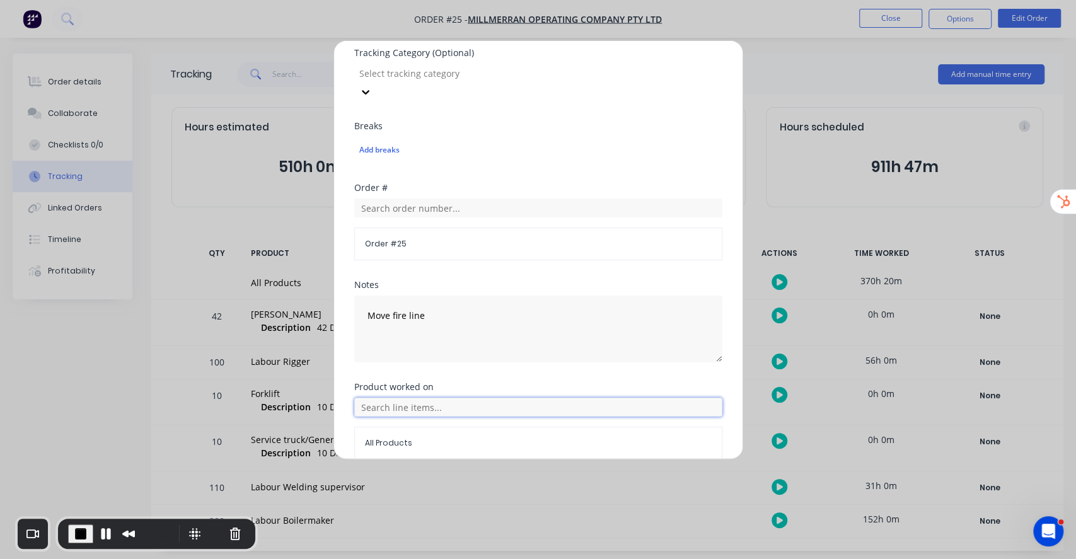
click at [395, 398] on input "text" at bounding box center [538, 407] width 368 height 19
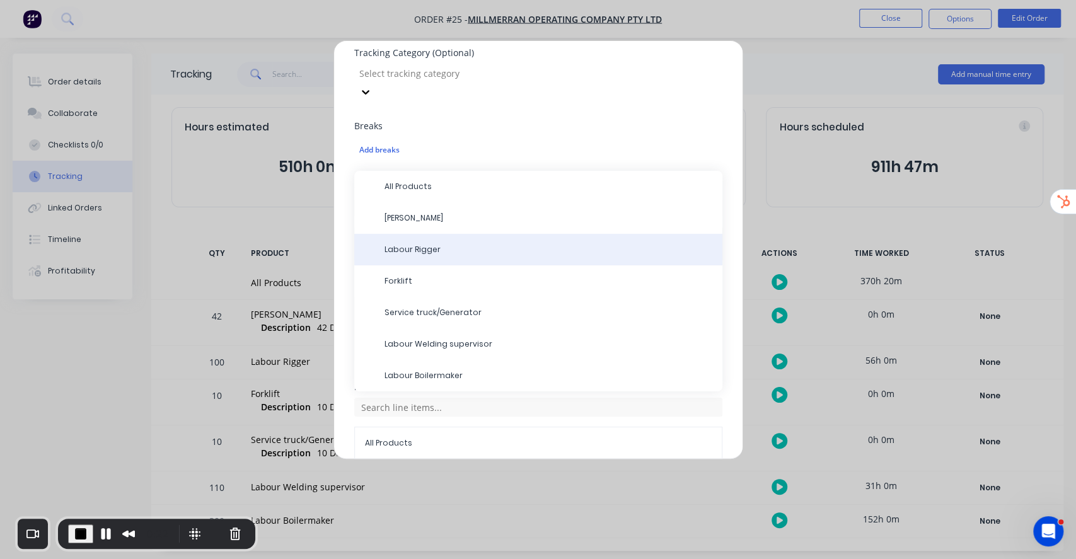
click at [436, 244] on span "Labour Rigger" at bounding box center [548, 249] width 328 height 11
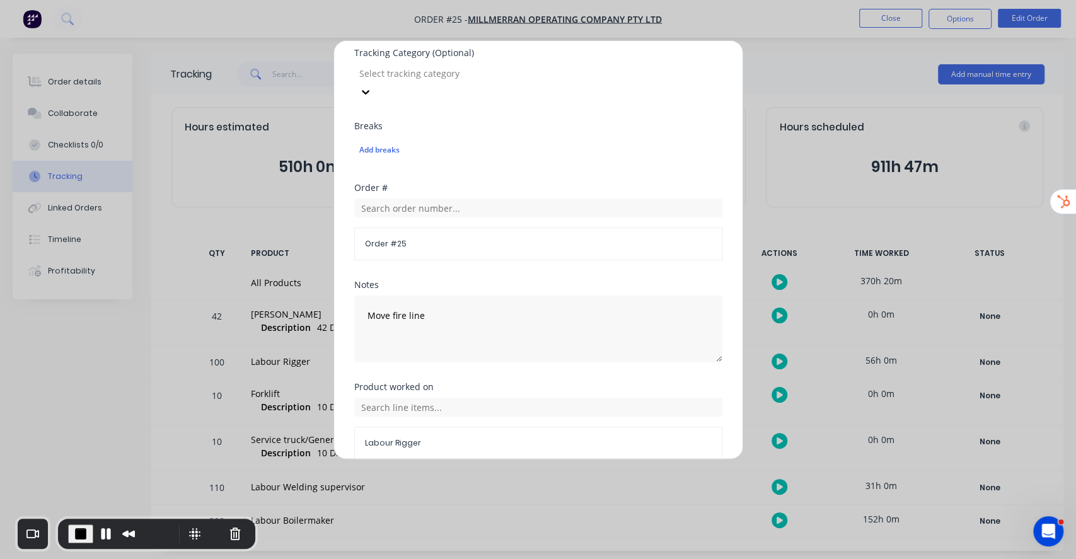
click at [572, 480] on button "Cancel" at bounding box center [577, 490] width 69 height 20
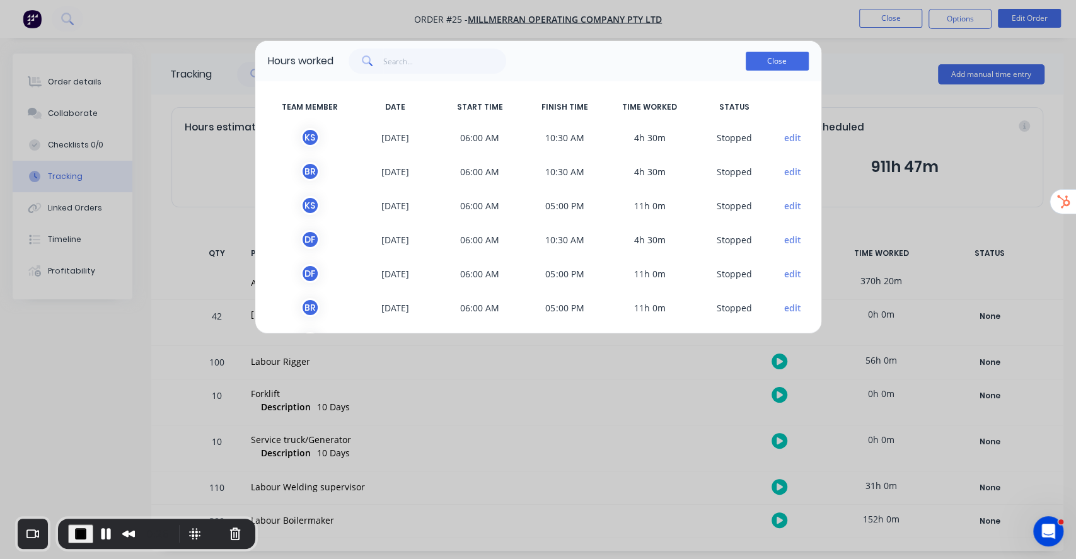
click at [766, 53] on button "Close" at bounding box center [777, 61] width 63 height 19
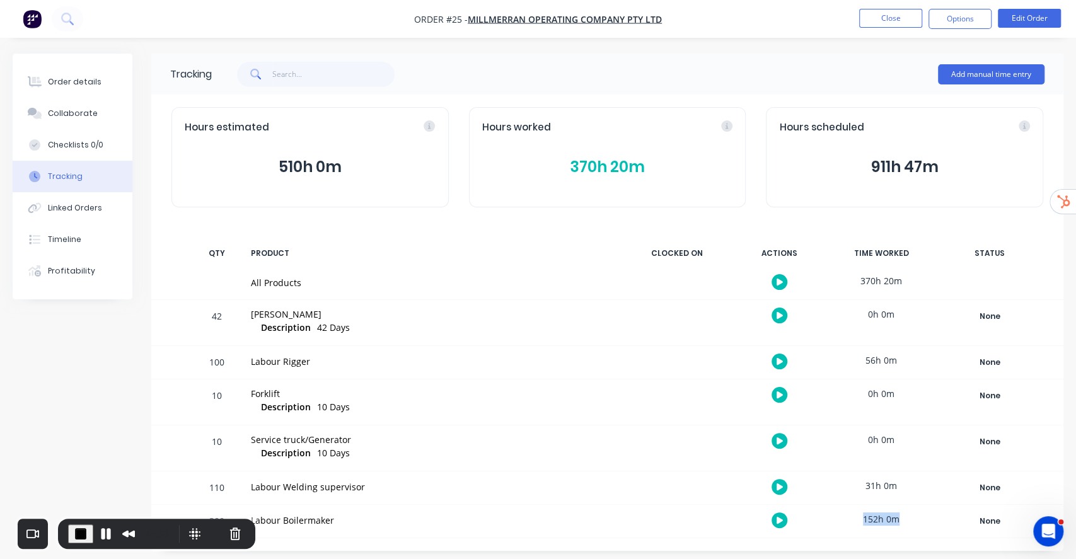
drag, startPoint x: 863, startPoint y: 519, endPoint x: 907, endPoint y: 517, distance: 44.2
click at [907, 517] on div "152h 0m" at bounding box center [881, 519] width 95 height 28
click at [79, 72] on button "Order details" at bounding box center [73, 82] width 120 height 32
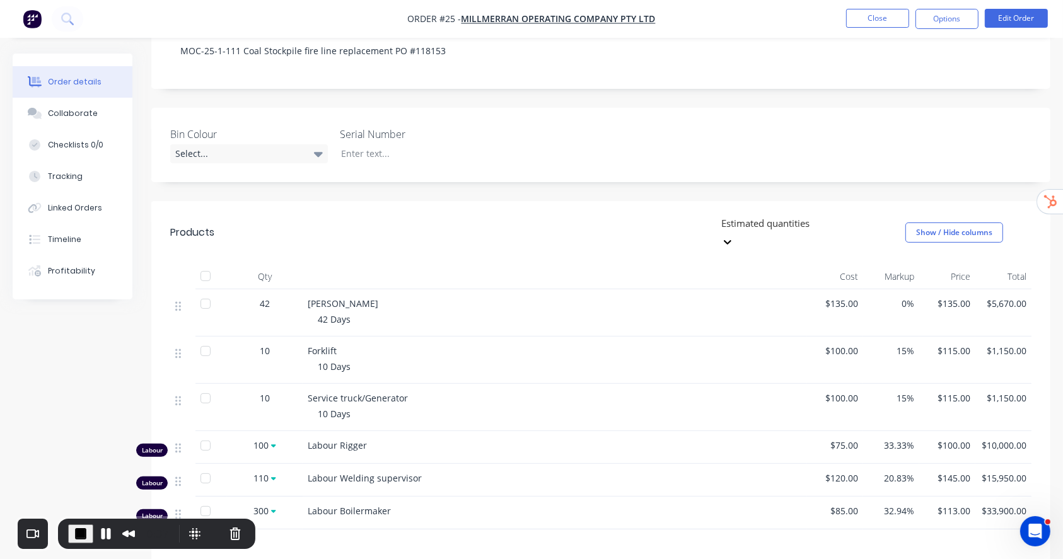
scroll to position [101, 0]
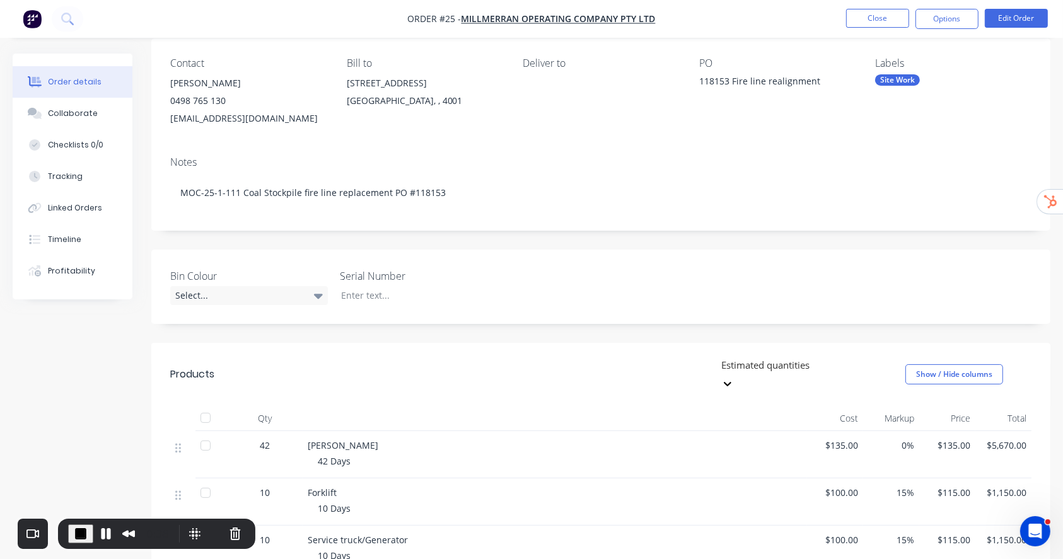
click at [798, 362] on div at bounding box center [811, 365] width 182 height 16
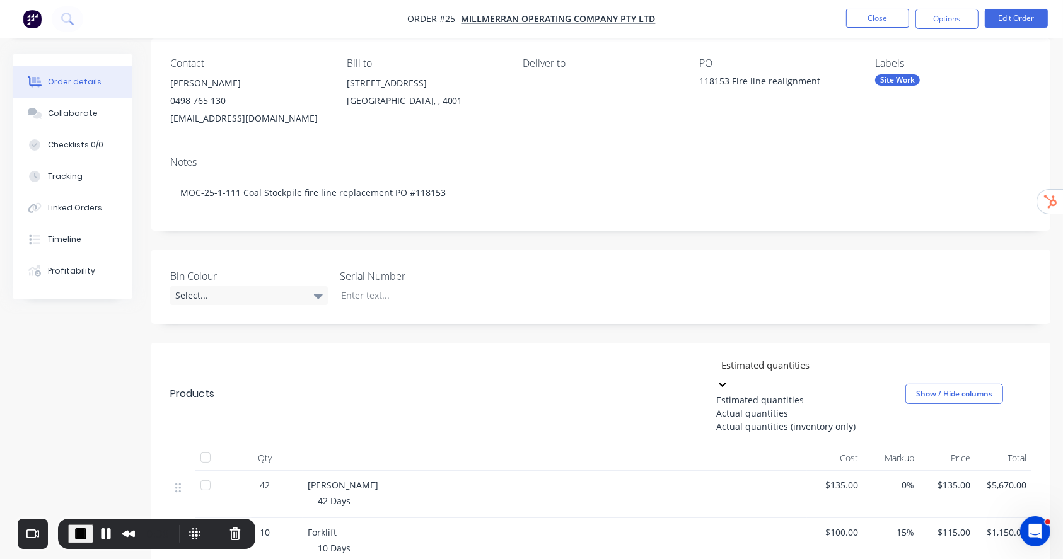
click at [766, 415] on div "Actual quantities" at bounding box center [810, 412] width 189 height 13
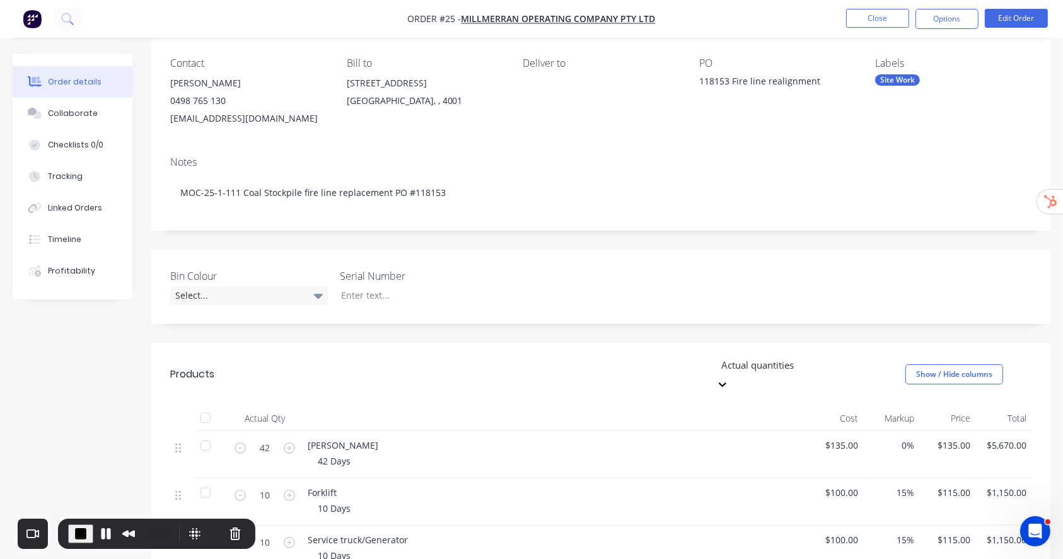
scroll to position [440, 0]
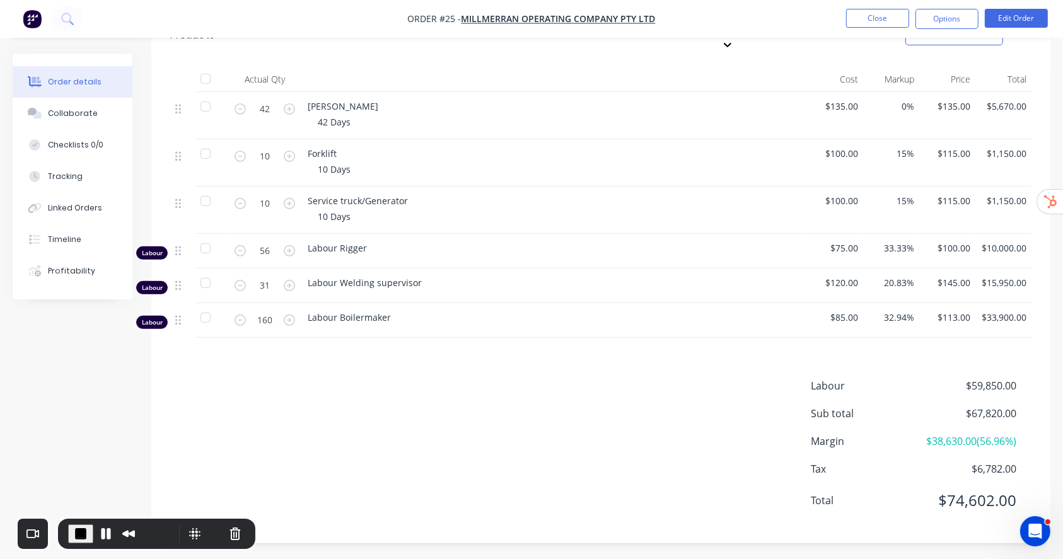
click at [316, 330] on div "Products Actual quantities Show / Hide columns Actual Qty Cost Markup Price Tot…" at bounding box center [600, 273] width 899 height 539
click at [254, 311] on input "160" at bounding box center [264, 320] width 33 height 19
type input "152"
click at [630, 427] on div "Labour $59,850.00 Sub total $67,820.00 Margin $39,310.00 ( 57.96 %) Tax $6,782.…" at bounding box center [600, 451] width 861 height 146
click at [76, 533] on span "End Recording" at bounding box center [80, 533] width 15 height 15
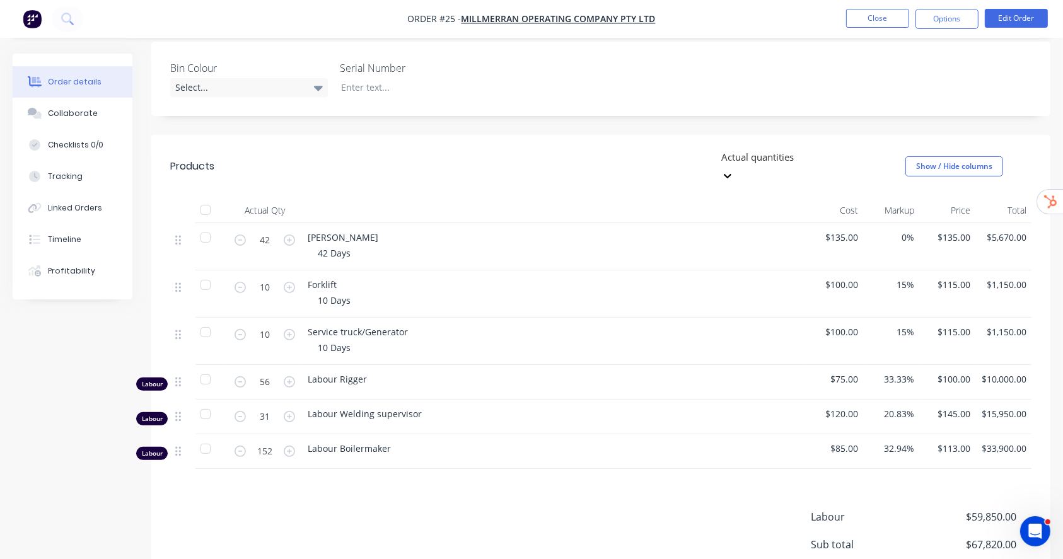
scroll to position [188, 0]
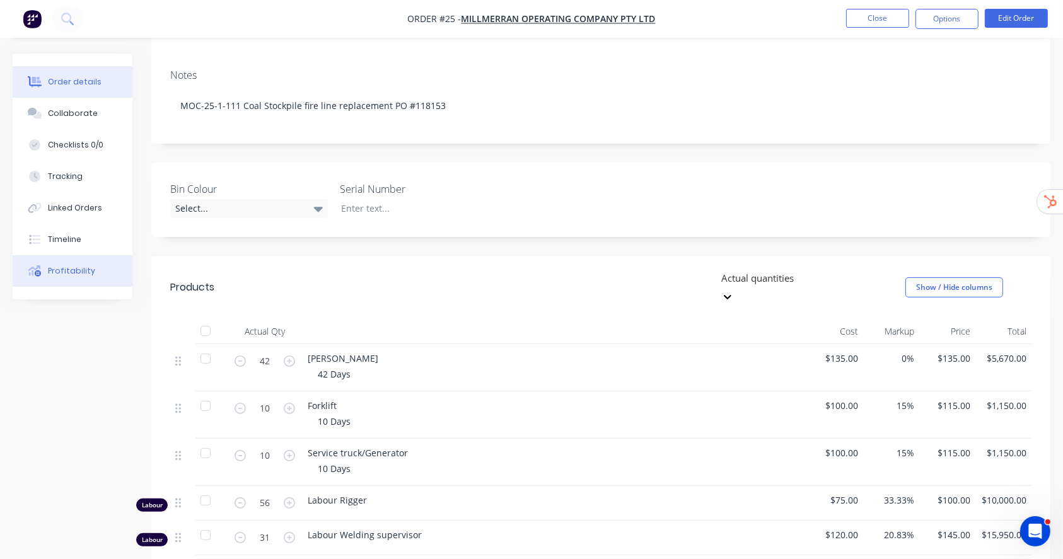
click at [61, 270] on div "Profitability" at bounding box center [71, 270] width 47 height 11
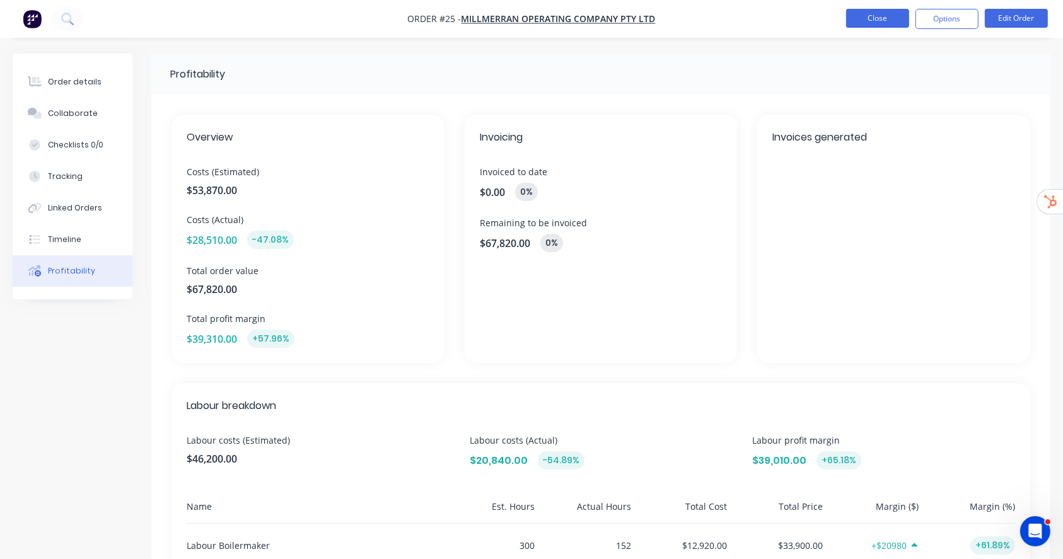
click at [862, 14] on button "Close" at bounding box center [877, 18] width 63 height 19
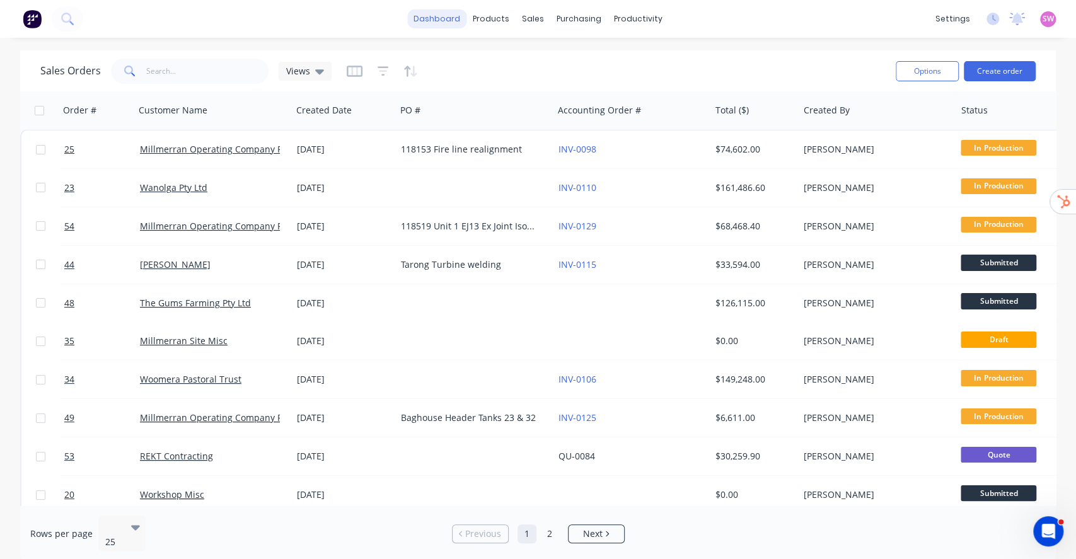
click at [432, 14] on link "dashboard" at bounding box center [436, 18] width 59 height 19
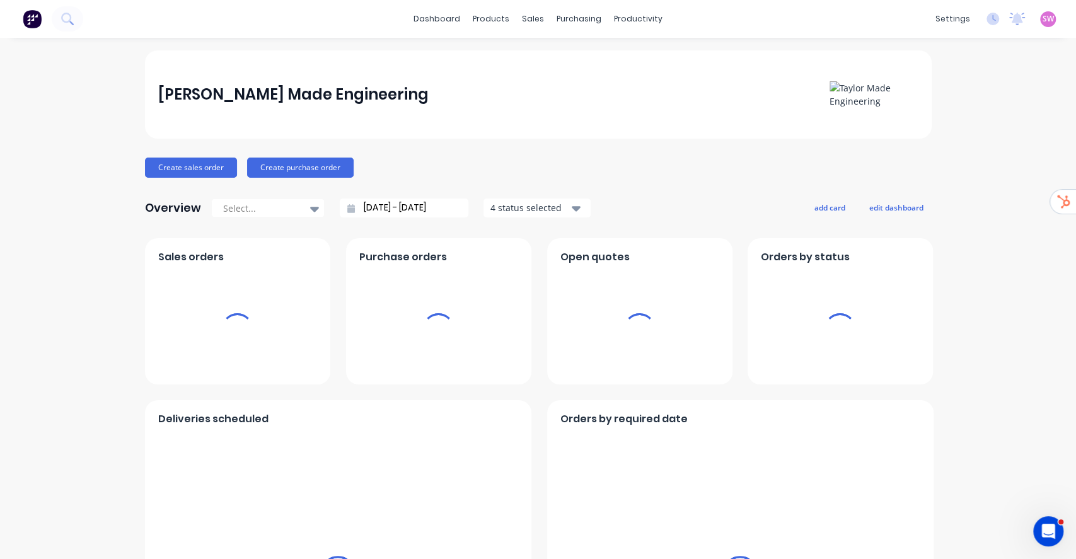
click at [1042, 17] on span "SW" at bounding box center [1047, 18] width 11 height 11
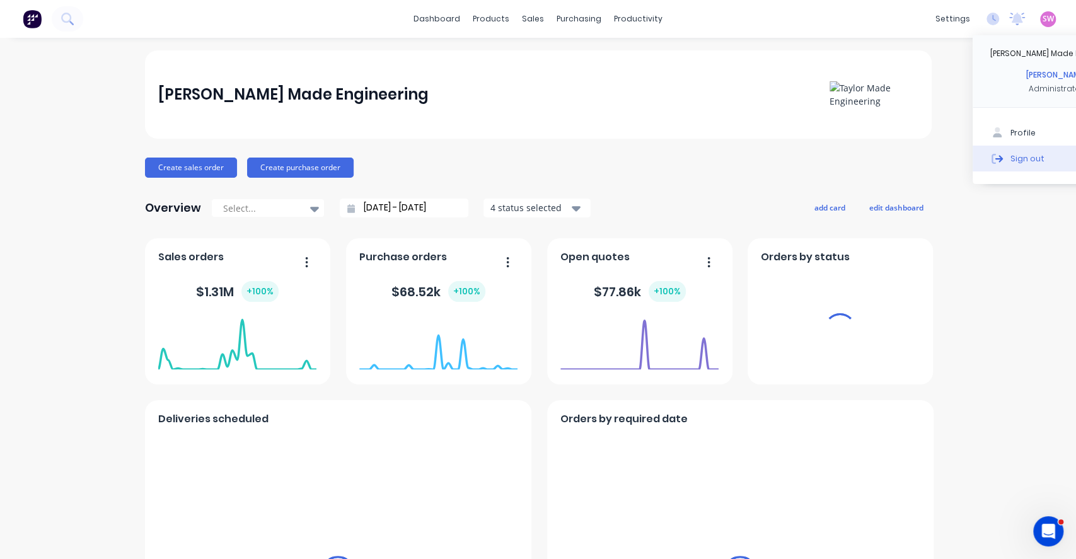
click at [1020, 156] on div "Sign out" at bounding box center [1027, 158] width 34 height 11
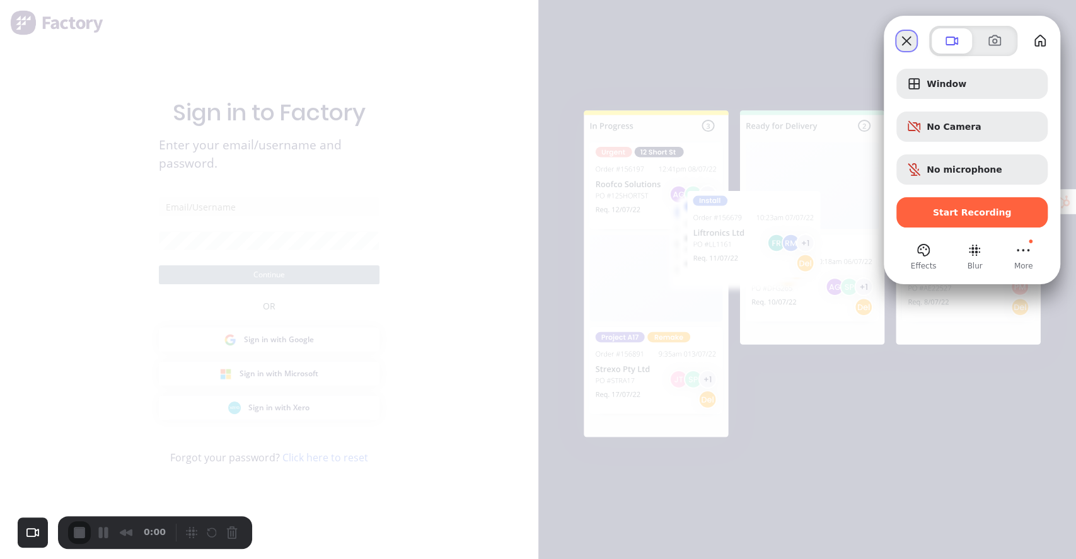
click at [908, 40] on button "Close" at bounding box center [906, 41] width 20 height 20
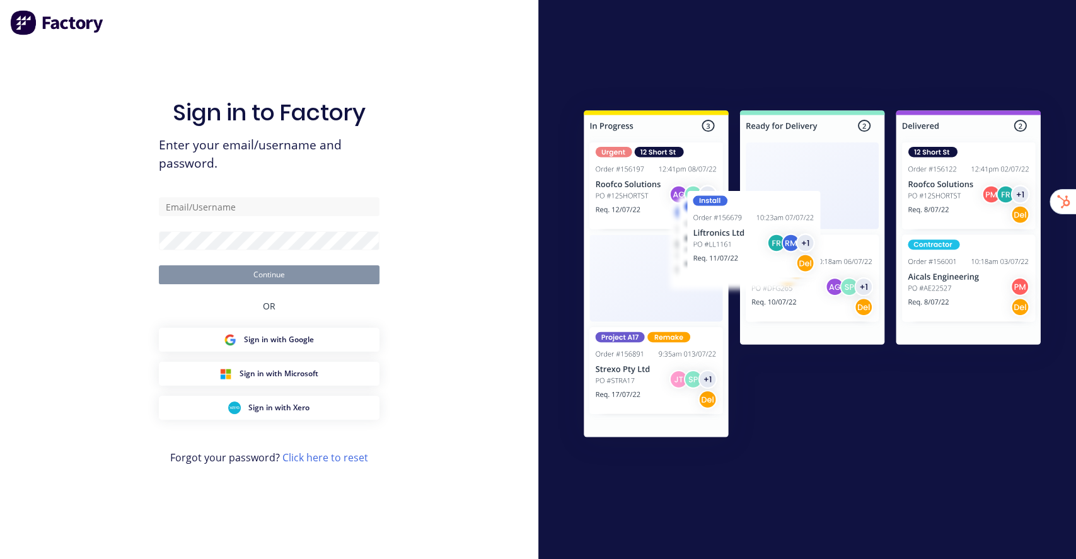
type input "[EMAIL_ADDRESS][DOMAIN_NAME]"
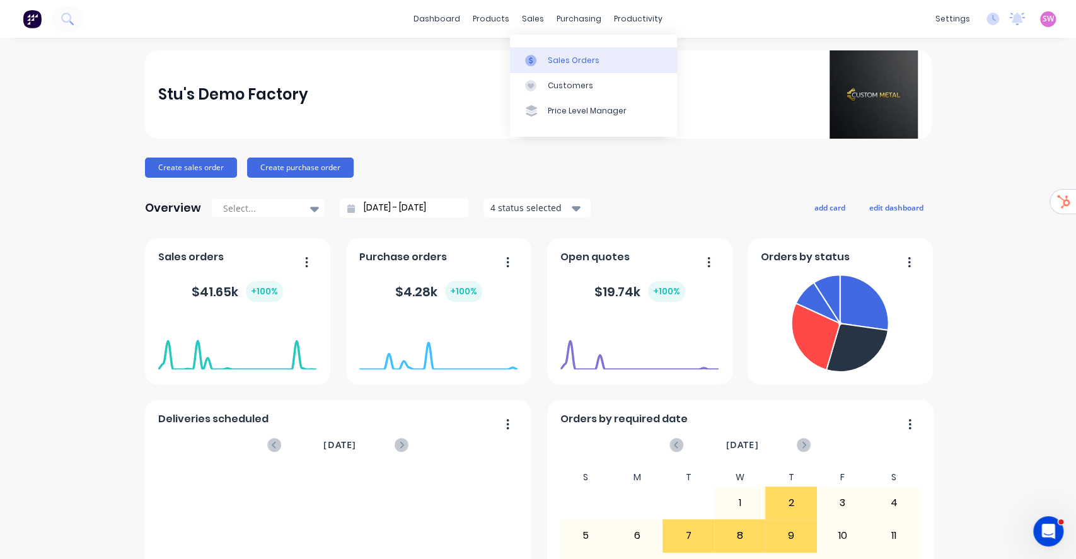
click at [550, 48] on link "Sales Orders" at bounding box center [593, 59] width 167 height 25
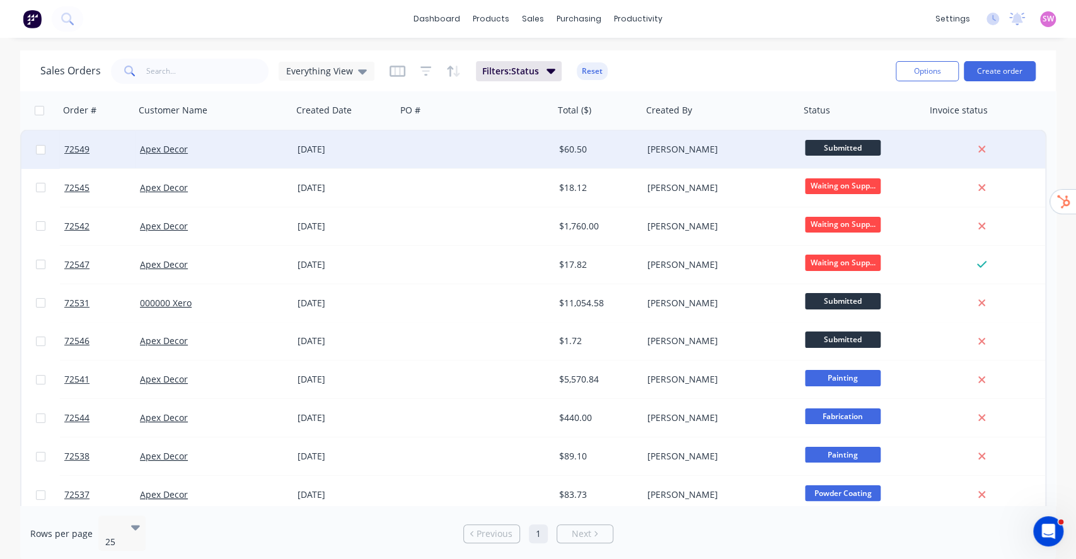
click at [652, 147] on div "[PERSON_NAME]" at bounding box center [717, 149] width 140 height 13
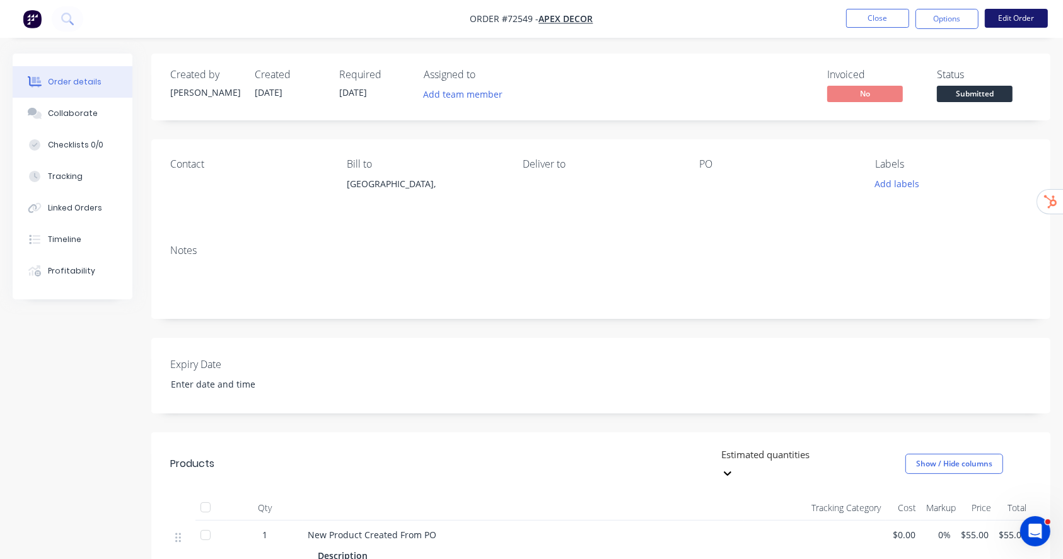
click at [1031, 23] on button "Edit Order" at bounding box center [1015, 18] width 63 height 19
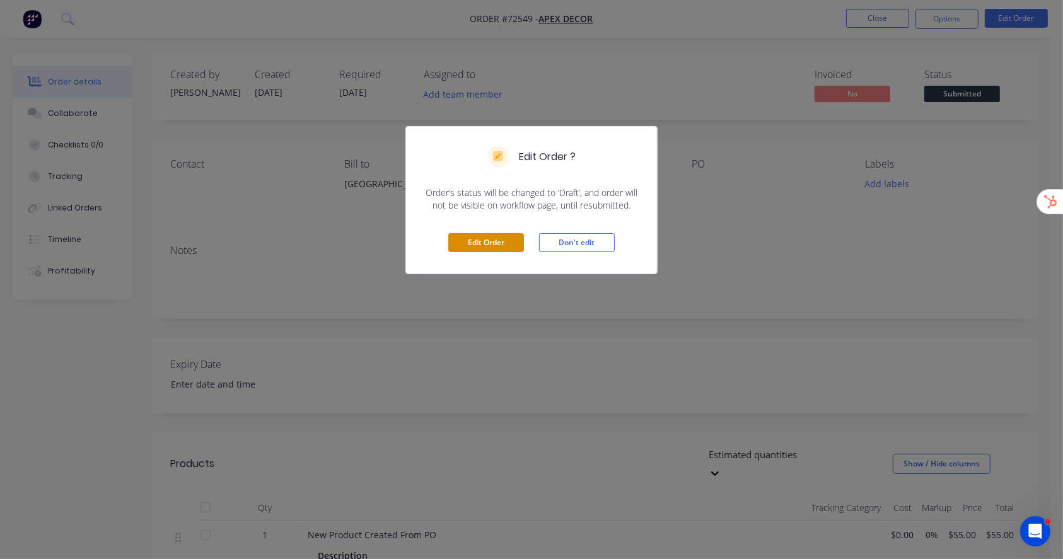
click at [485, 243] on button "Edit Order" at bounding box center [486, 242] width 76 height 19
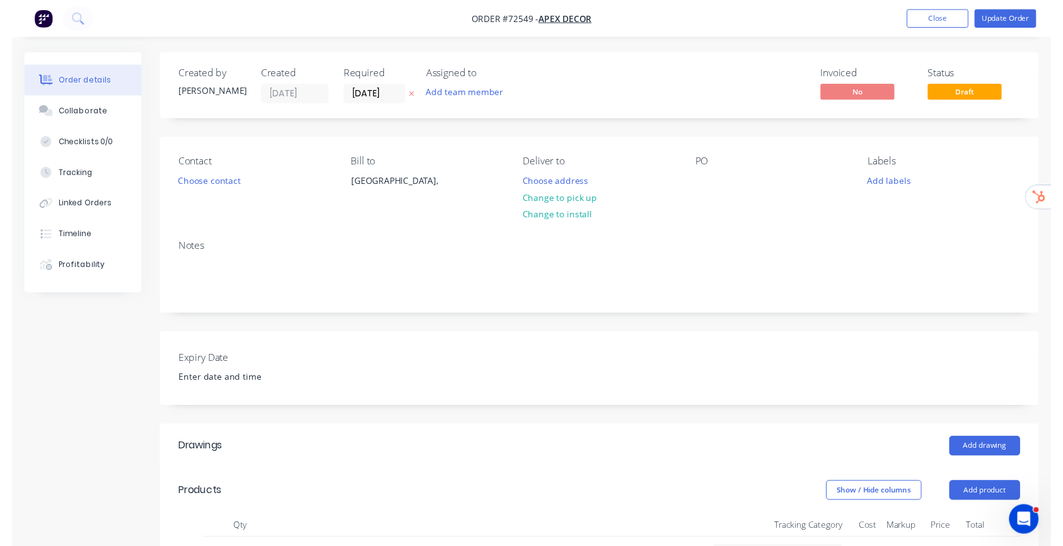
scroll to position [409, 0]
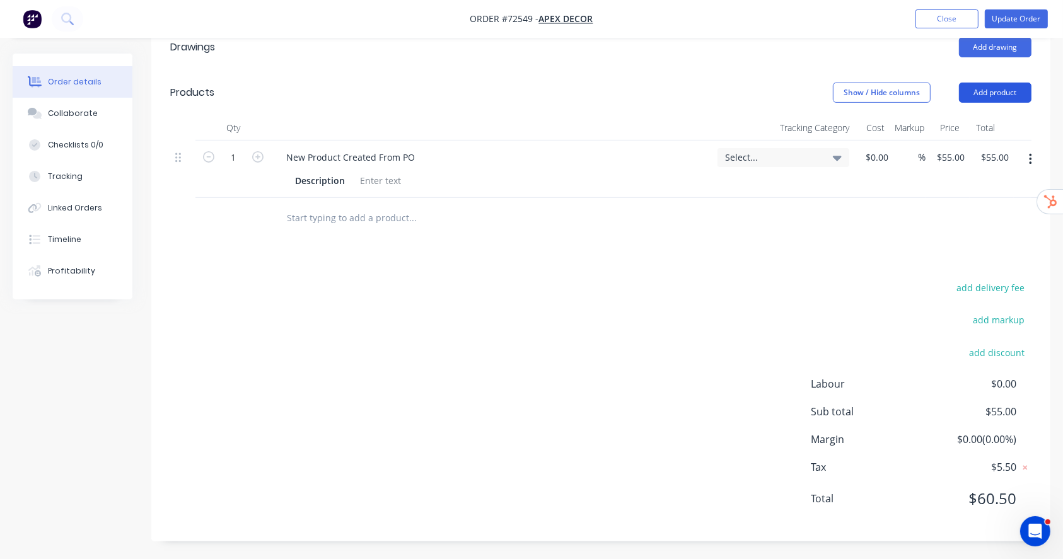
click at [1005, 90] on button "Add product" at bounding box center [995, 93] width 72 height 20
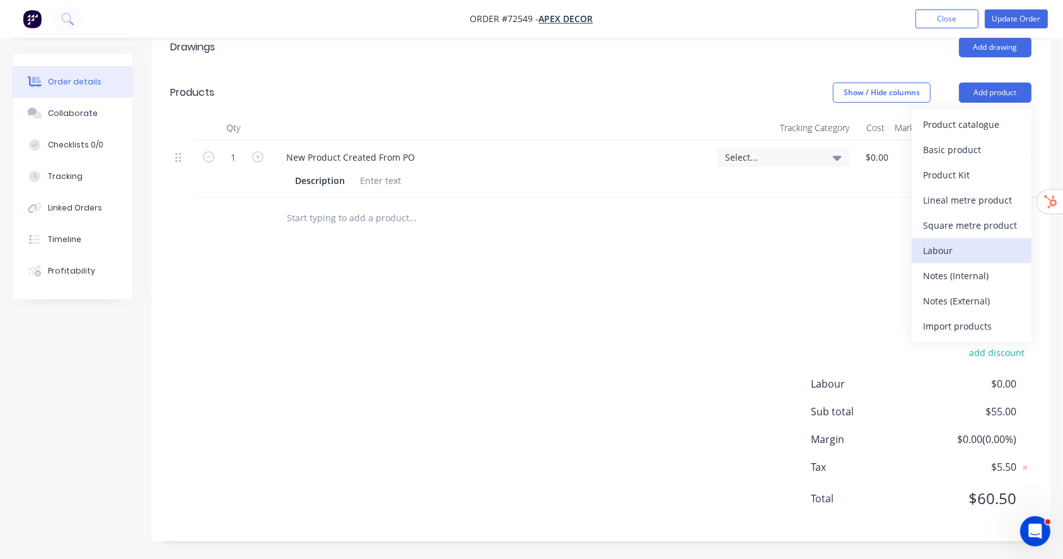
click at [968, 250] on div "Labour" at bounding box center [971, 250] width 97 height 18
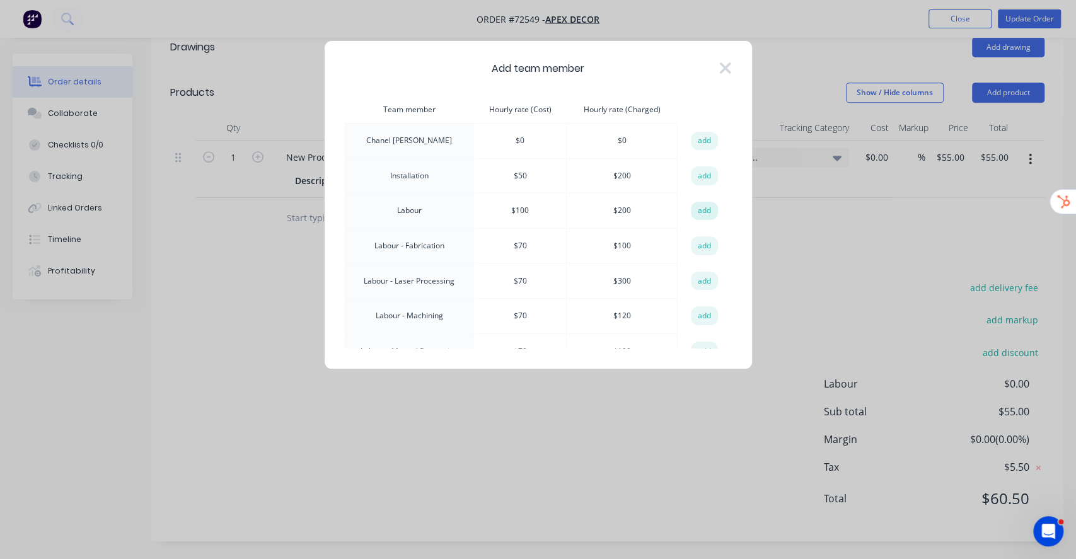
click at [706, 207] on button "add" at bounding box center [705, 211] width 28 height 19
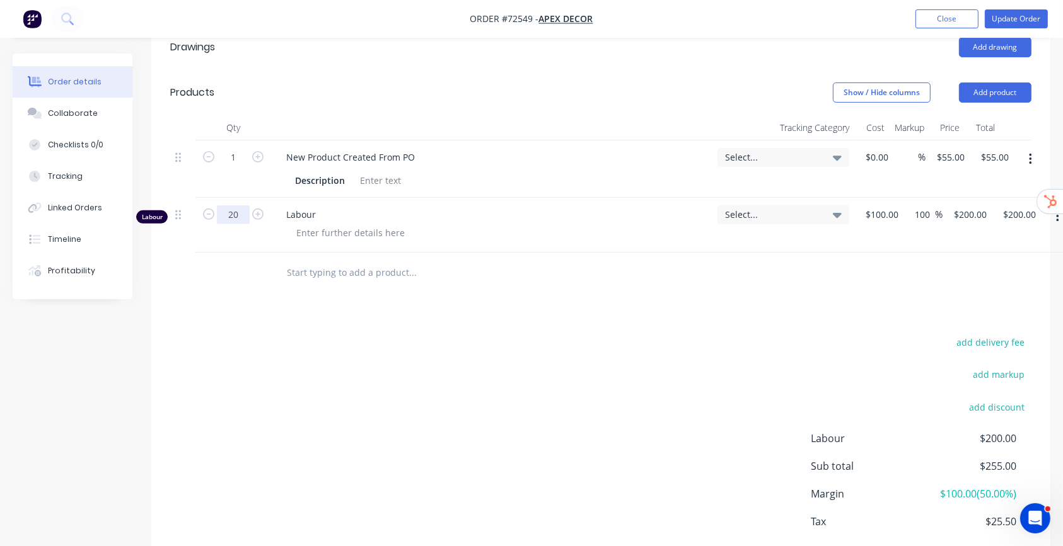
type input "20"
type input "$4,000.00"
click at [561, 365] on div "add delivery fee add markup add discount Labour $200.00 Sub total $255.00 Margi…" at bounding box center [600, 455] width 861 height 243
click at [1023, 11] on button "Update Order" at bounding box center [1015, 18] width 63 height 19
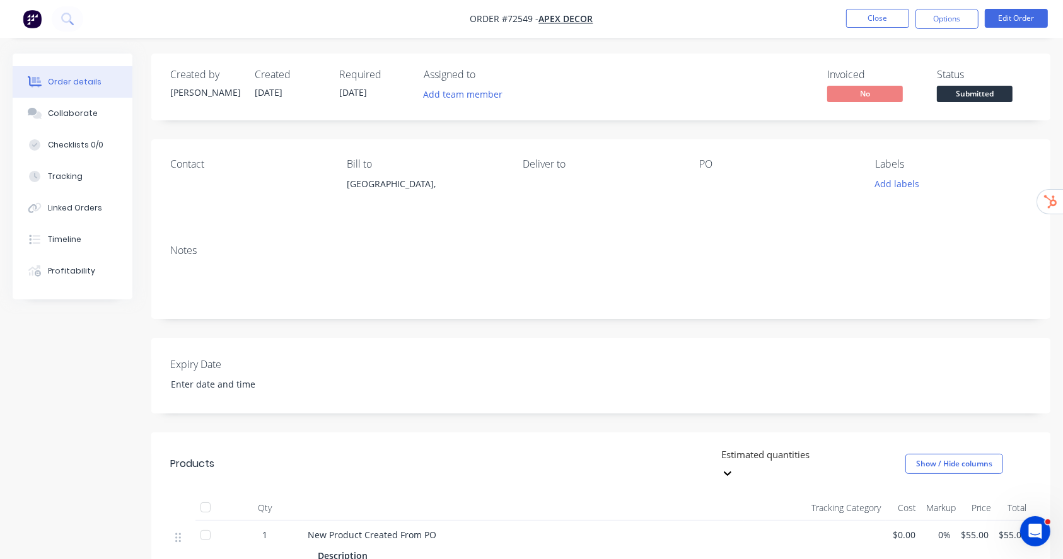
scroll to position [252, 0]
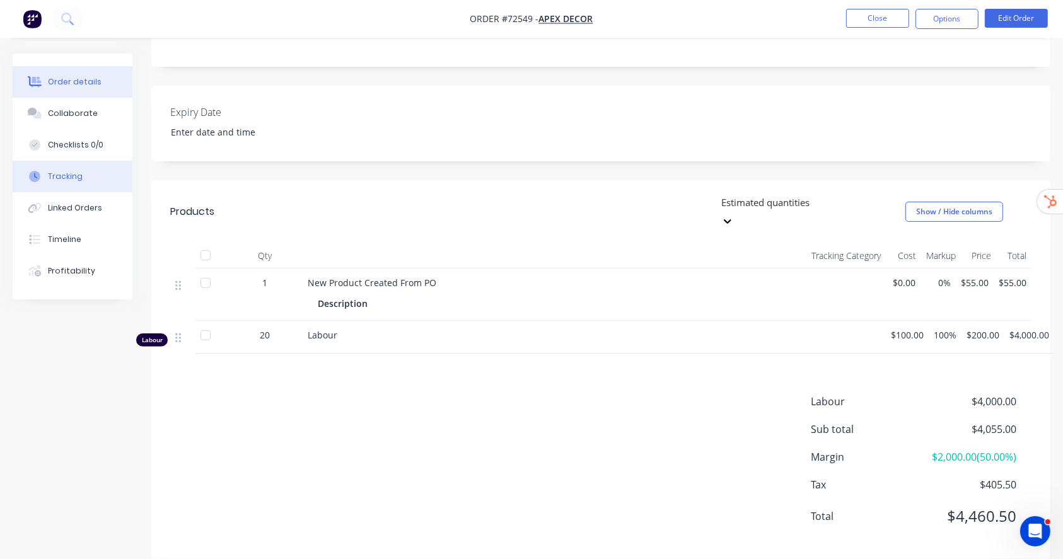
click at [88, 178] on button "Tracking" at bounding box center [73, 177] width 120 height 32
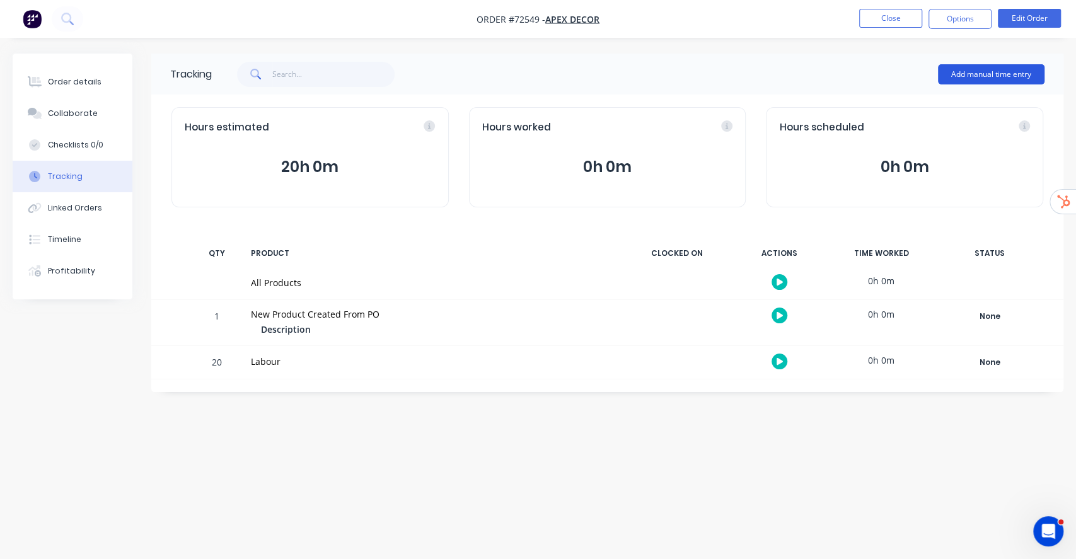
click at [1006, 75] on button "Add manual time entry" at bounding box center [991, 74] width 107 height 20
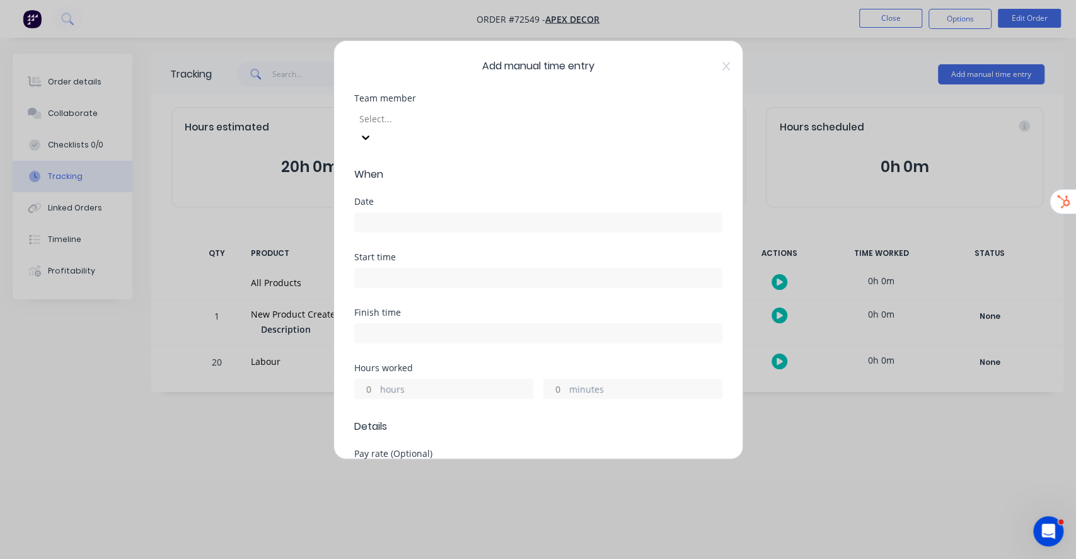
click at [486, 126] on div at bounding box center [449, 119] width 182 height 16
click at [449, 213] on input at bounding box center [538, 222] width 367 height 19
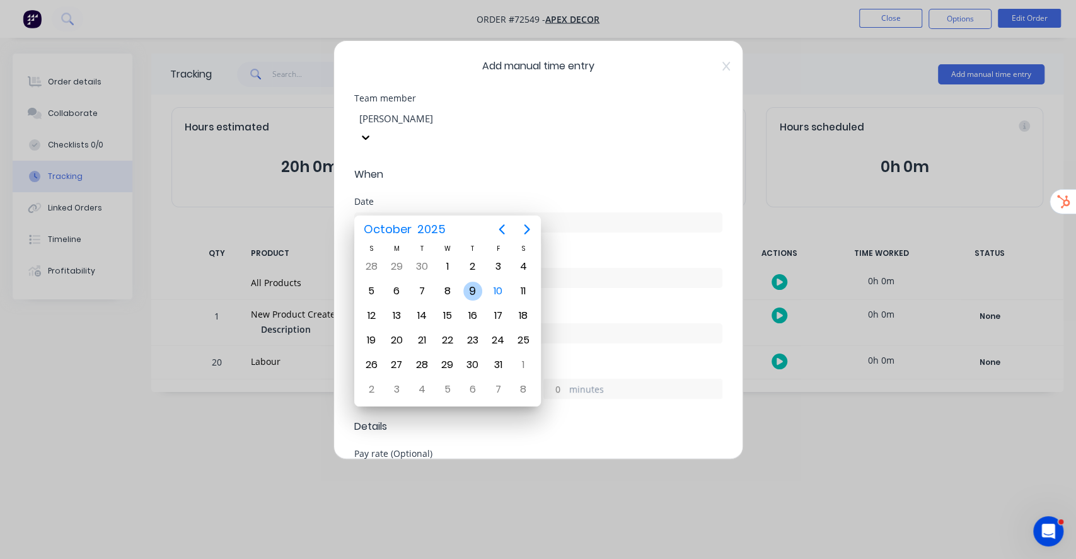
click at [469, 289] on div "9" at bounding box center [472, 291] width 19 height 19
type input "09/10/2025"
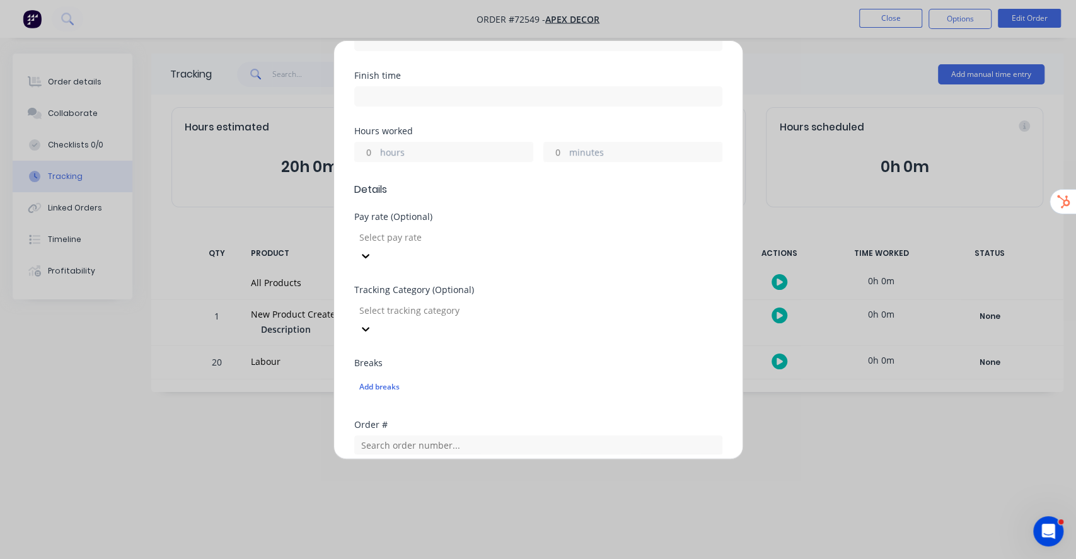
scroll to position [252, 0]
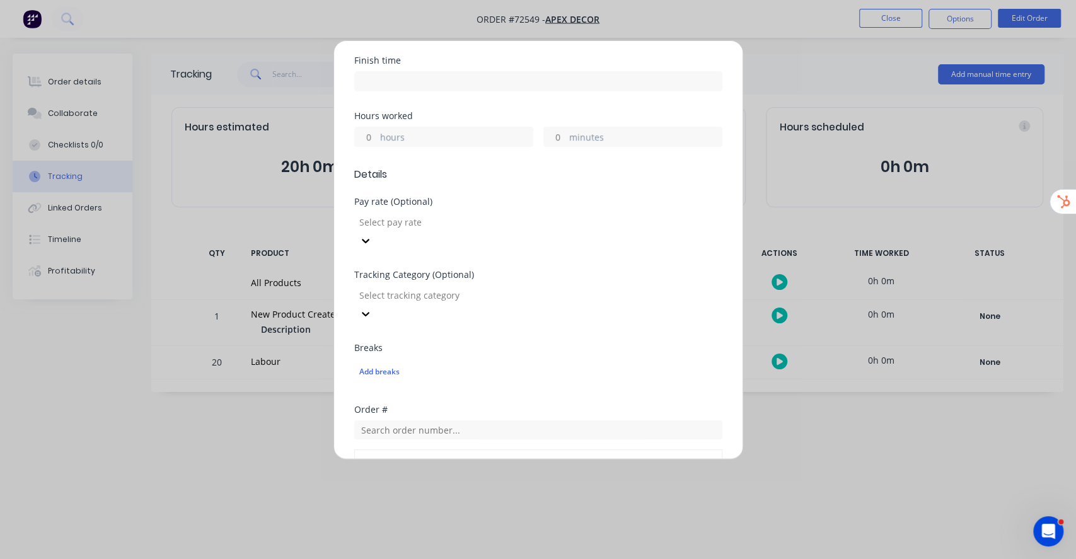
click at [381, 130] on label "hours" at bounding box center [456, 138] width 153 height 16
click at [377, 127] on input "hours" at bounding box center [366, 136] width 22 height 19
type input "6"
click at [511, 167] on span "Details" at bounding box center [538, 174] width 368 height 15
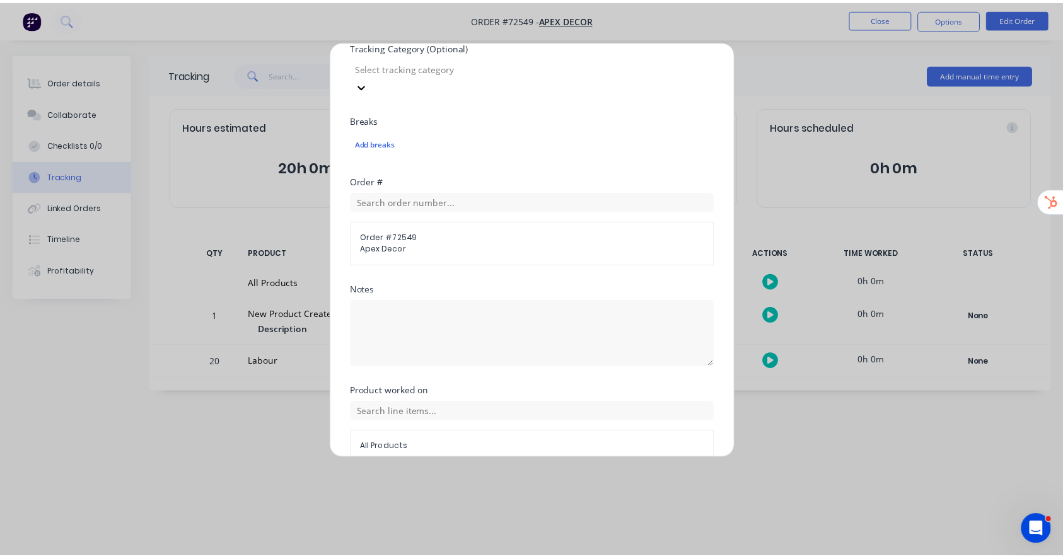
scroll to position [485, 0]
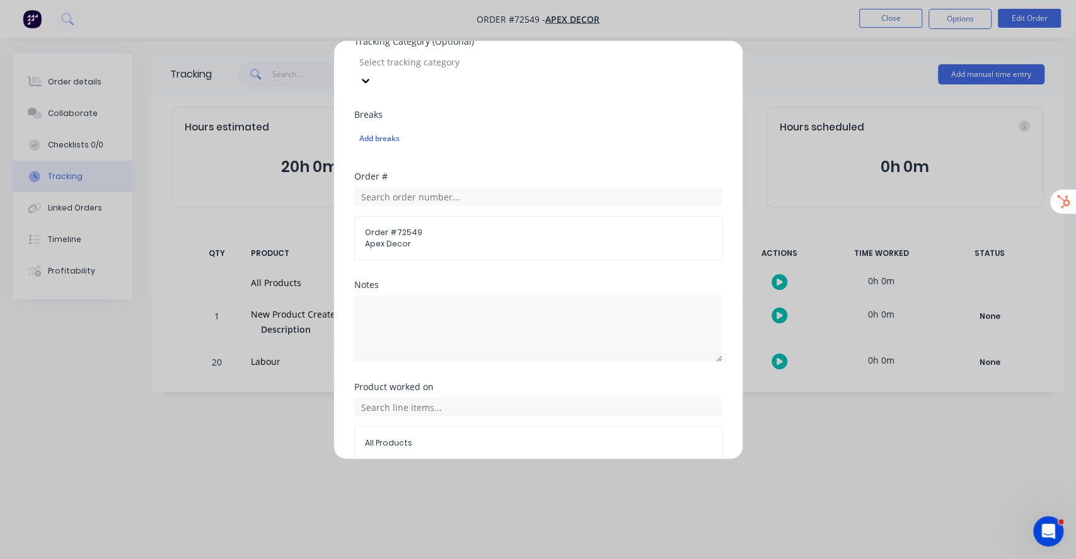
click at [520, 480] on button "Add manual time entry" at bounding box center [507, 490] width 107 height 20
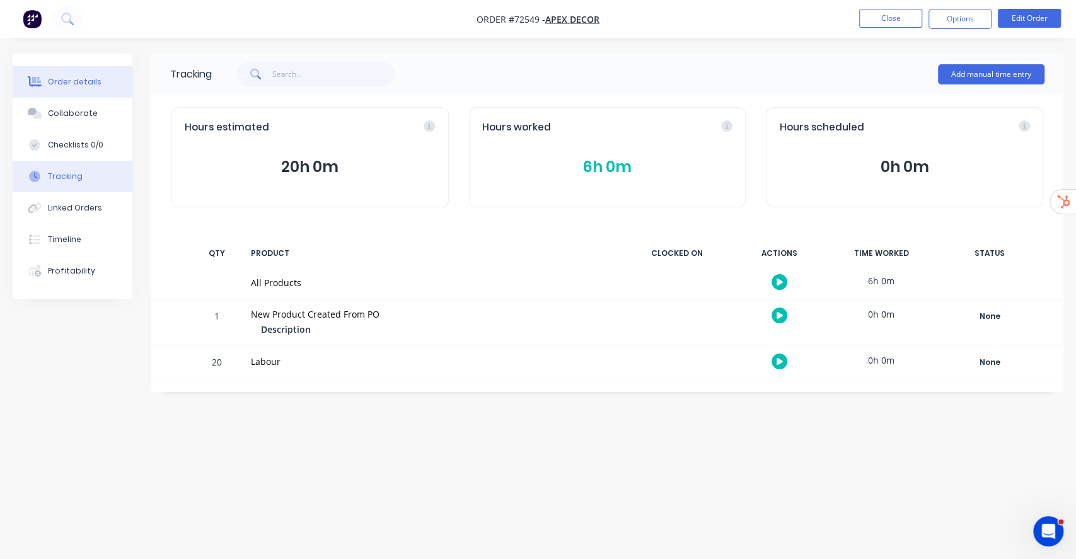
click at [94, 84] on div "Order details" at bounding box center [75, 81] width 54 height 11
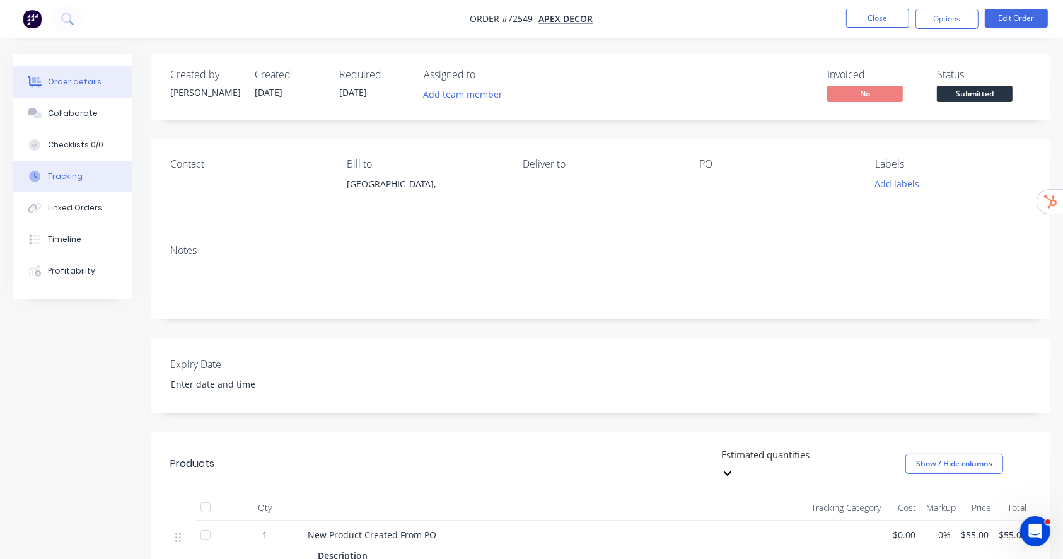
click at [76, 177] on div "Tracking" at bounding box center [65, 176] width 35 height 11
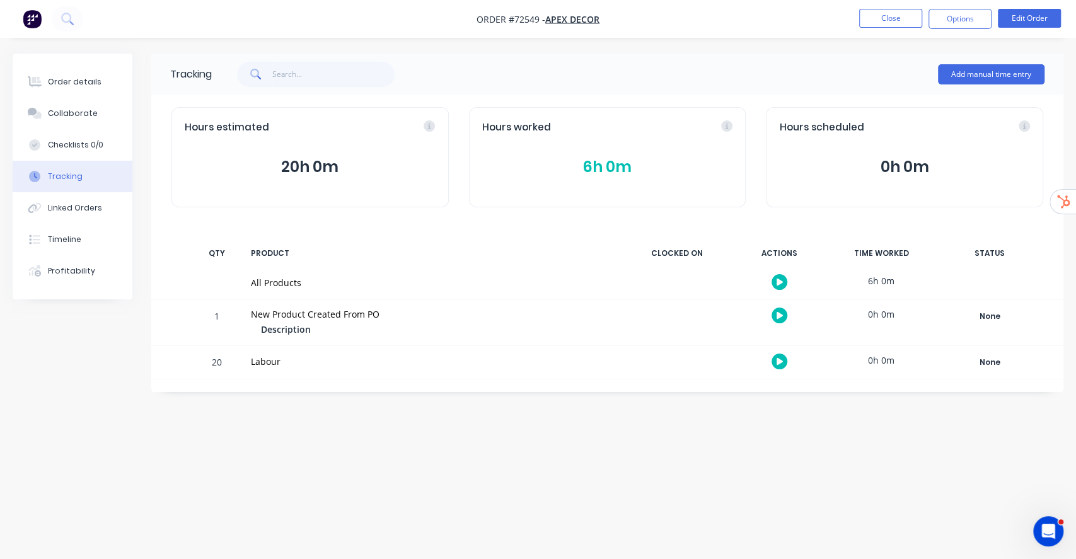
click at [599, 162] on button "6h 0m" at bounding box center [607, 167] width 251 height 24
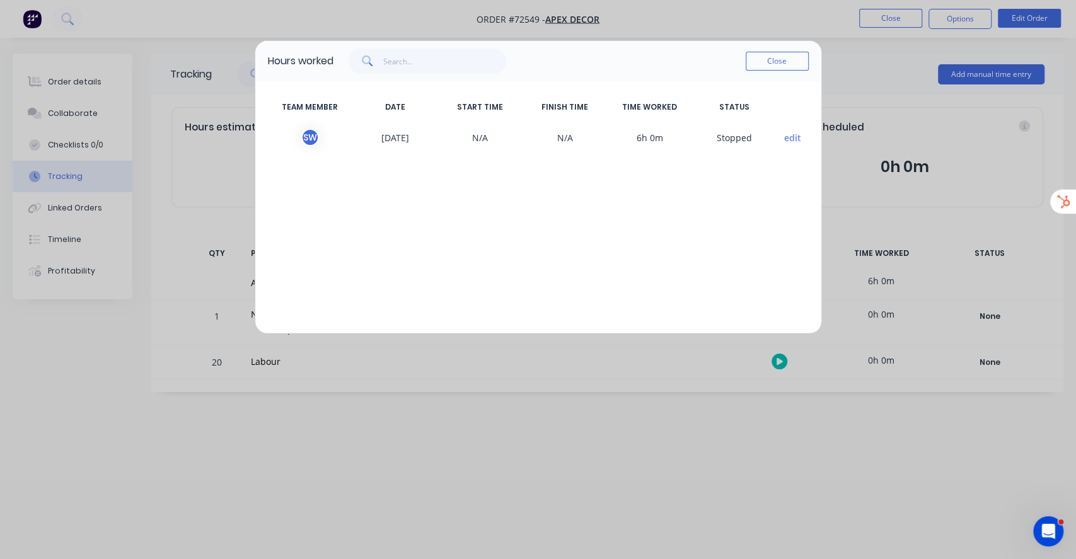
click at [788, 137] on button "edit" at bounding box center [792, 137] width 17 height 13
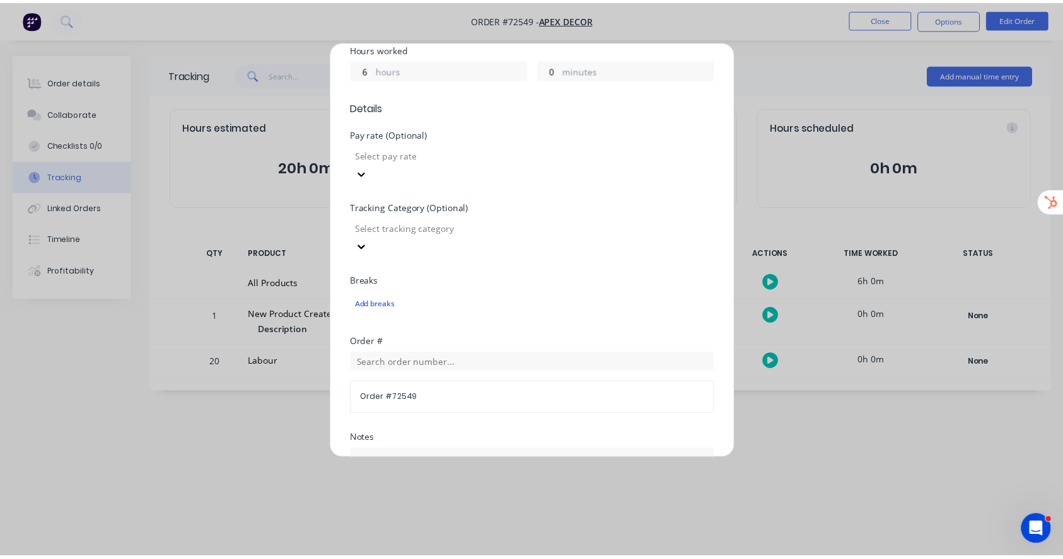
scroll to position [474, 0]
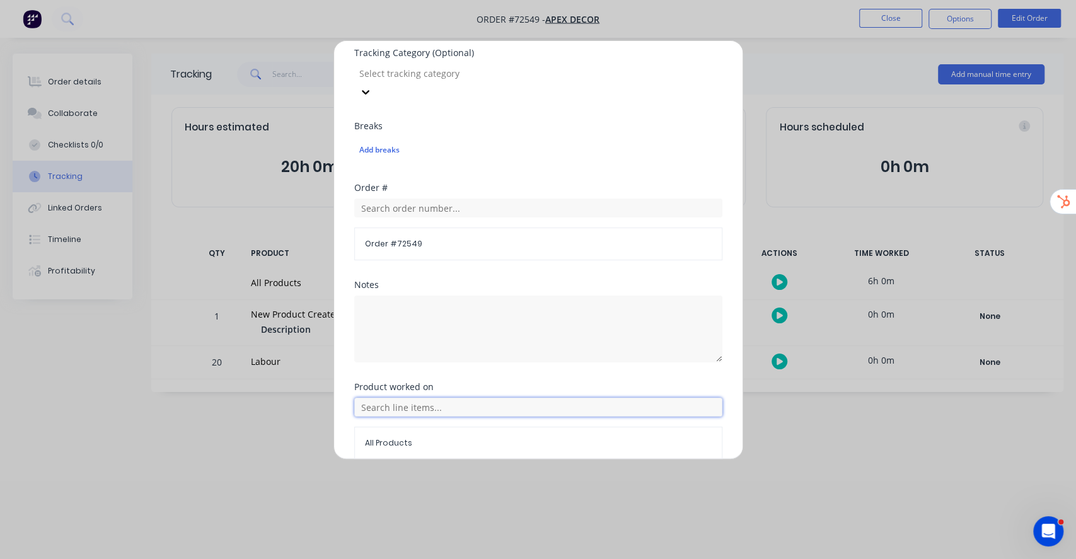
click at [445, 398] on input "text" at bounding box center [538, 407] width 368 height 19
click at [411, 496] on span "Labour" at bounding box center [548, 501] width 328 height 11
click at [499, 480] on button "Done" at bounding box center [498, 490] width 69 height 20
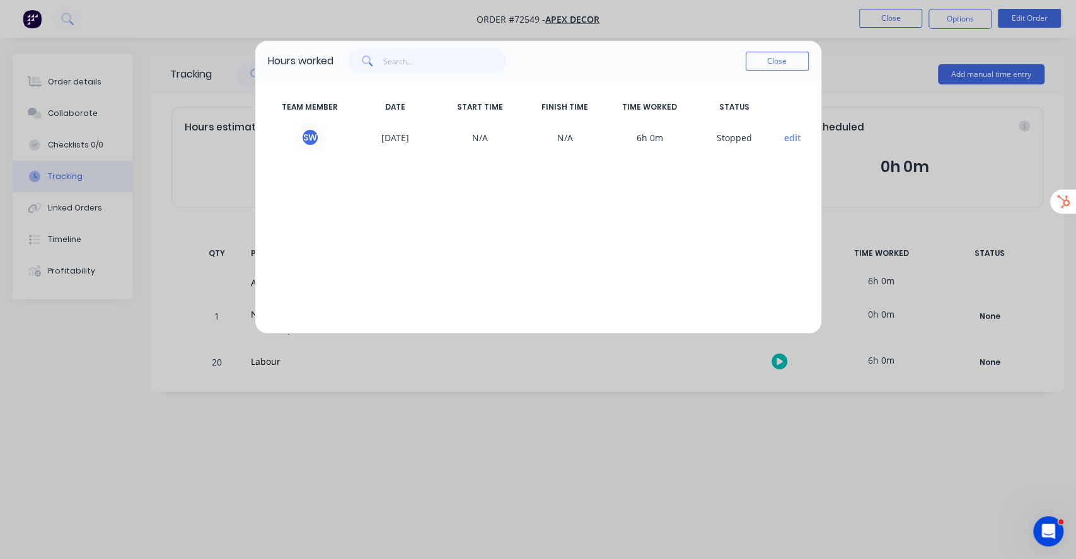
click at [786, 70] on button "Close" at bounding box center [777, 61] width 63 height 19
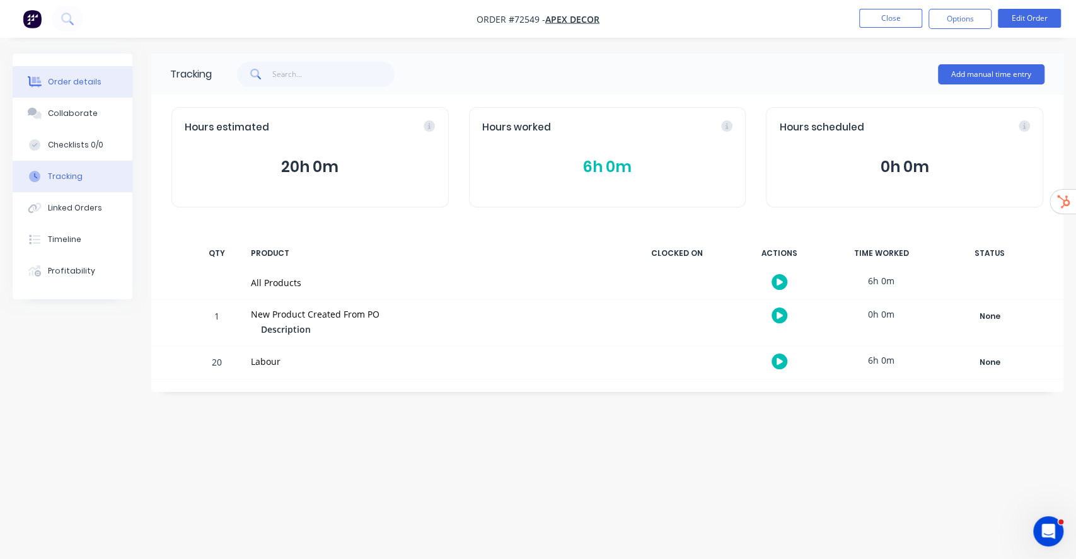
click at [66, 86] on div "Order details" at bounding box center [75, 81] width 54 height 11
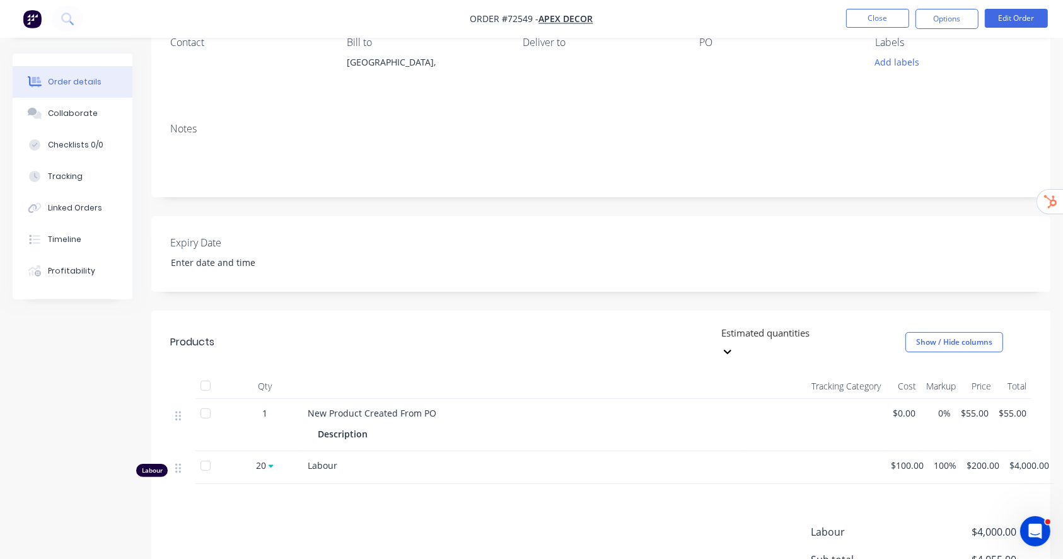
scroll to position [2, 0]
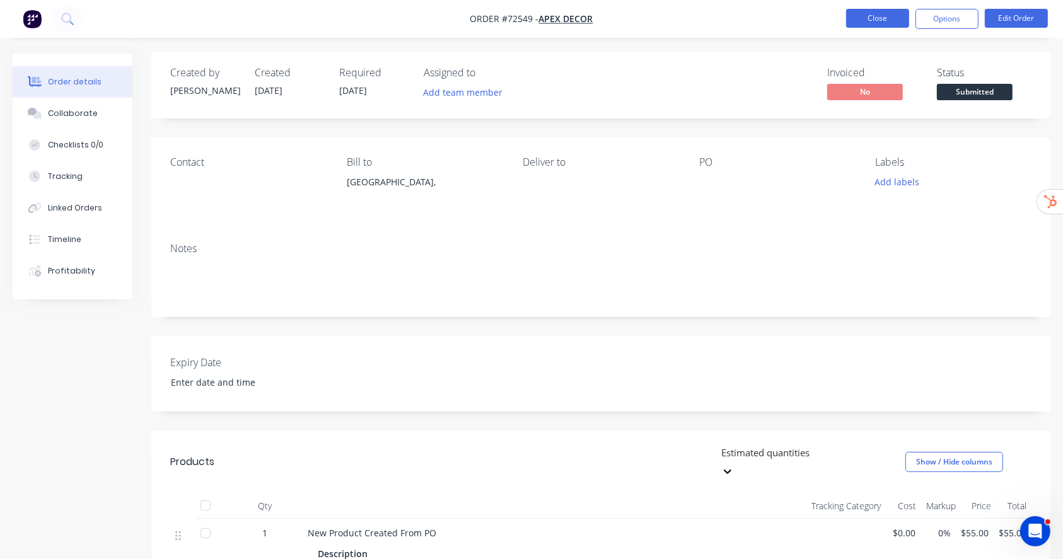
click at [882, 16] on button "Close" at bounding box center [877, 18] width 63 height 19
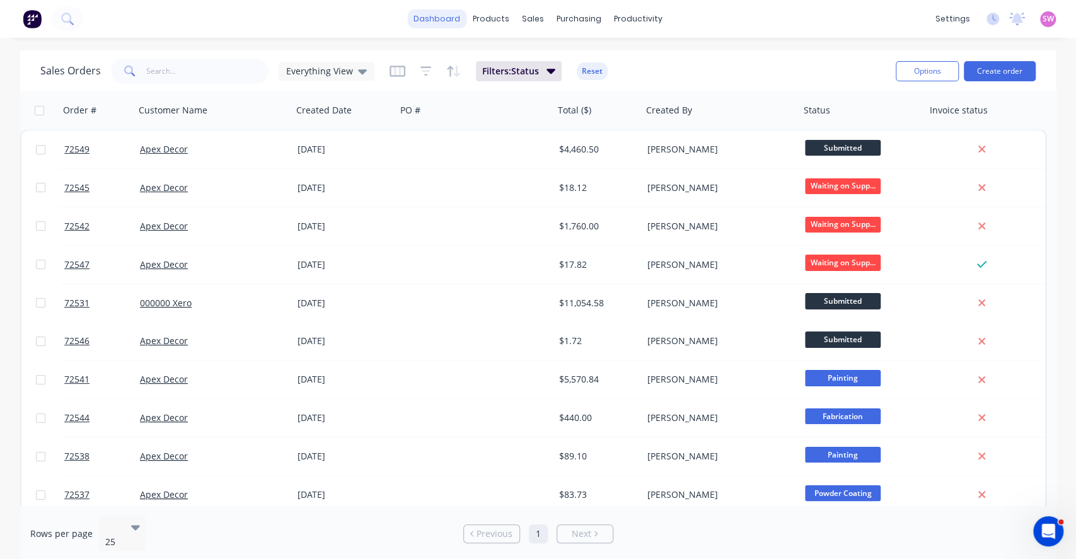
click at [433, 19] on link "dashboard" at bounding box center [436, 18] width 59 height 19
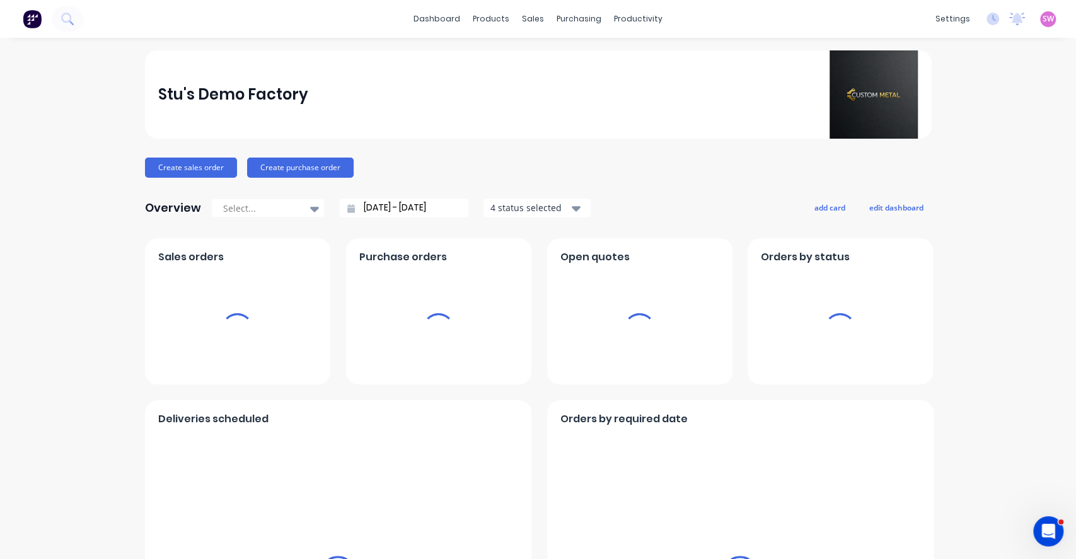
click at [1042, 22] on span "SW" at bounding box center [1047, 18] width 11 height 11
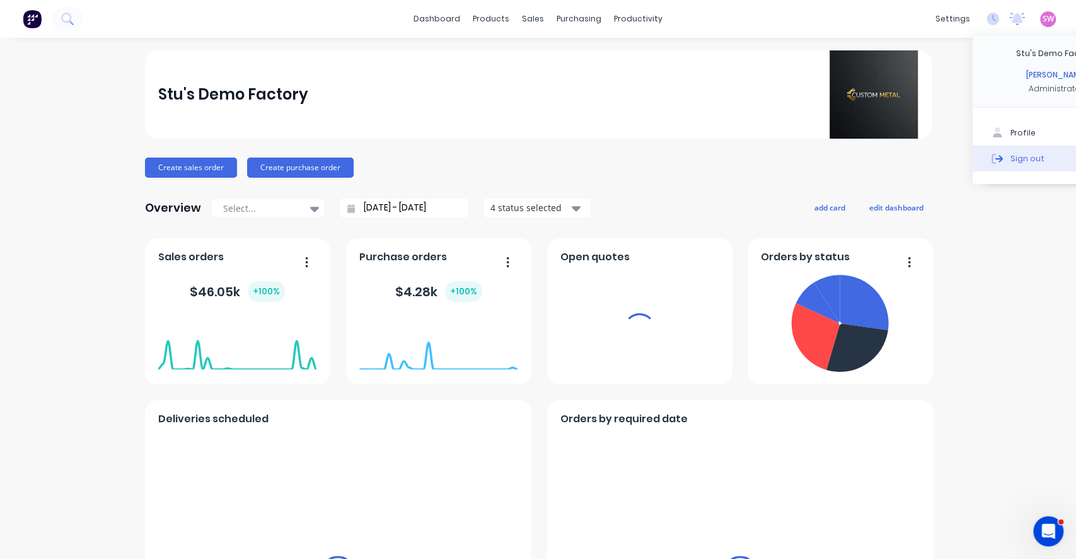
click at [995, 161] on icon at bounding box center [999, 157] width 8 height 7
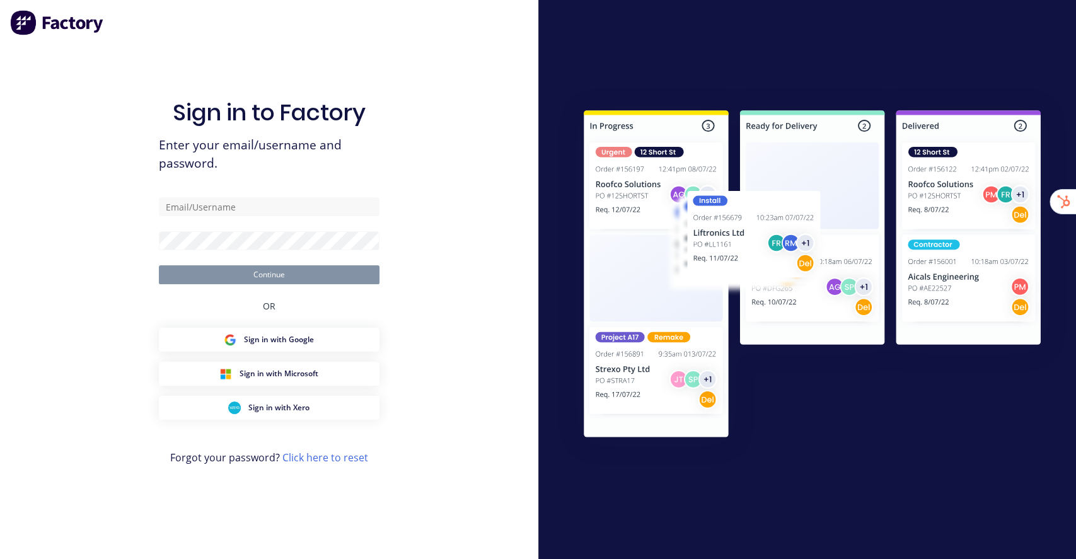
click at [425, 25] on div "Sign in to Factory Enter your email/username and password. Continue OR Sign in …" at bounding box center [269, 279] width 538 height 559
